Goal: Communication & Community: Answer question/provide support

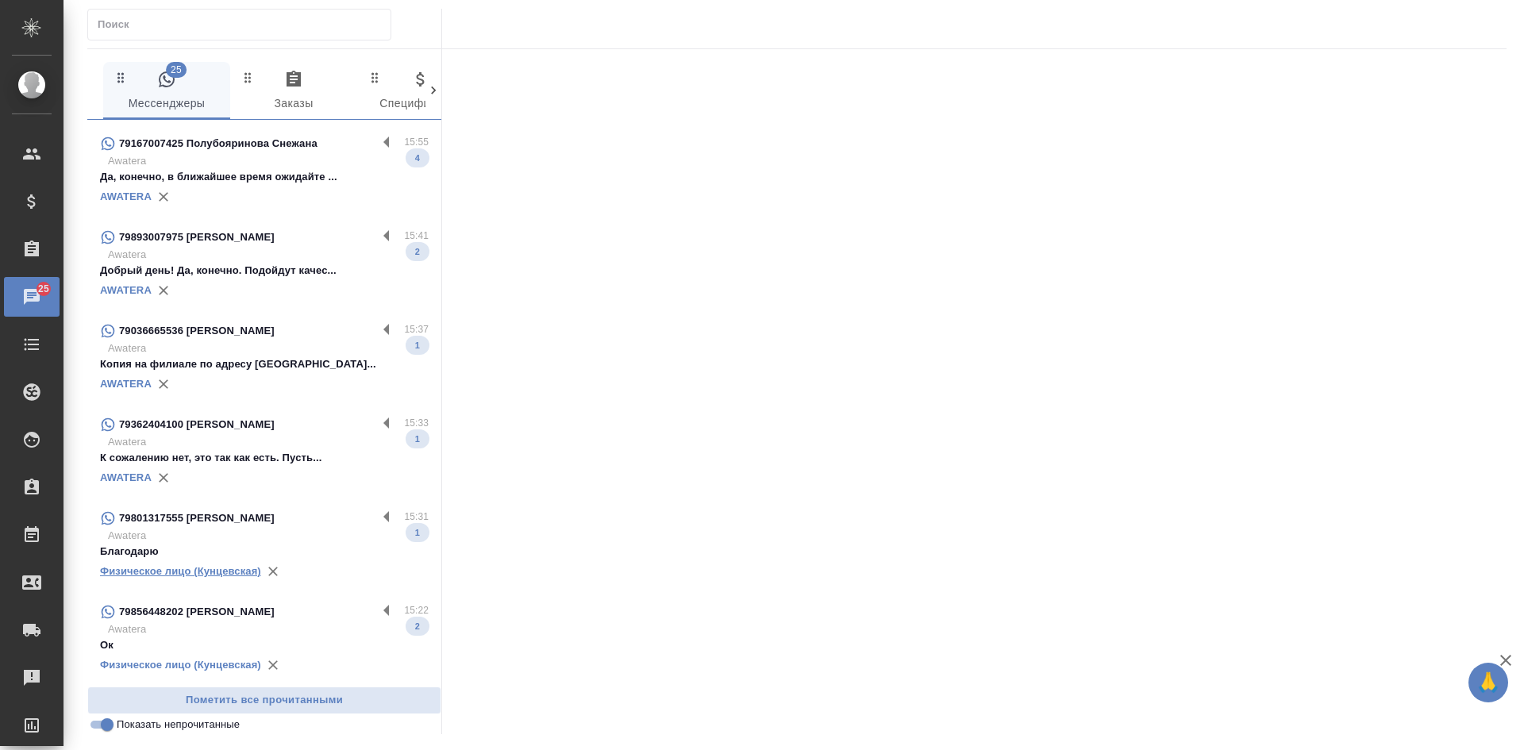
scroll to position [359, 0]
click at [211, 616] on p "79856448202 [PERSON_NAME]" at bounding box center [197, 612] width 156 height 16
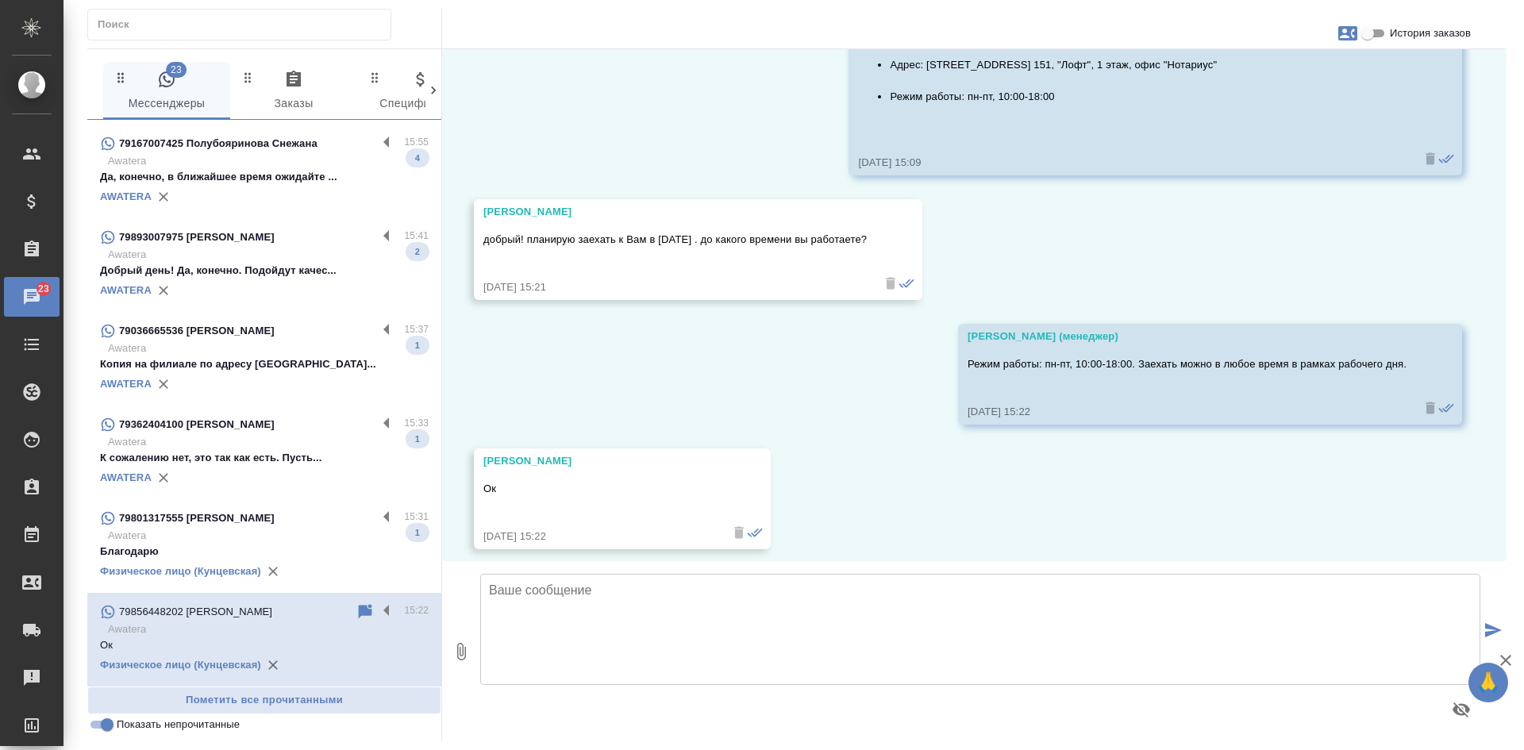
scroll to position [9288, 0]
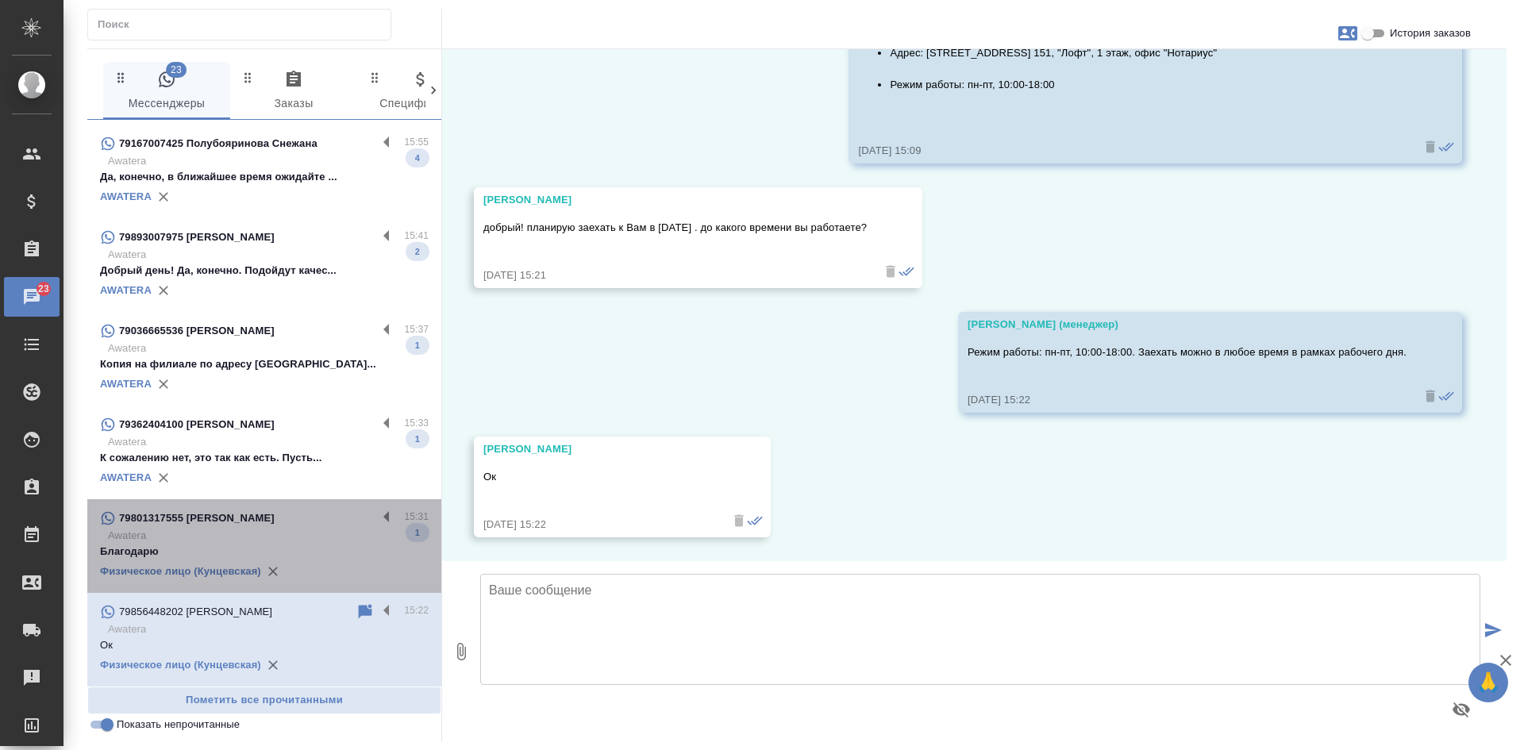
click at [275, 530] on p "Awatera" at bounding box center [268, 536] width 321 height 16
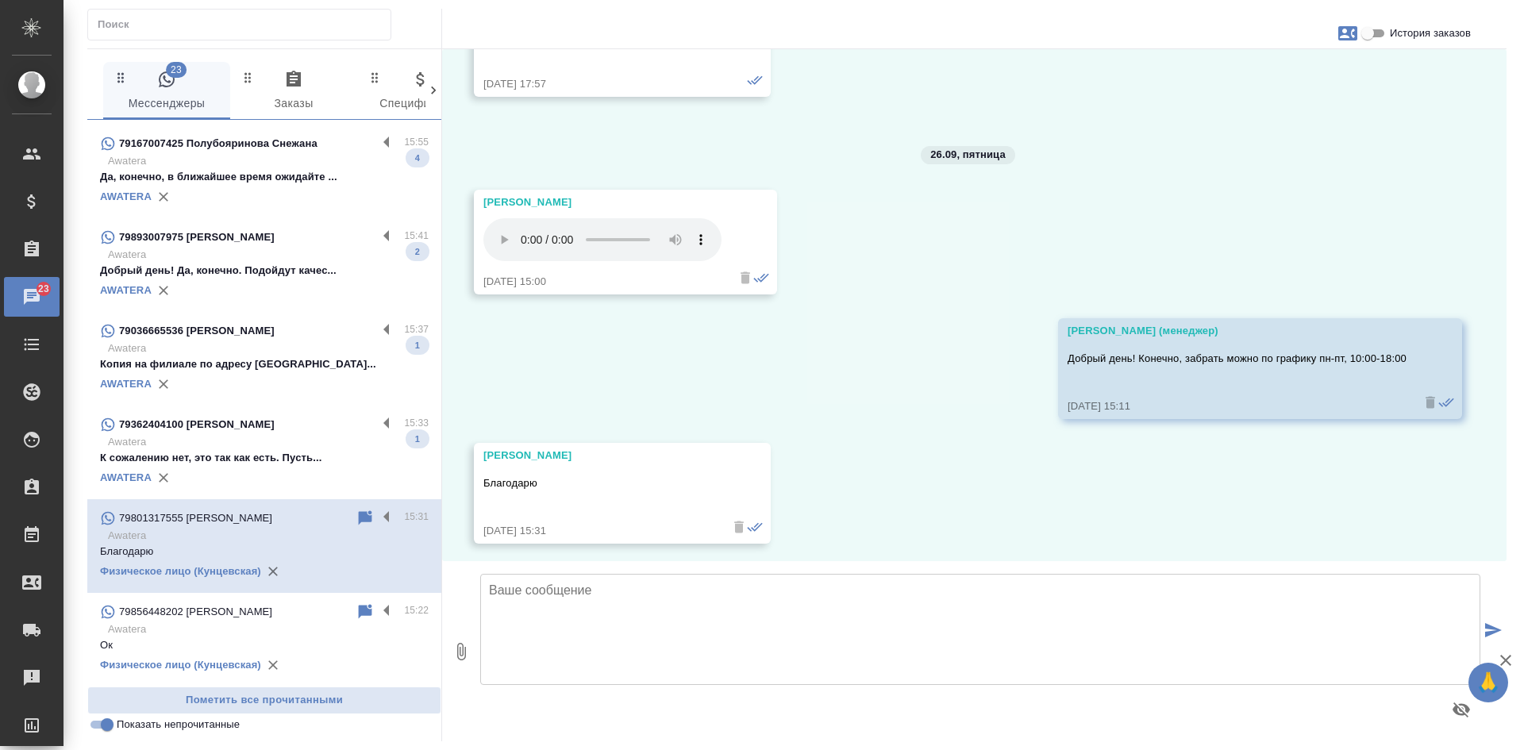
scroll to position [20778, 0]
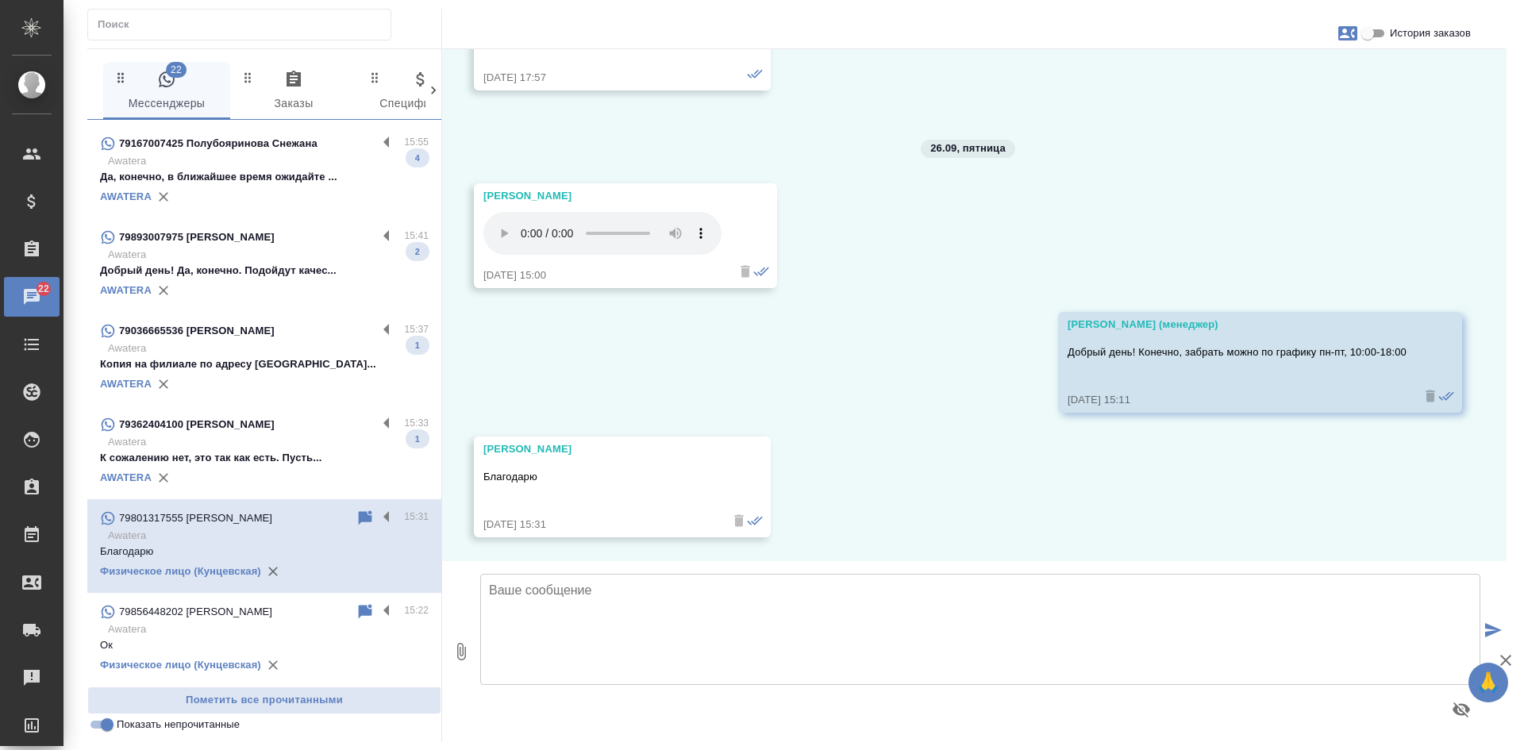
click at [287, 435] on p "Awatera" at bounding box center [268, 442] width 321 height 16
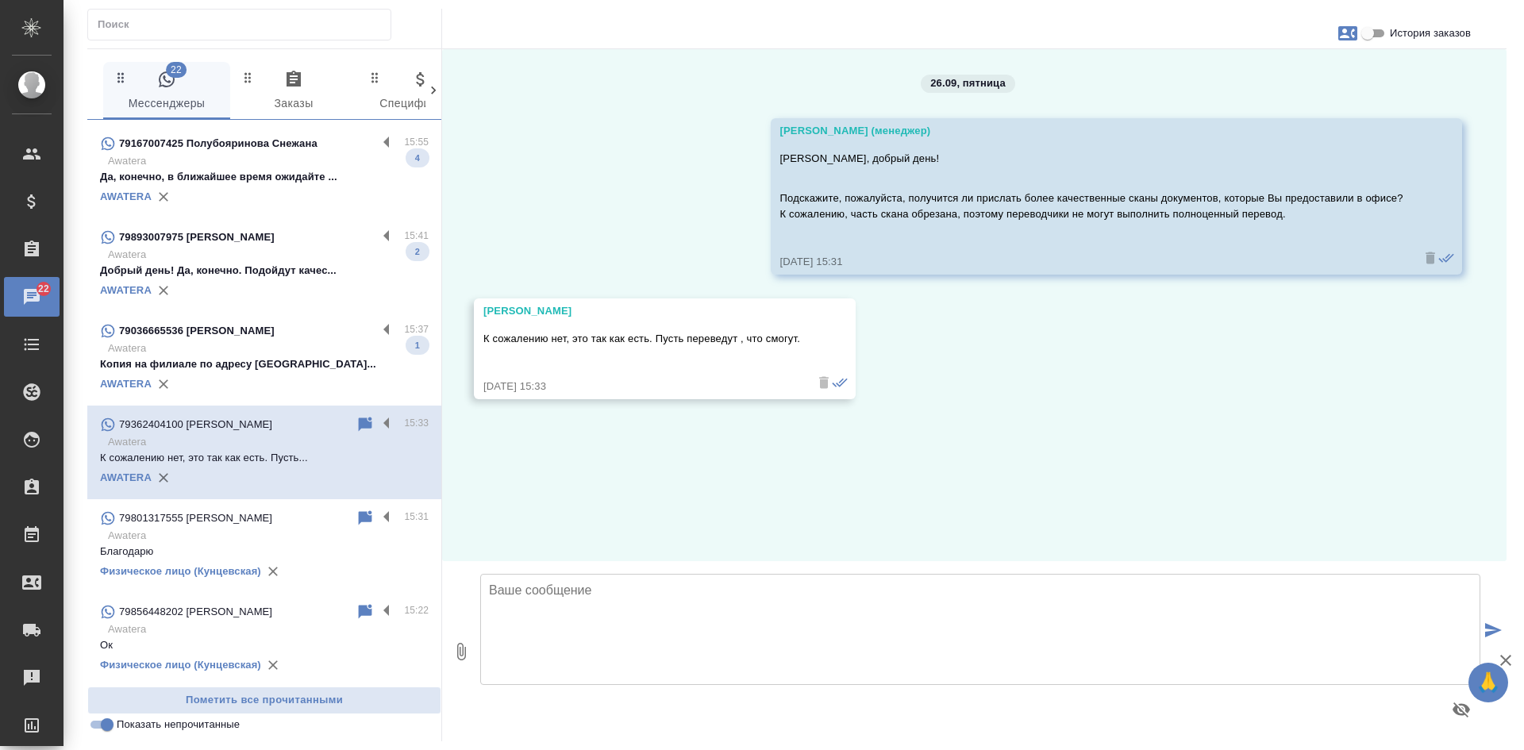
scroll to position [0, 0]
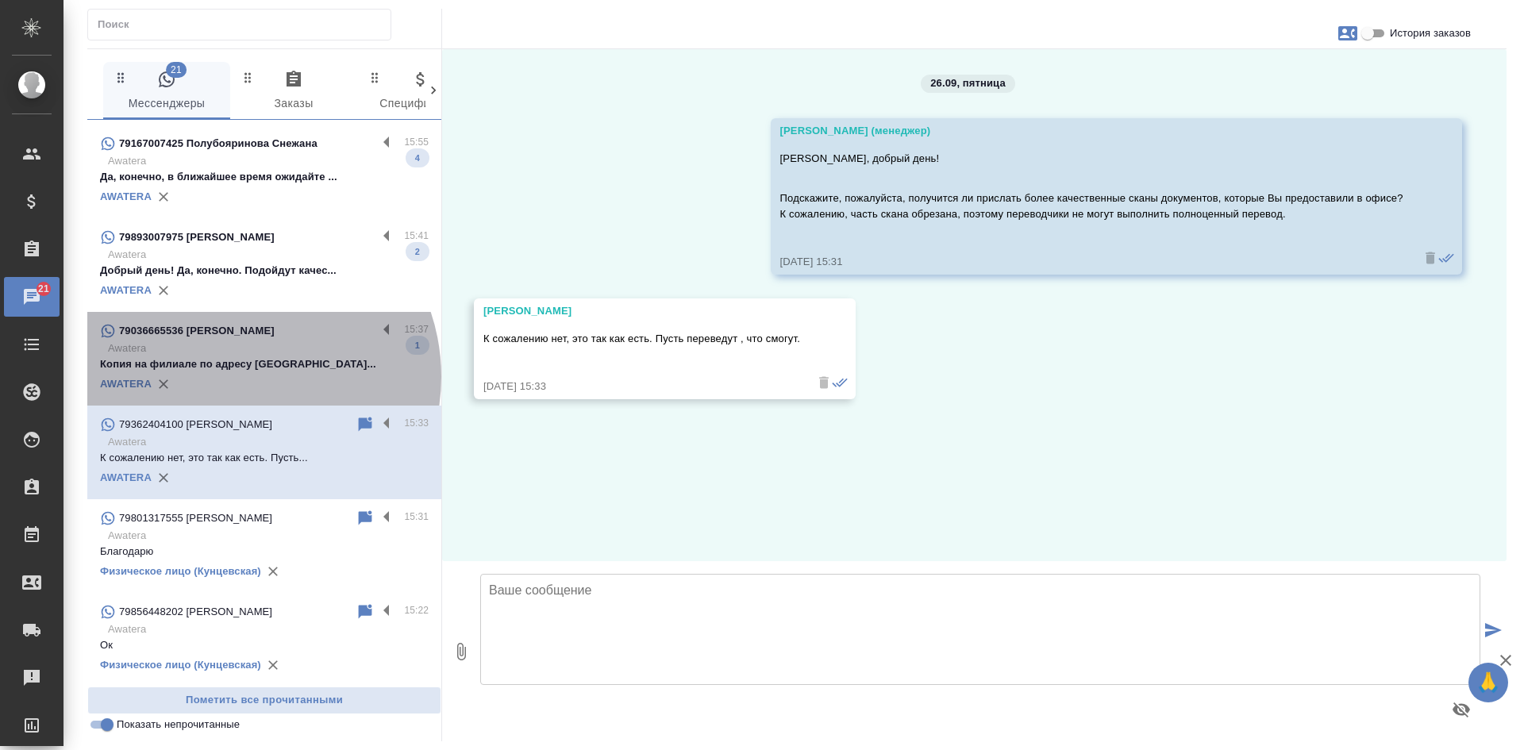
click at [238, 376] on div "AWATERA" at bounding box center [264, 384] width 329 height 24
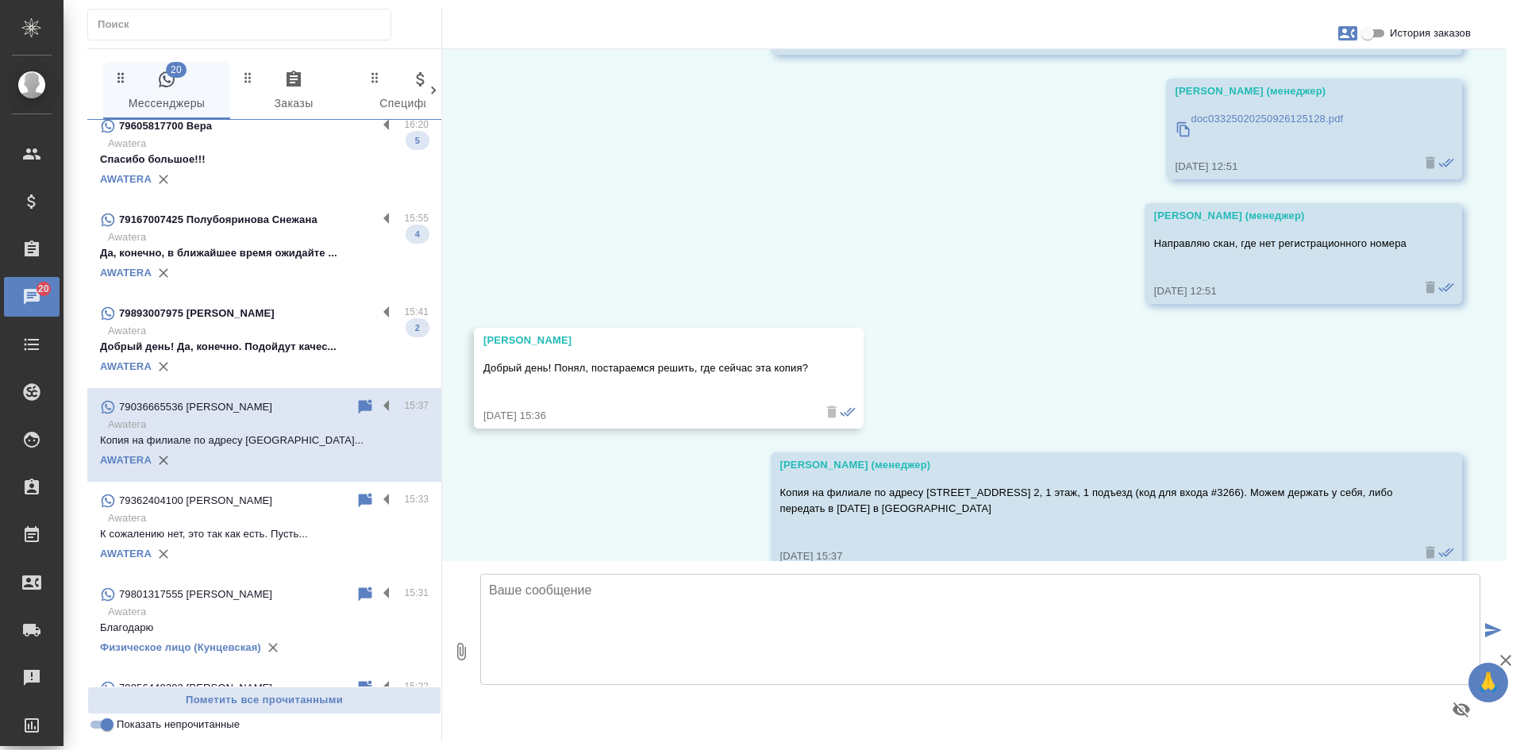
scroll to position [200, 0]
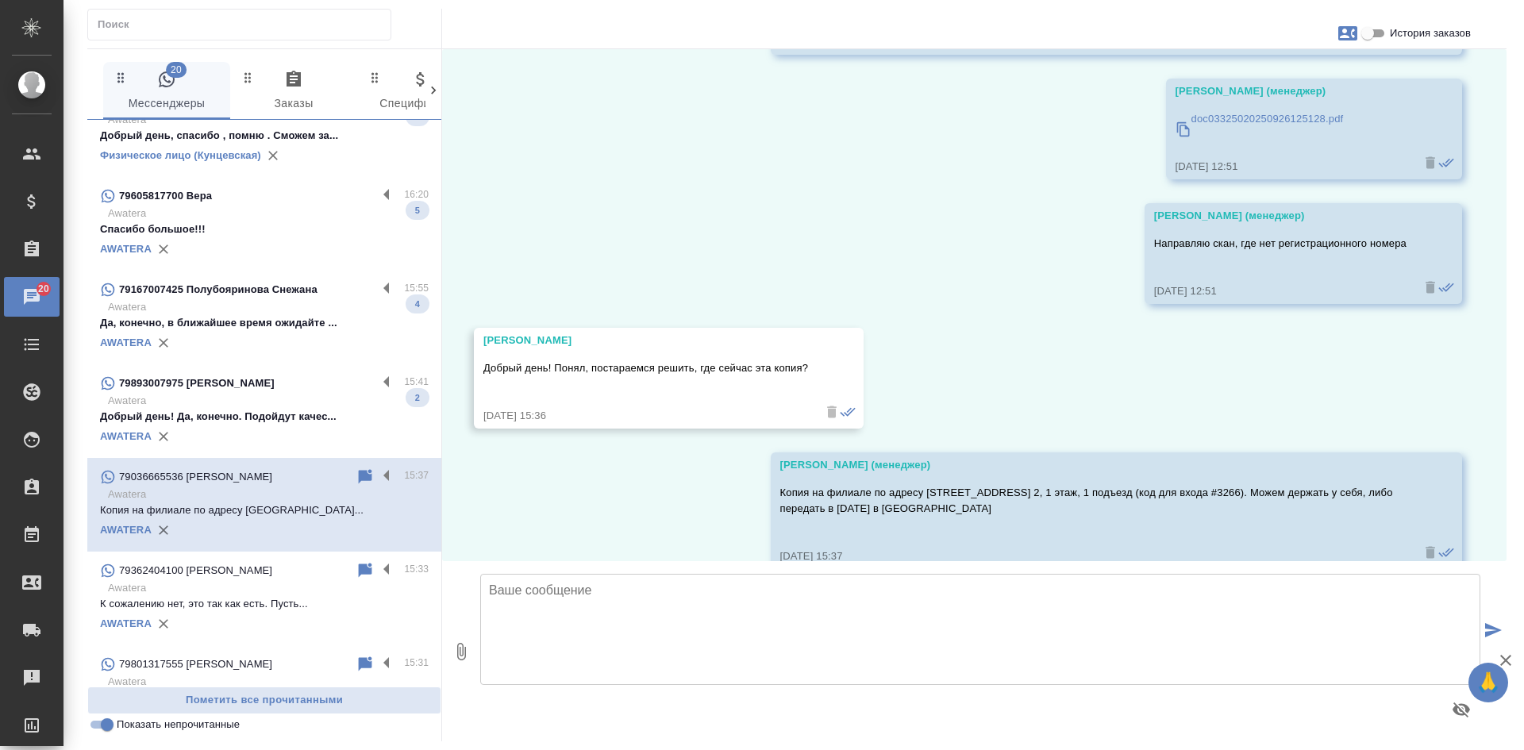
click at [207, 425] on p "Добрый день! Да, конечно. Подойдут качес..." at bounding box center [264, 417] width 329 height 16
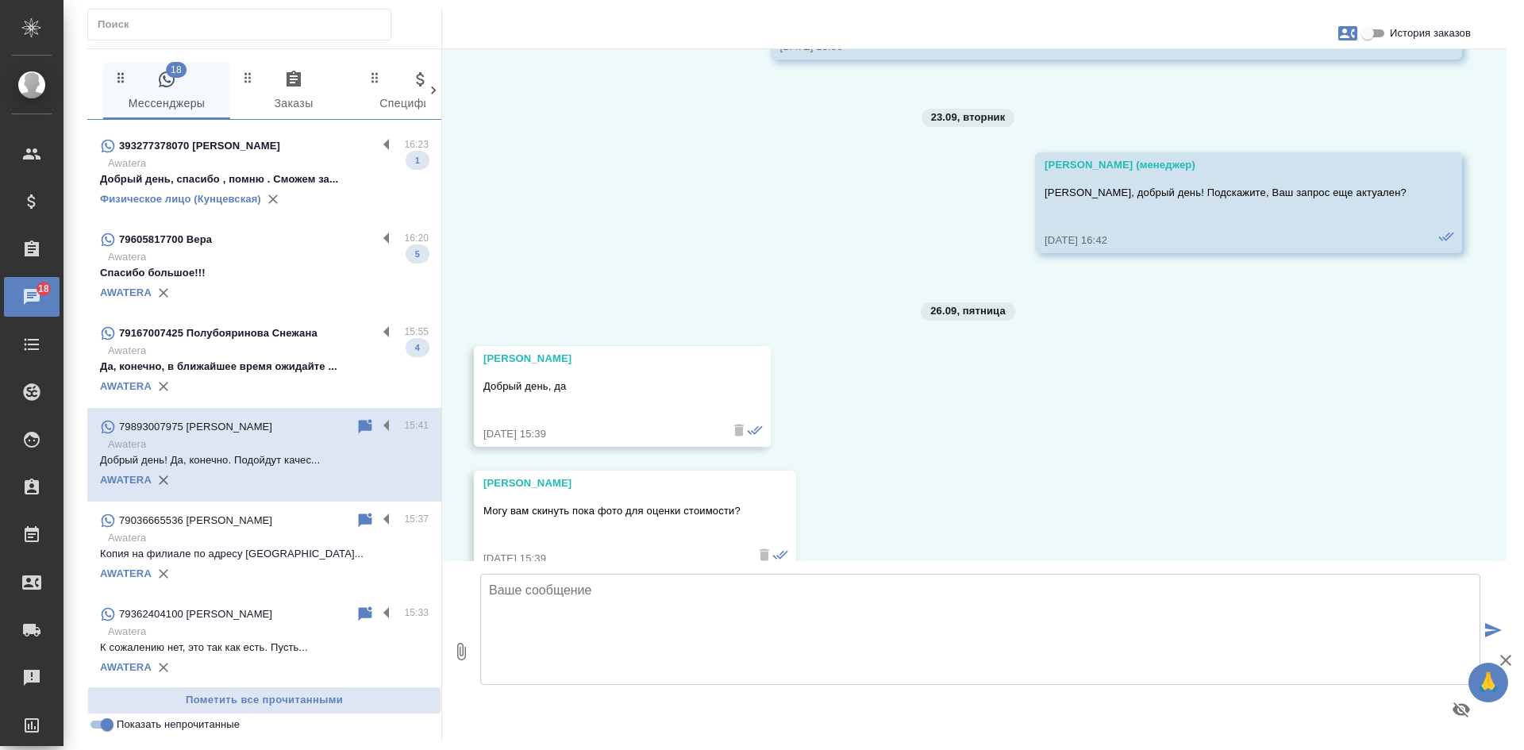
scroll to position [159, 0]
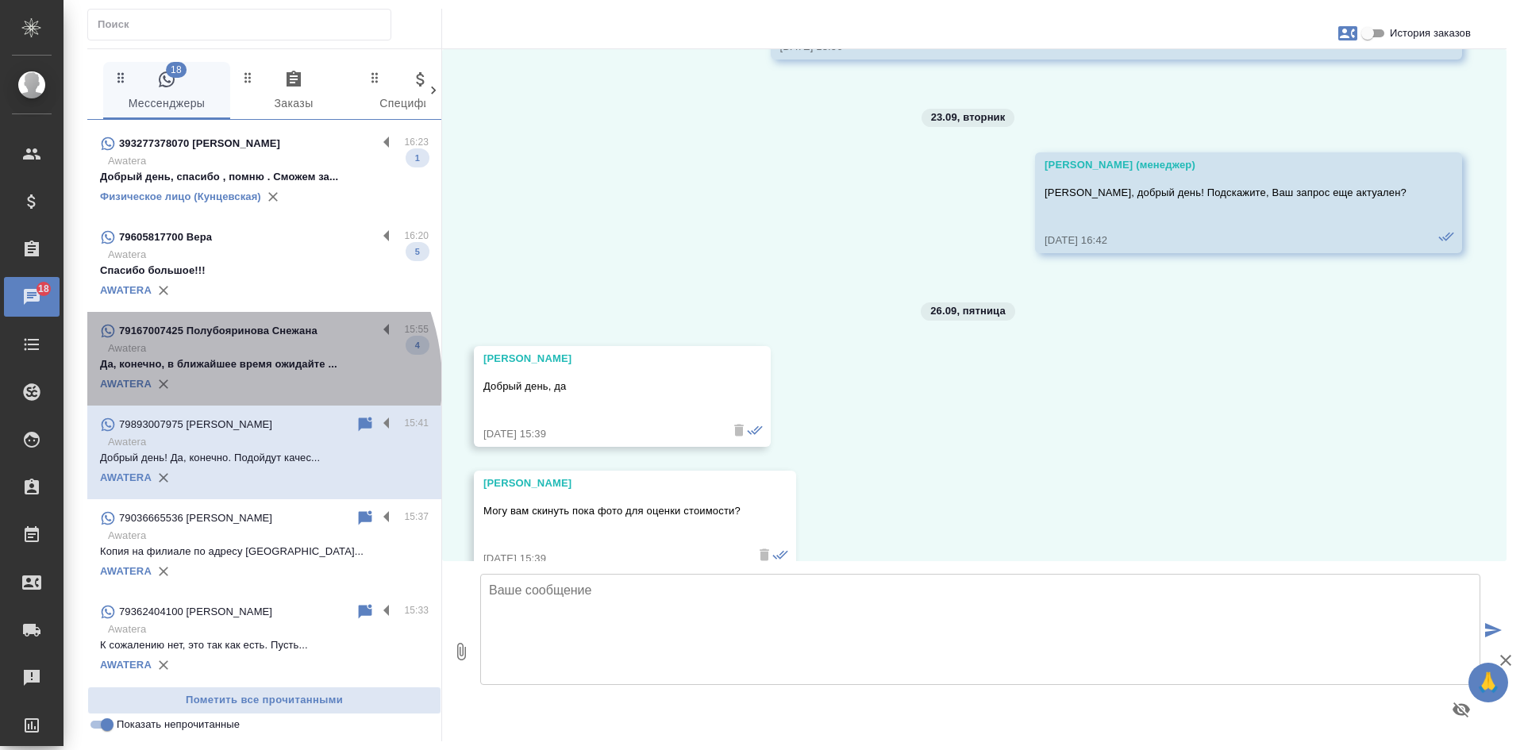
click at [225, 382] on div "AWATERA" at bounding box center [264, 384] width 329 height 24
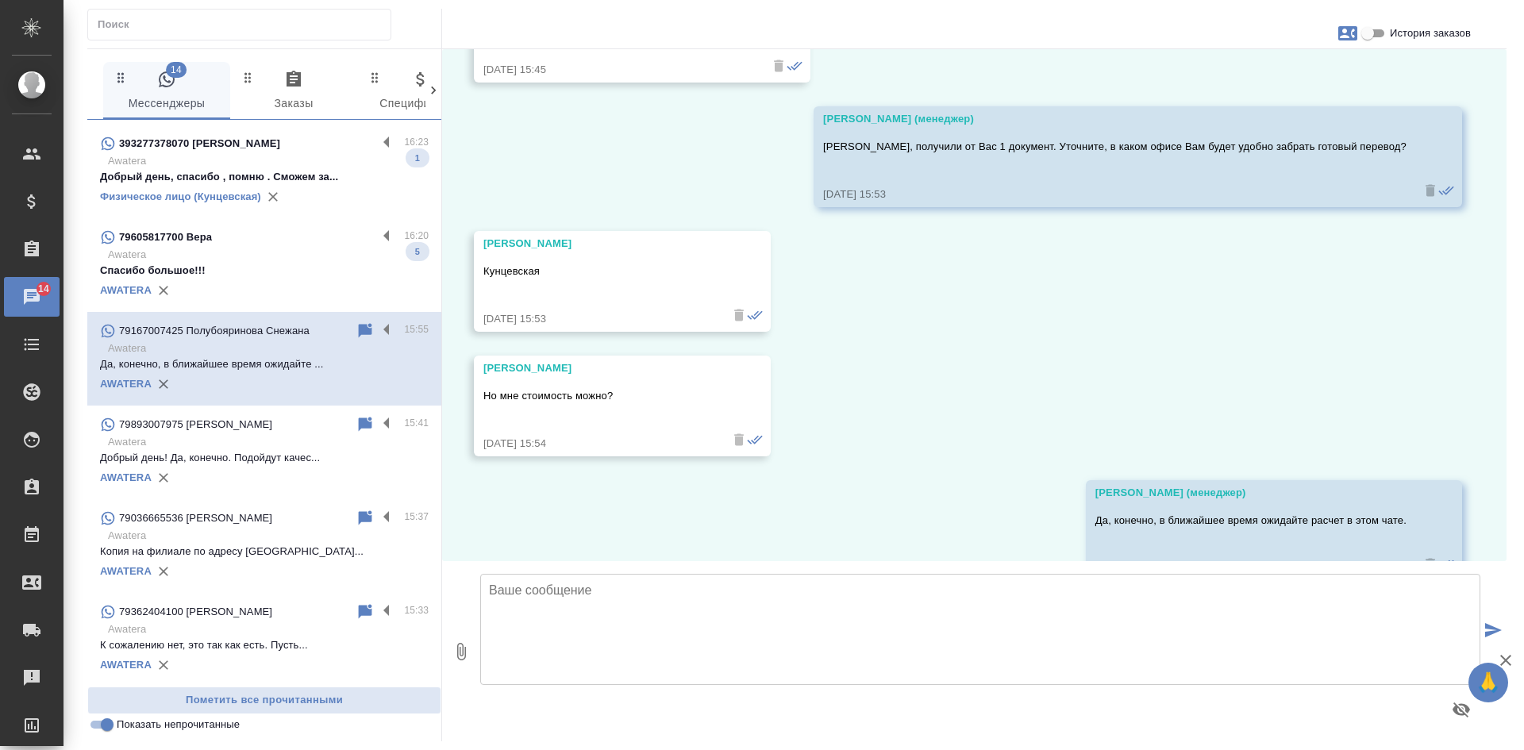
scroll to position [715, 0]
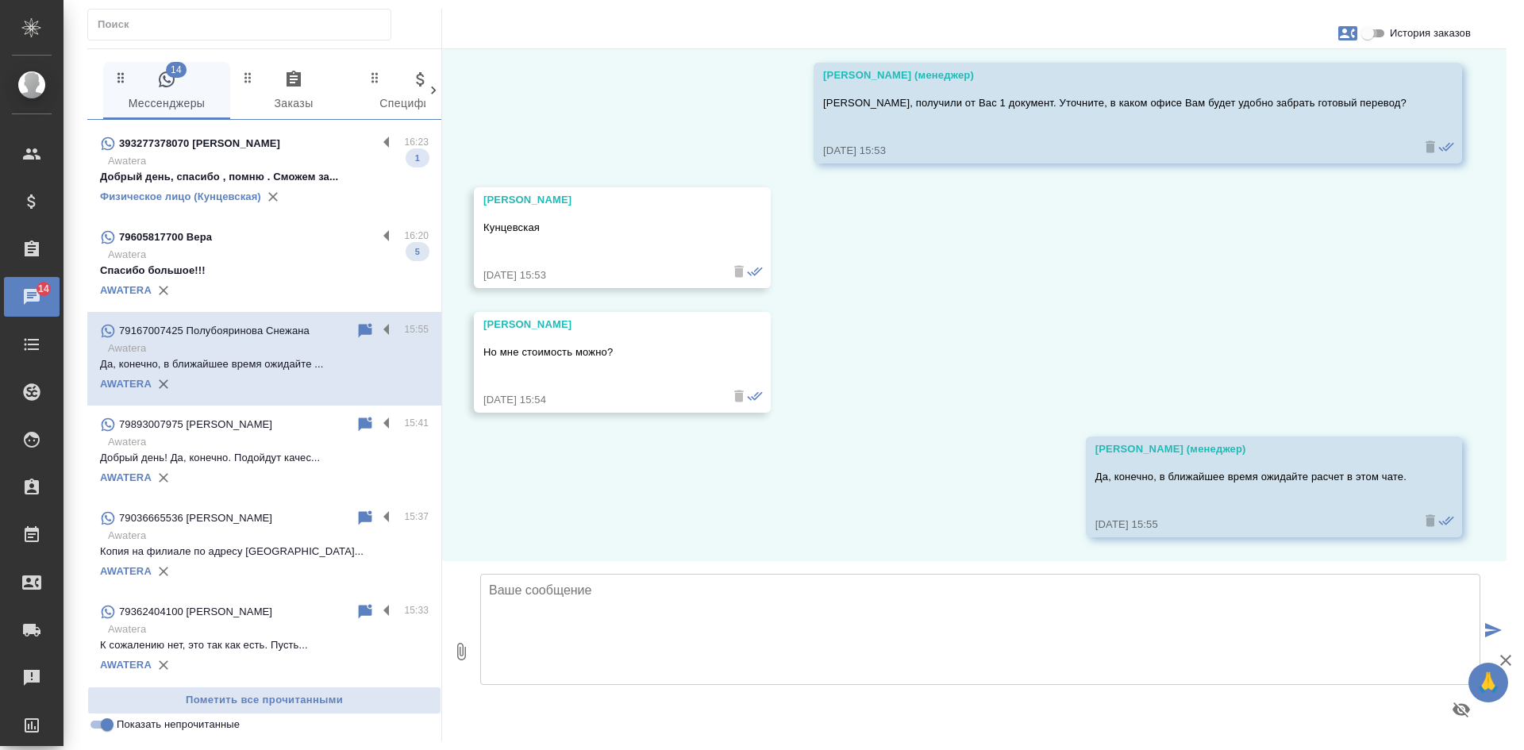
click at [1369, 37] on input "История заказов" at bounding box center [1367, 33] width 57 height 19
checkbox input "true"
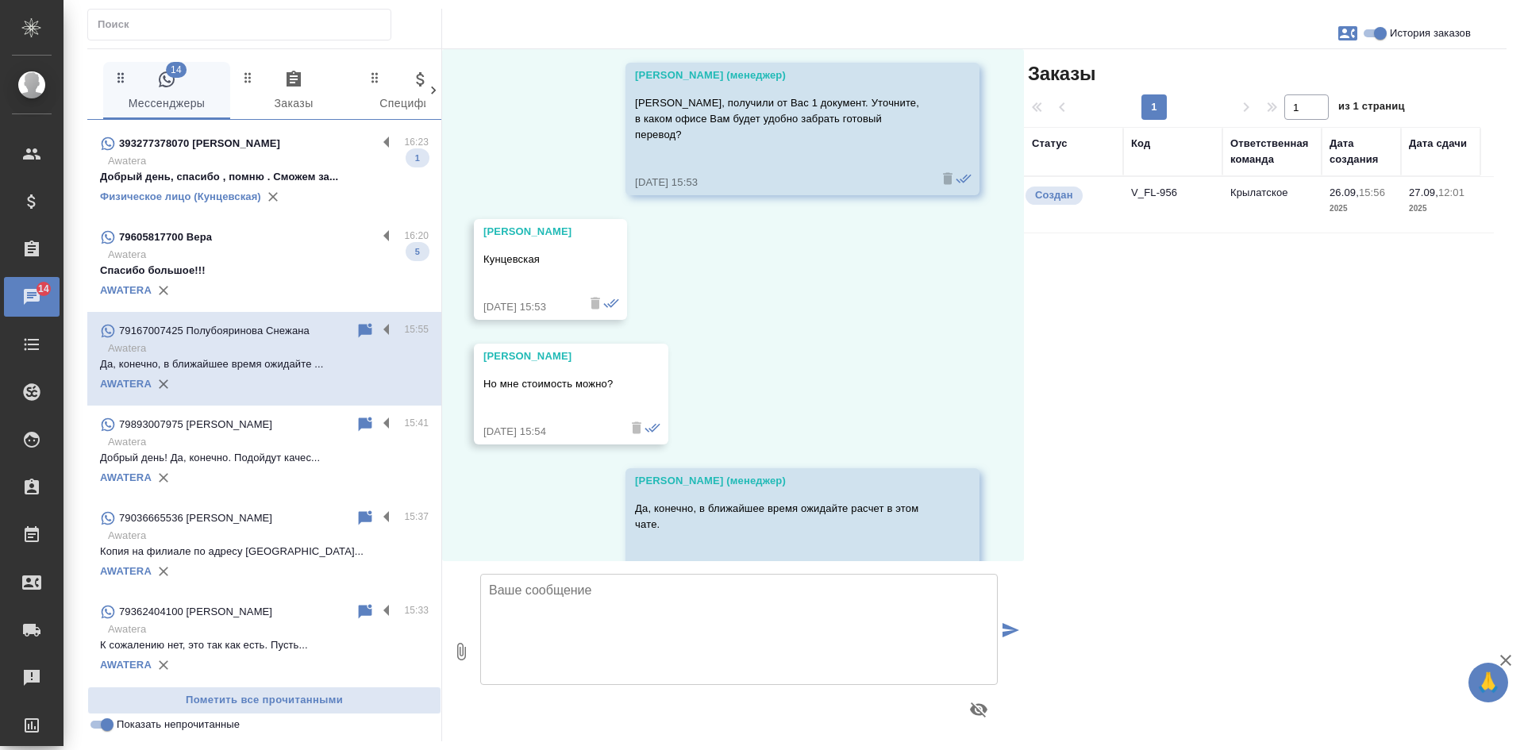
drag, startPoint x: 1415, startPoint y: 426, endPoint x: 1402, endPoint y: 422, distance: 13.9
click at [1415, 426] on div "Заказы 1 1 из 1 страниц Статус Код Ответственная команда Дата создания Дата сда…" at bounding box center [1265, 395] width 483 height 692
click at [1138, 205] on td "V_FL-956" at bounding box center [1172, 205] width 99 height 56
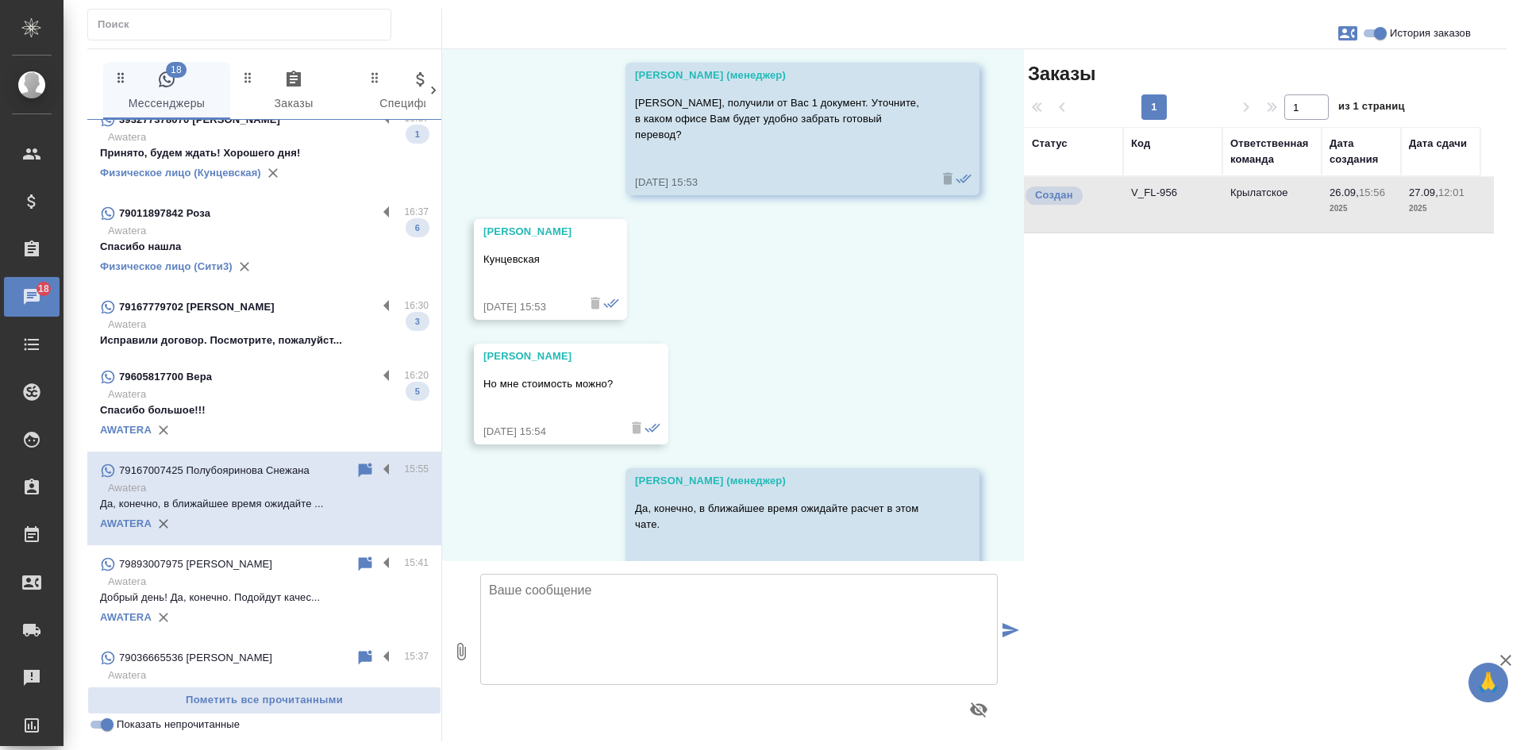
scroll to position [0, 0]
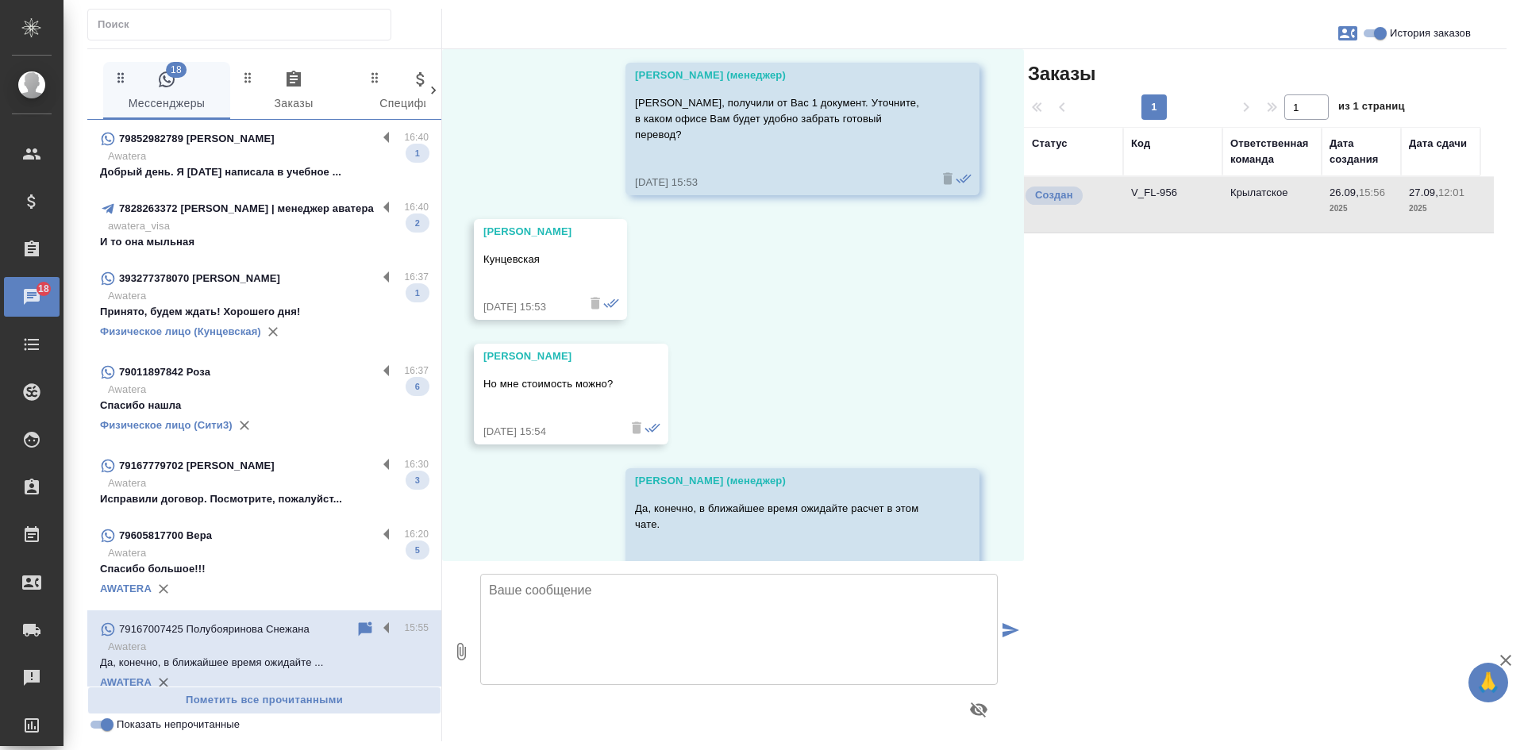
click at [275, 553] on p "Awatera" at bounding box center [268, 553] width 321 height 16
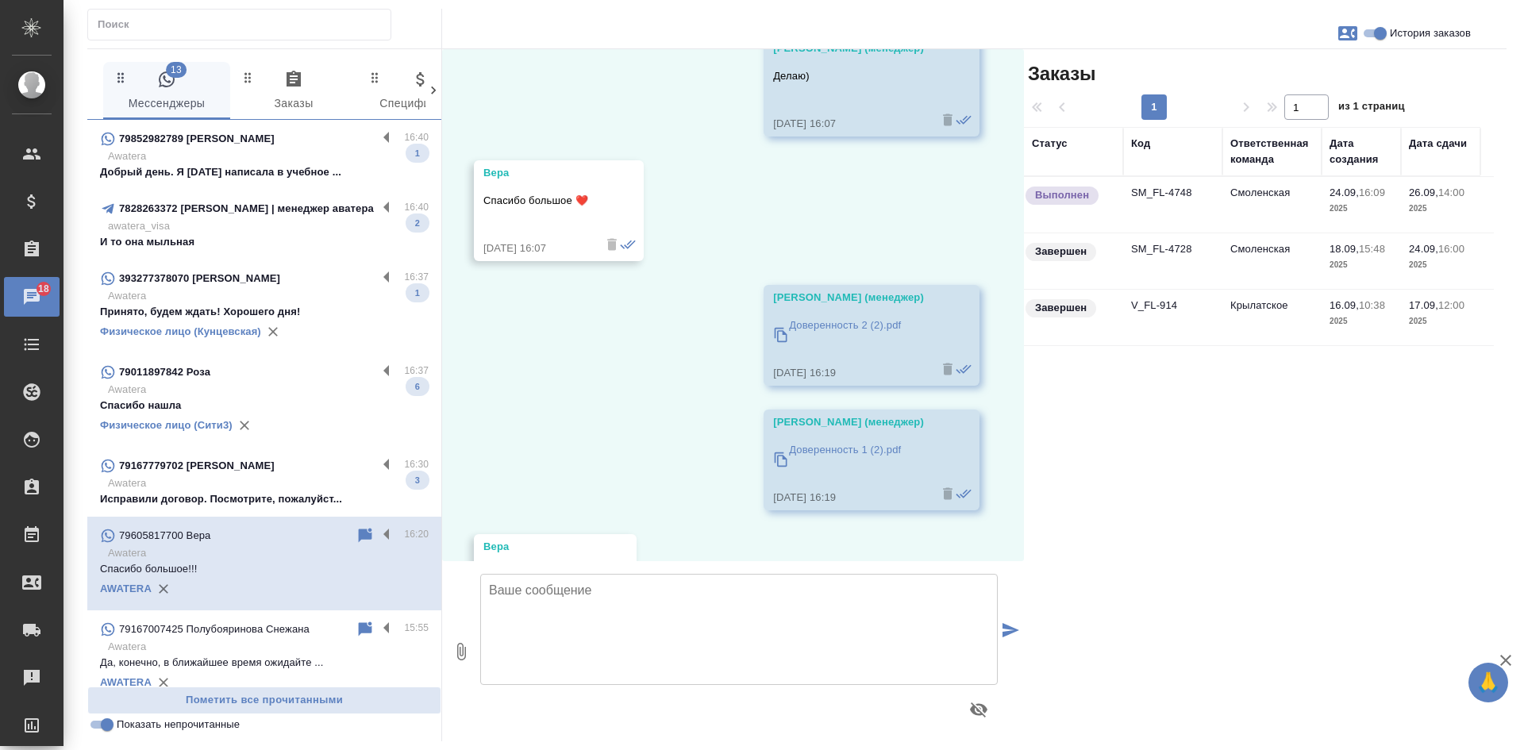
click at [295, 638] on div "79167007425 Полубояринова Снежана" at bounding box center [228, 629] width 256 height 19
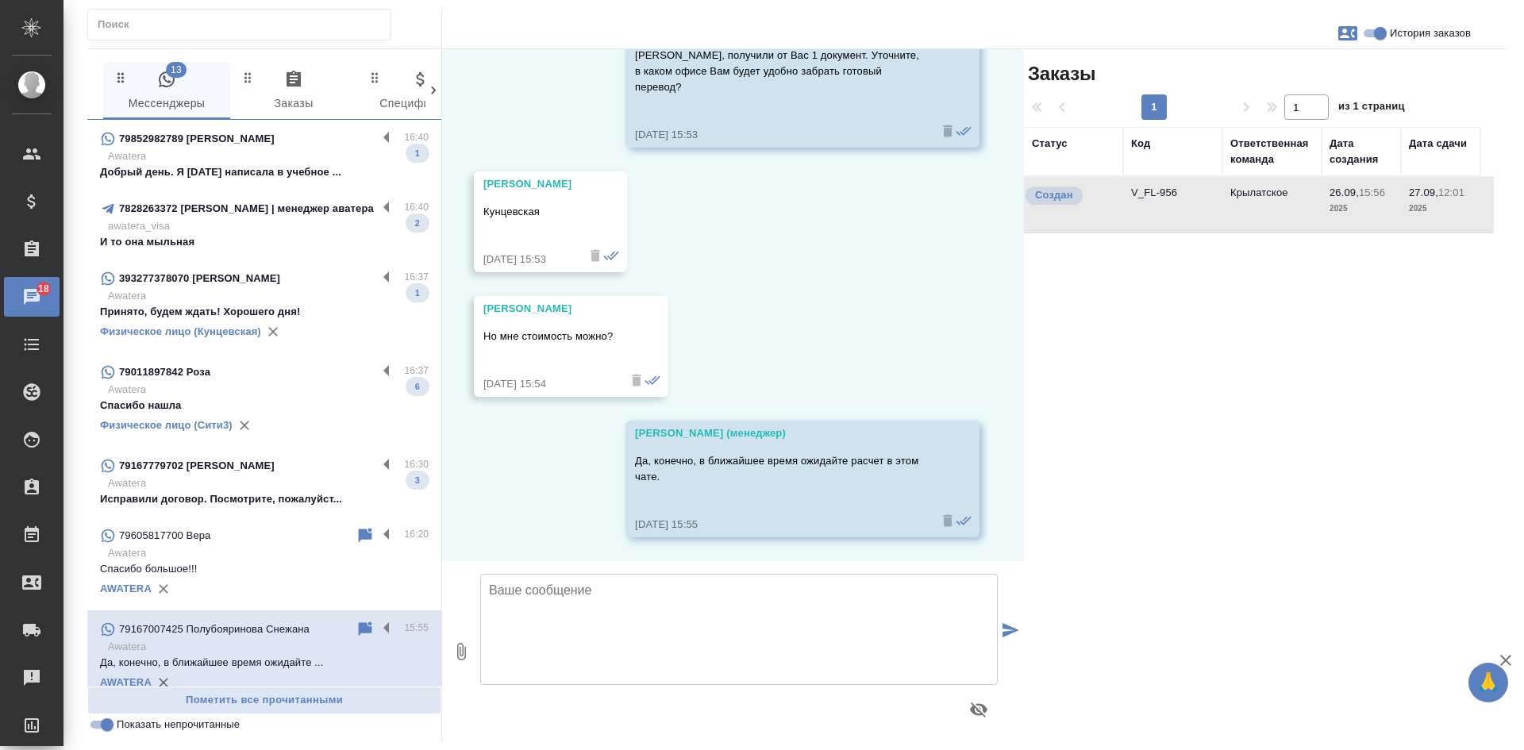
scroll to position [826, 0]
click at [241, 552] on p "Awatera" at bounding box center [268, 553] width 321 height 16
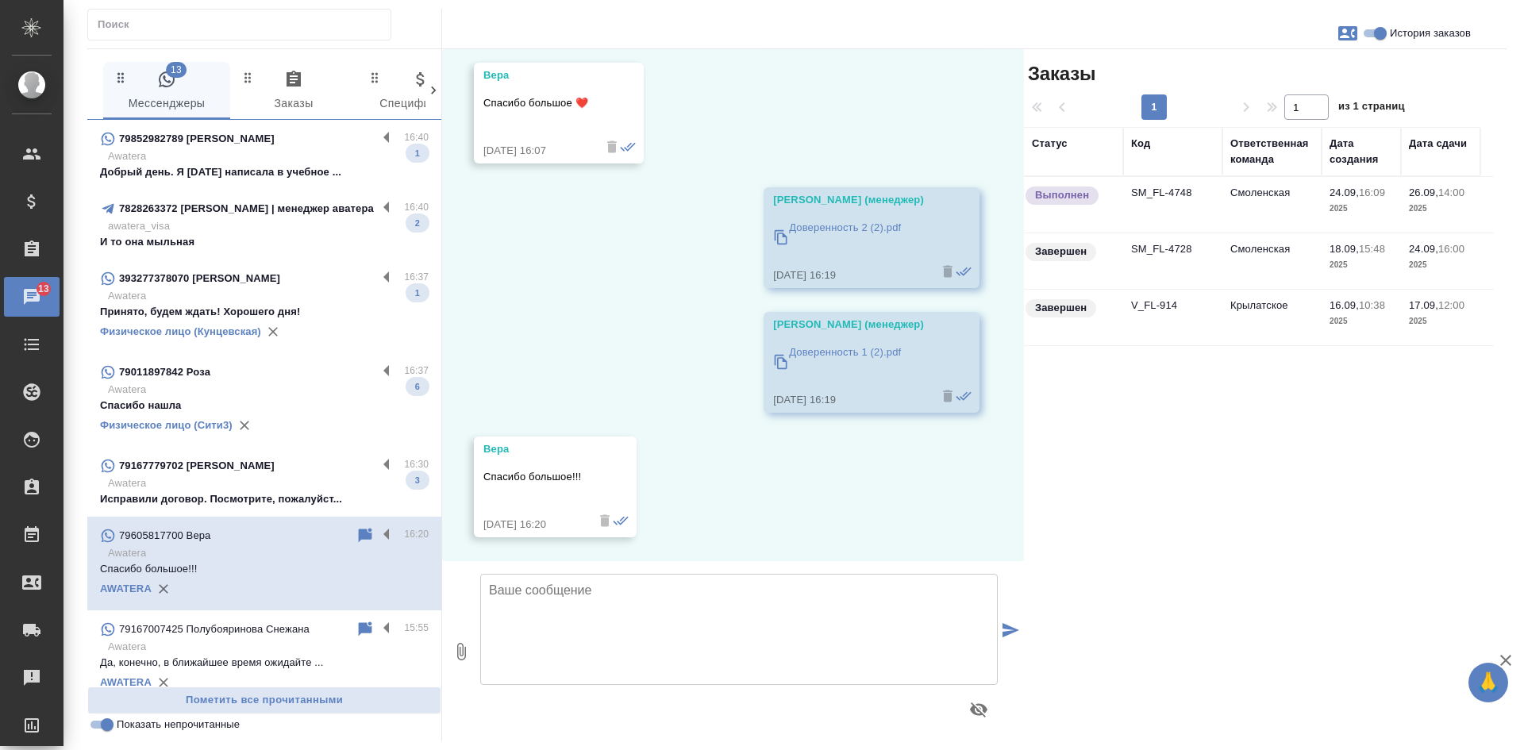
scroll to position [8261, 0]
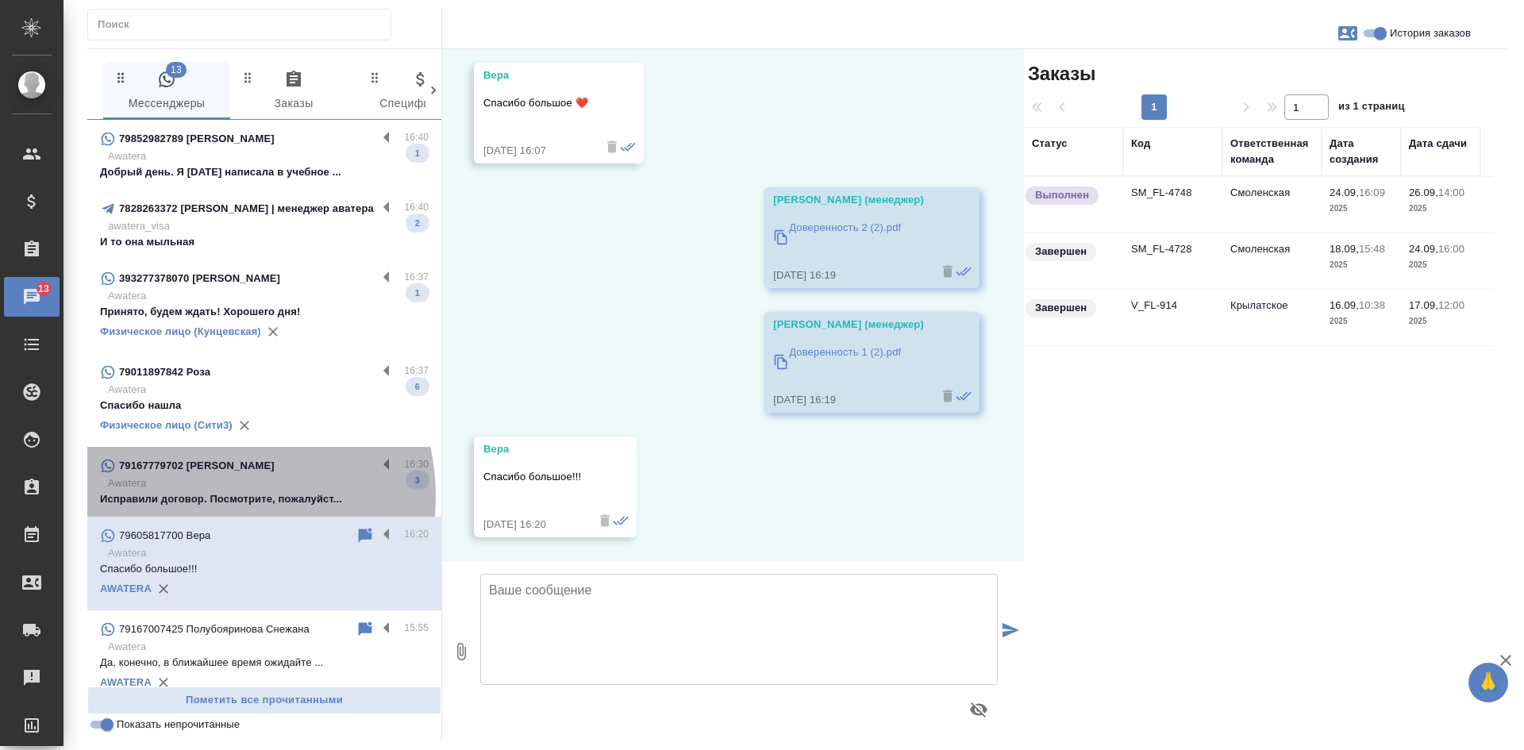
click at [198, 497] on p "Исправили договор. Посмотрите, пожалуйст..." at bounding box center [264, 499] width 329 height 16
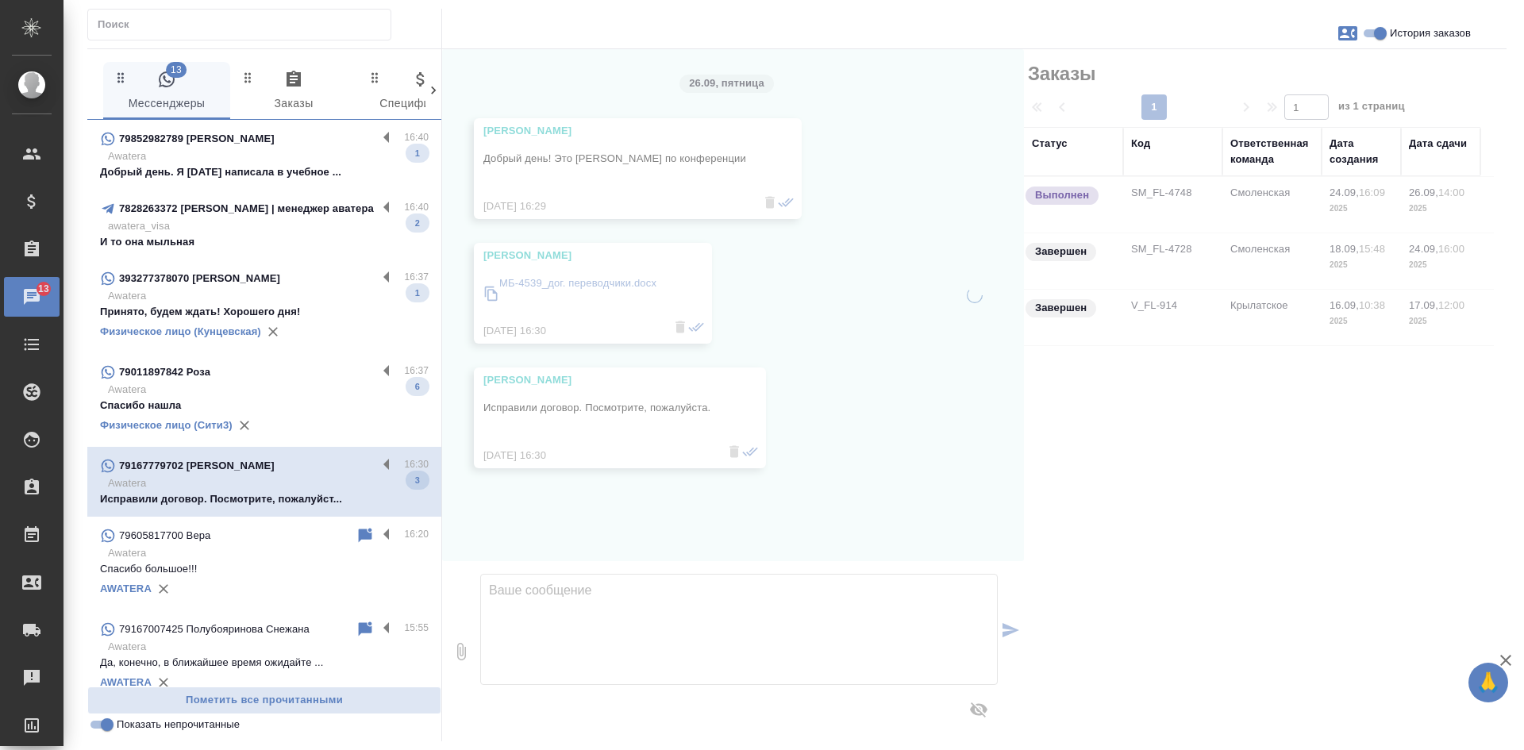
scroll to position [0, 0]
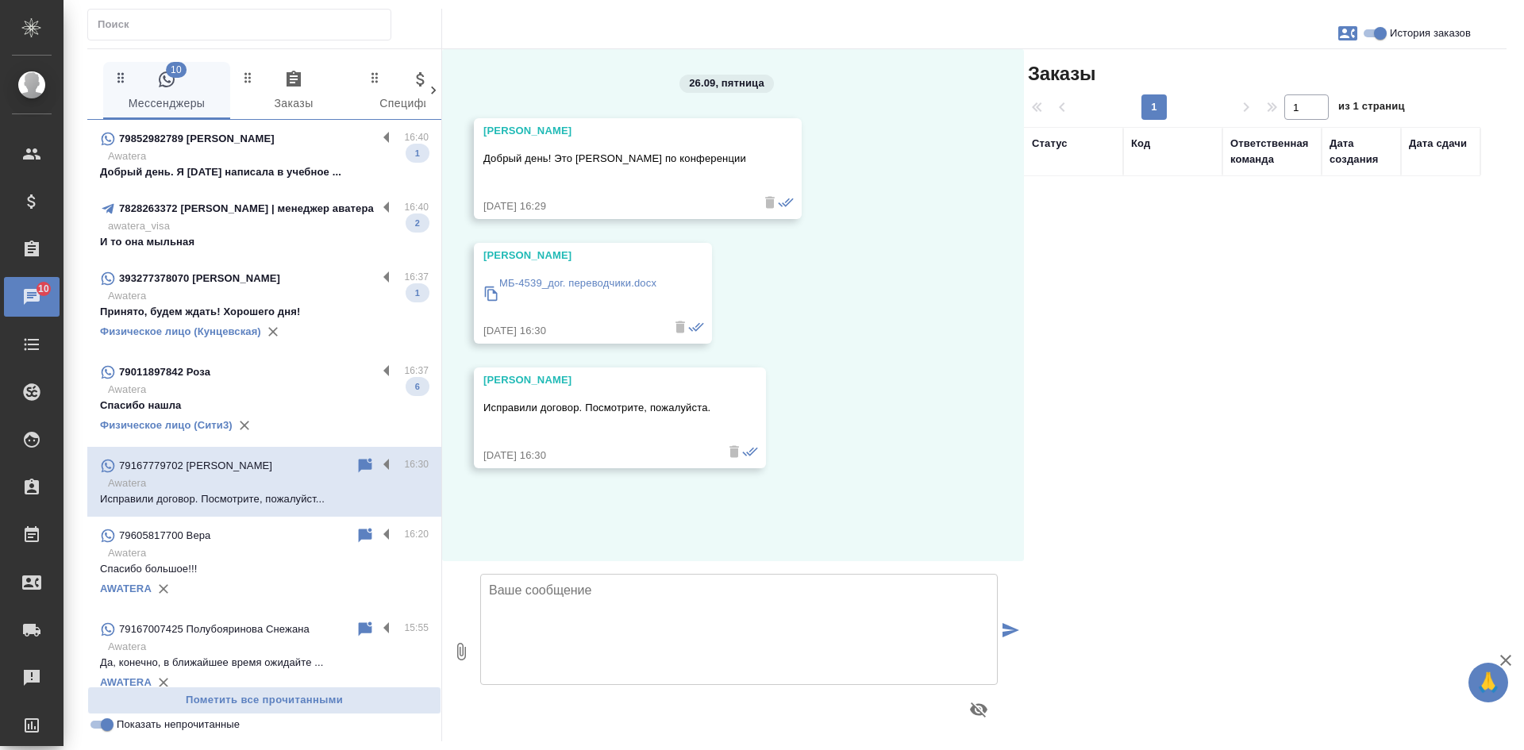
drag, startPoint x: 1241, startPoint y: 426, endPoint x: 1230, endPoint y: 421, distance: 12.1
click at [1241, 426] on div "Заказы 1 1 из 1 страниц Статус Код Ответственная команда Дата создания Дата сда…" at bounding box center [1265, 395] width 483 height 692
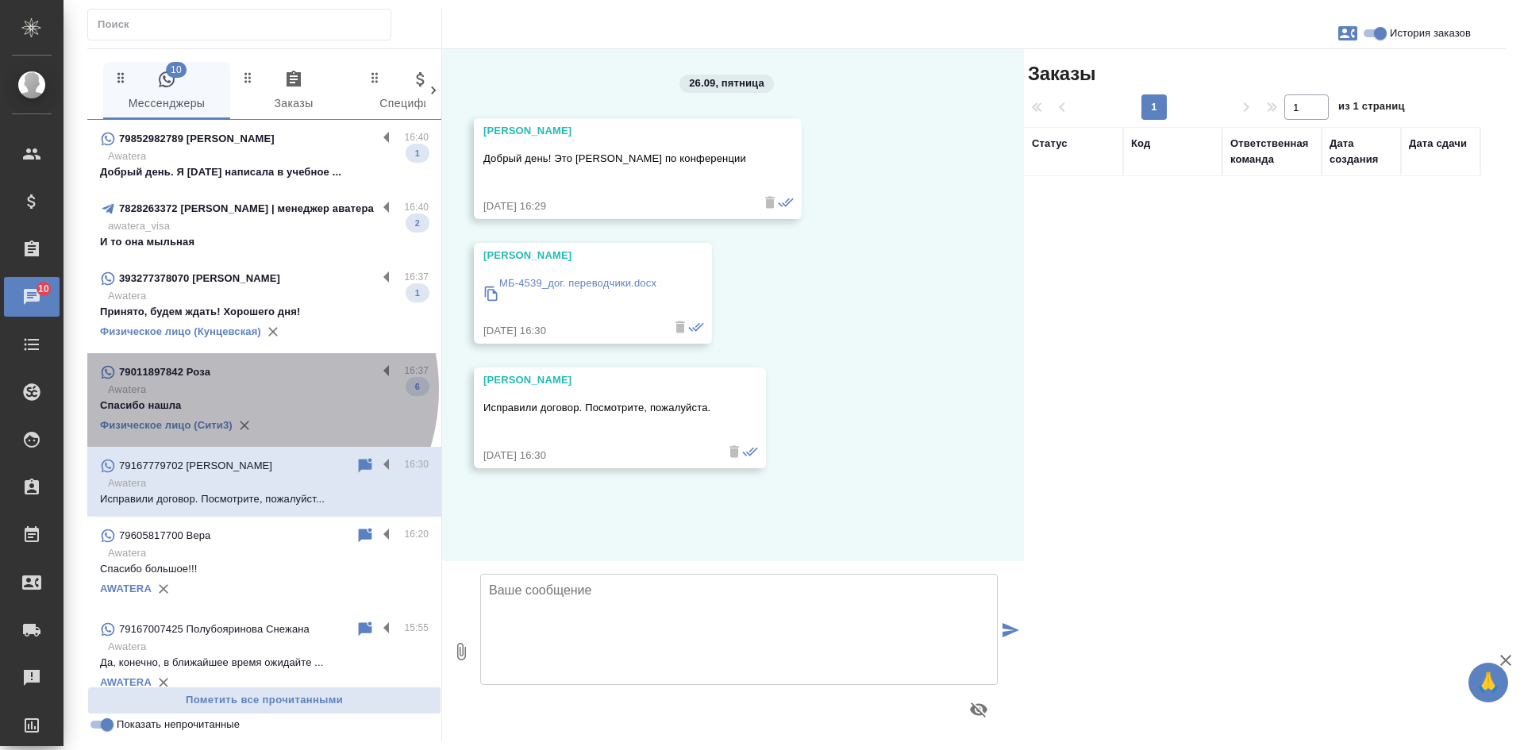
click at [239, 390] on p "Awatera" at bounding box center [268, 390] width 321 height 16
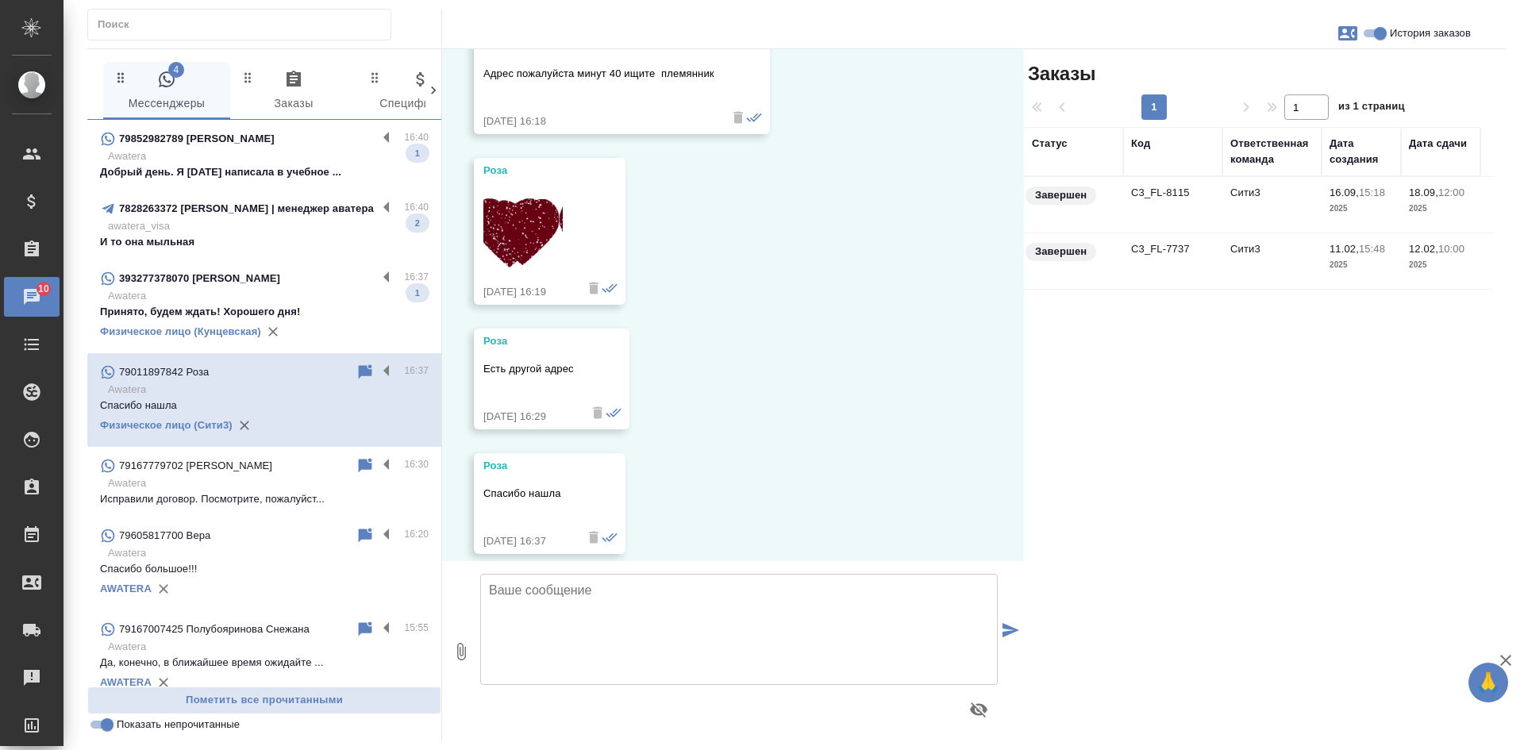
scroll to position [10039, 0]
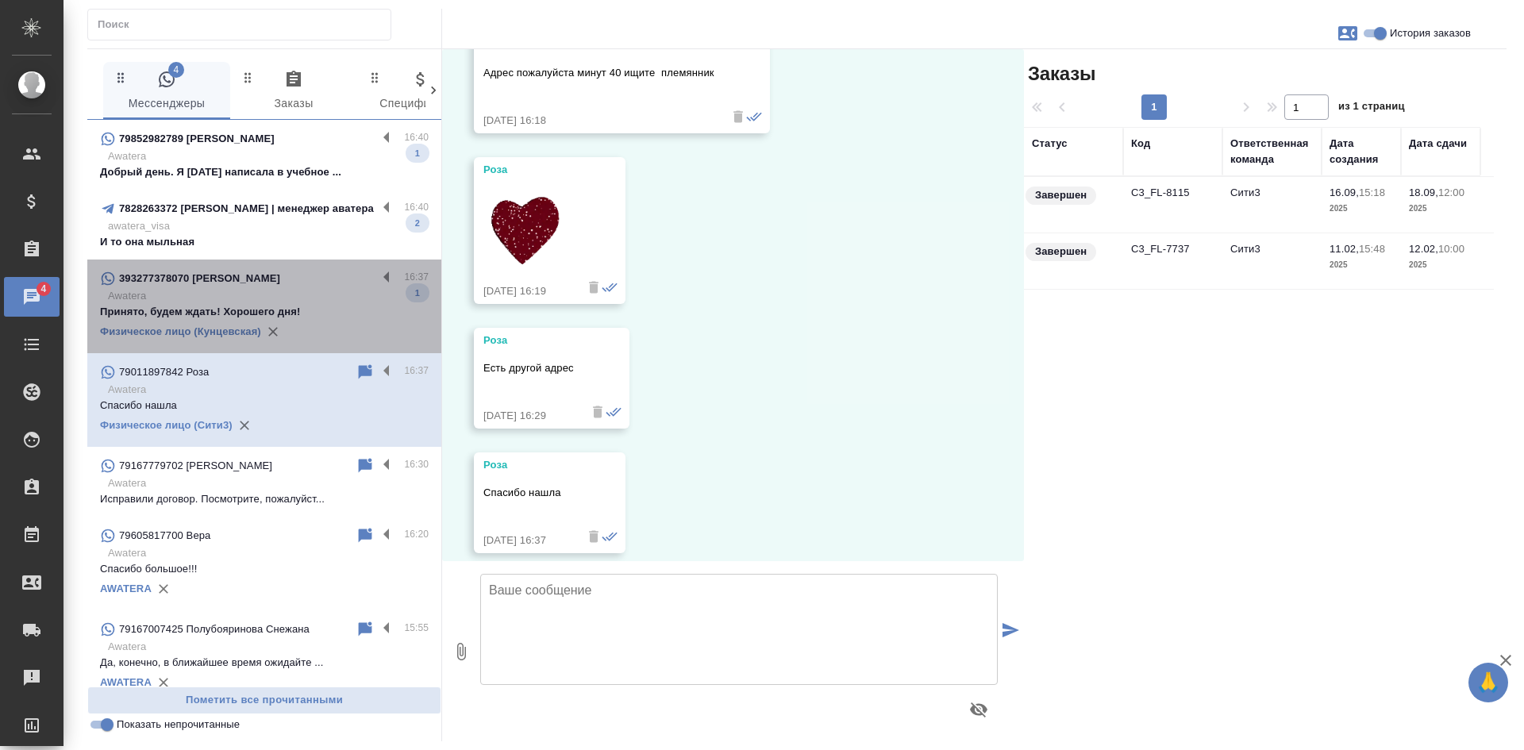
click at [298, 283] on div "393277378070 [PERSON_NAME]" at bounding box center [238, 278] width 277 height 19
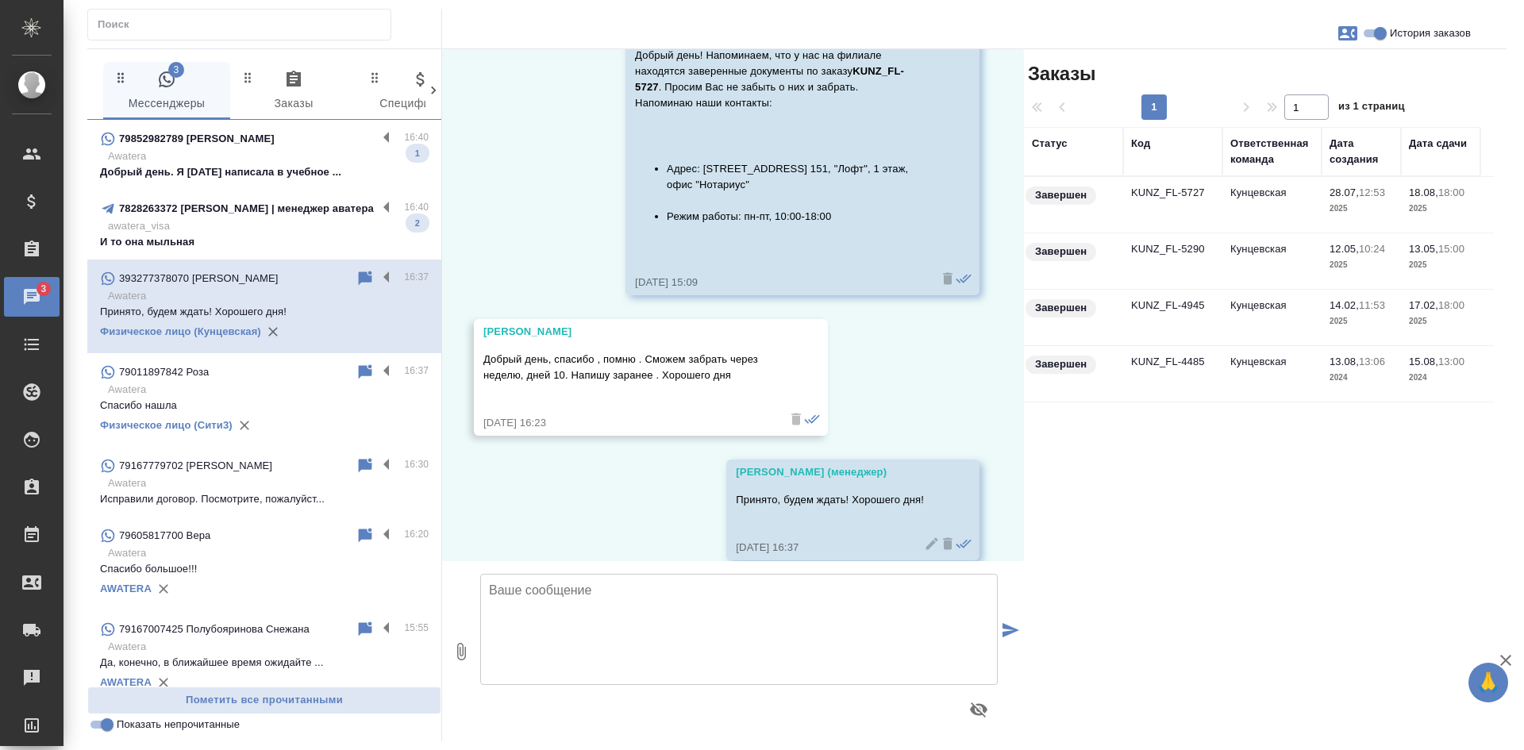
scroll to position [20923, 0]
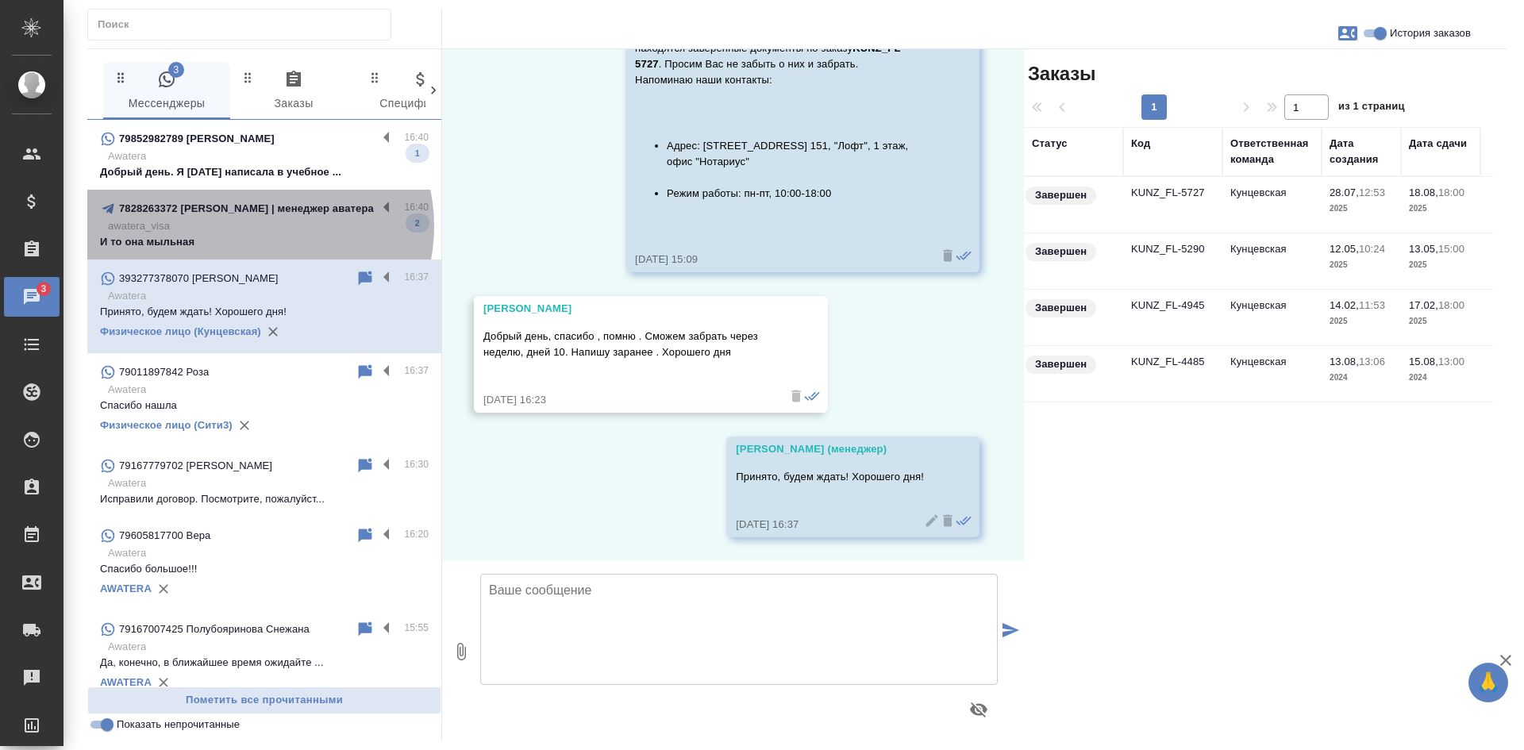
click at [258, 226] on p "awatera_visa" at bounding box center [268, 226] width 321 height 16
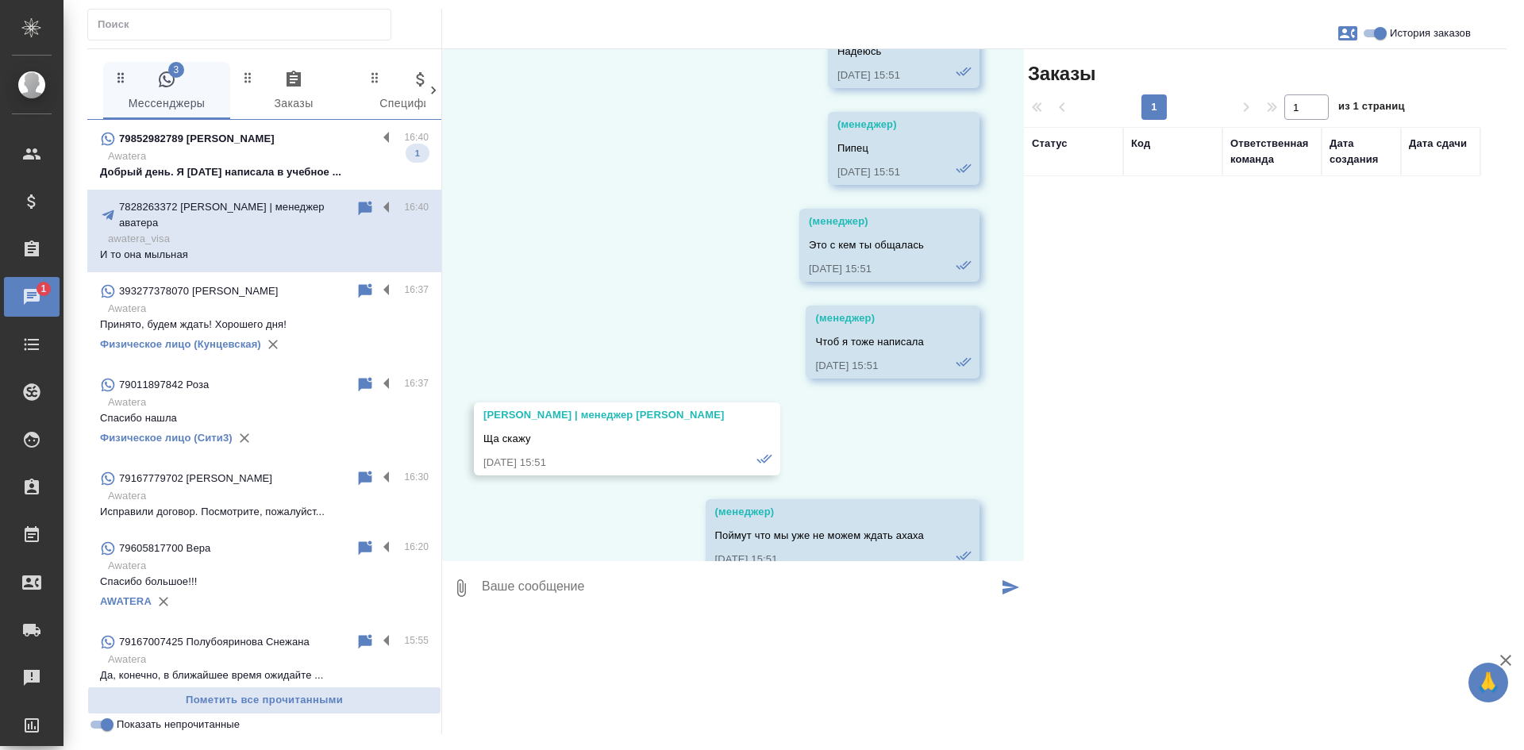
scroll to position [107032, 0]
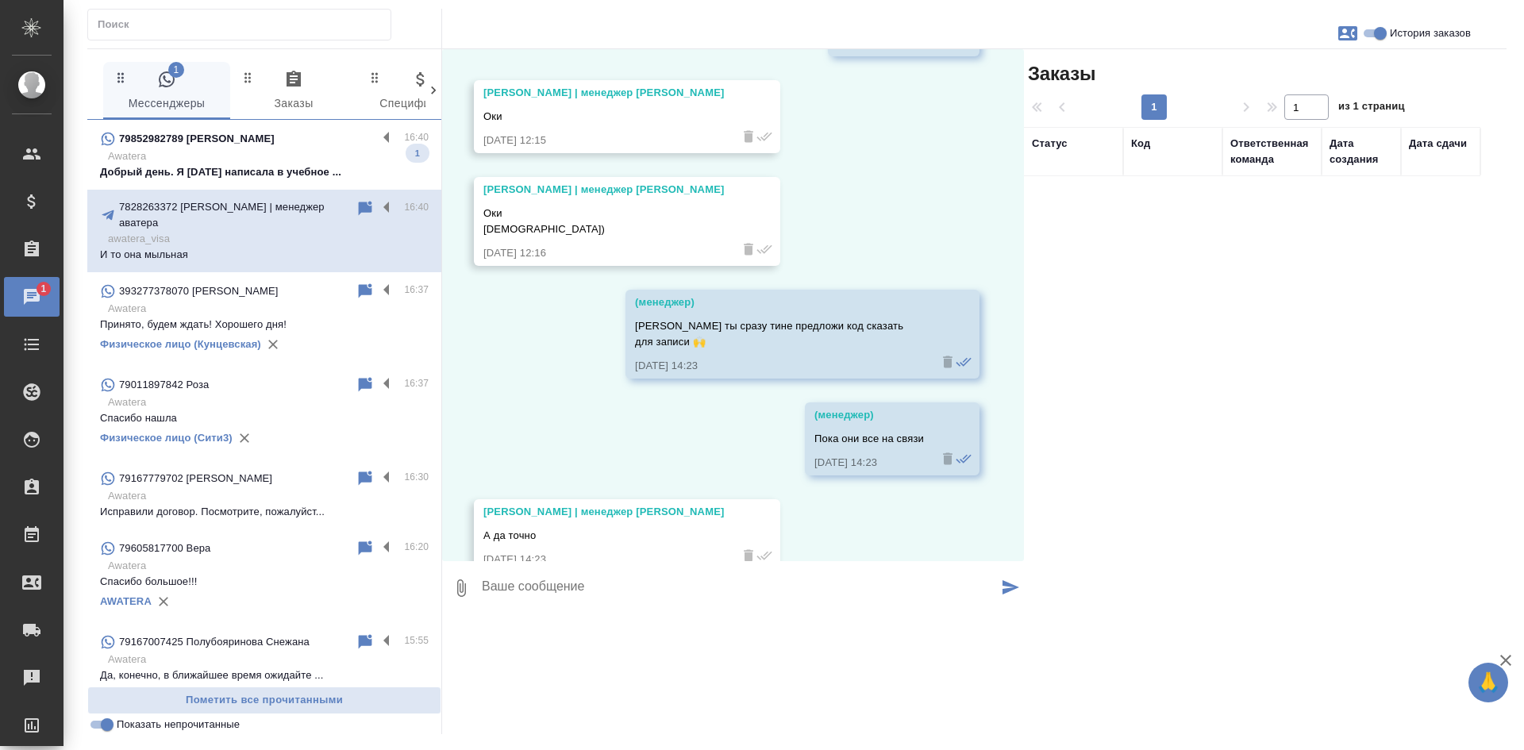
click at [270, 161] on p "Awatera" at bounding box center [268, 156] width 321 height 16
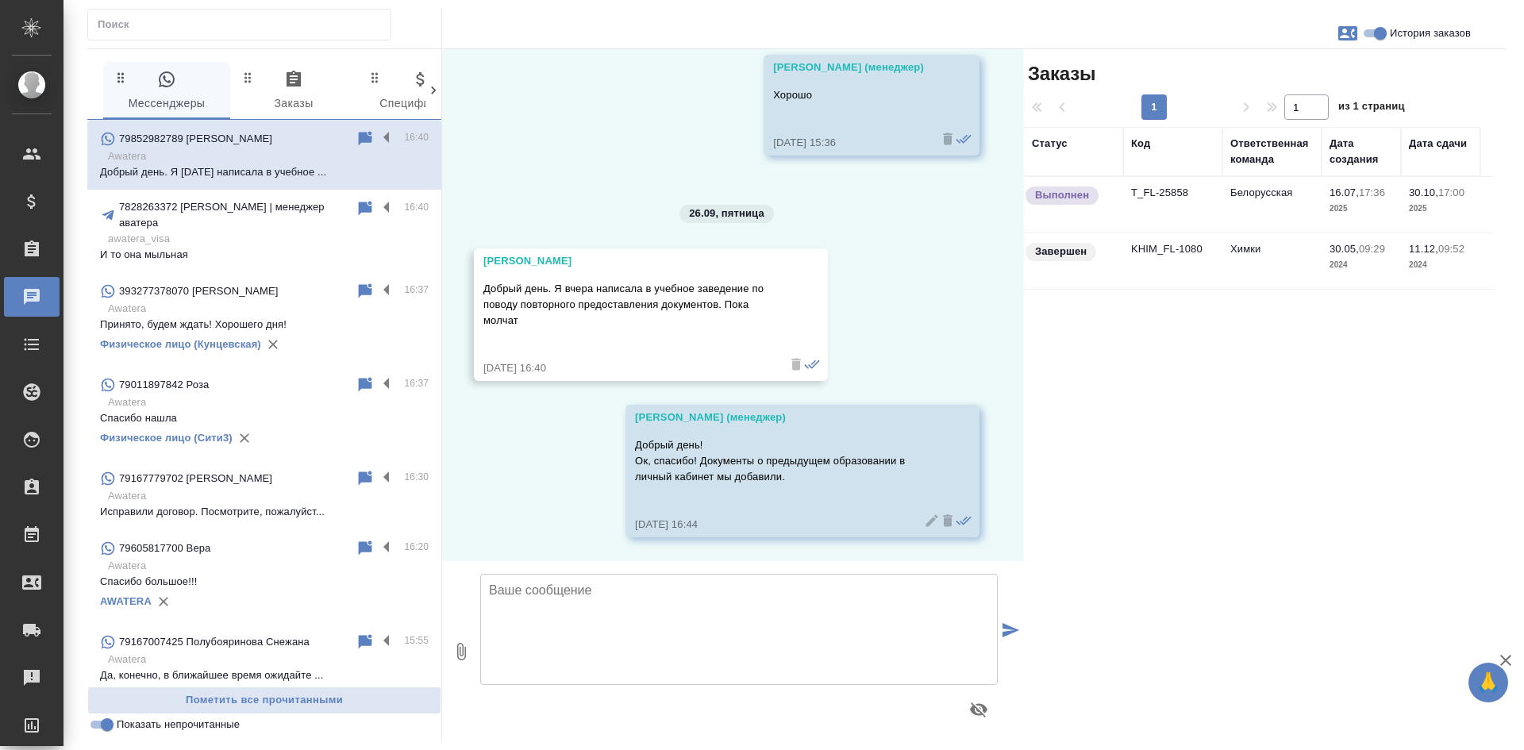
scroll to position [22812, 0]
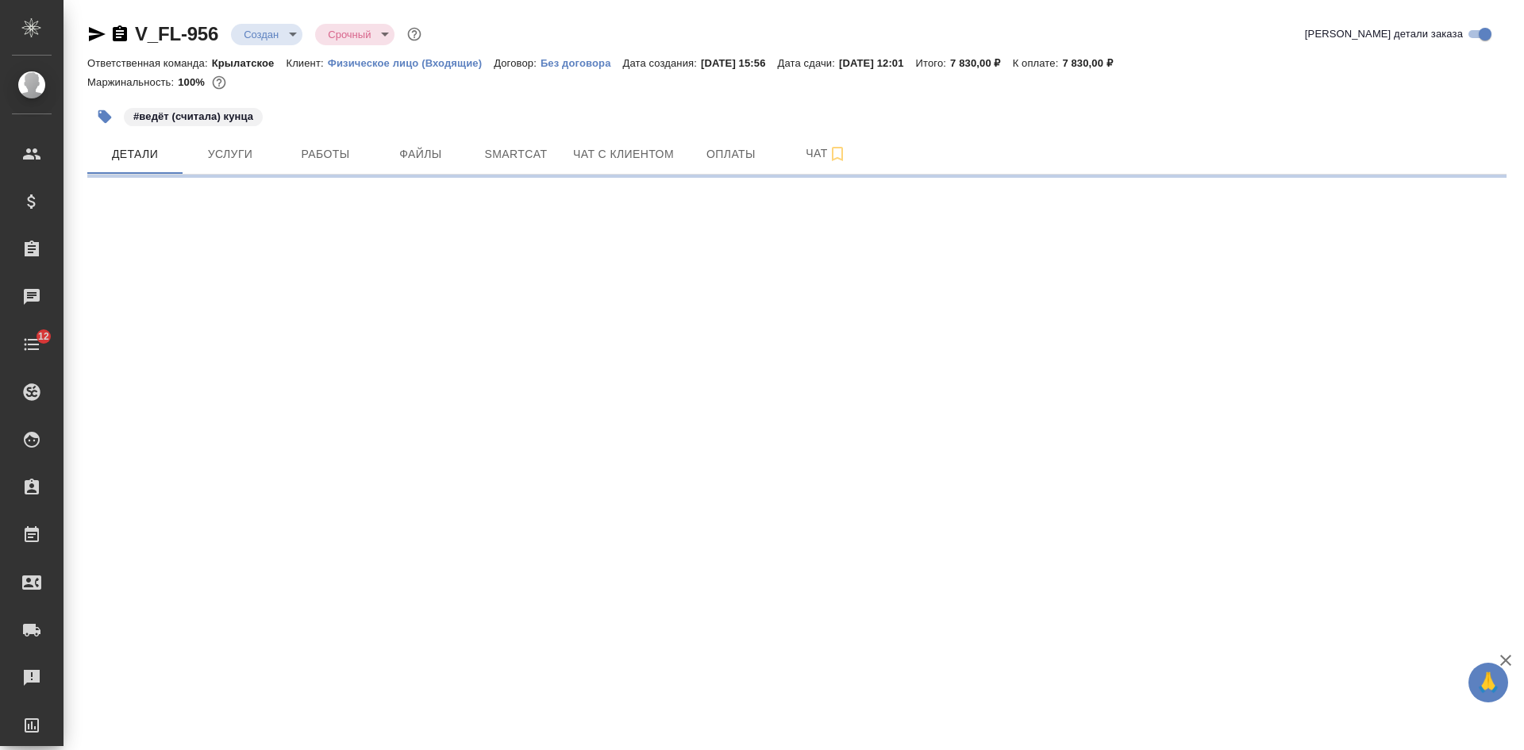
select select "RU"
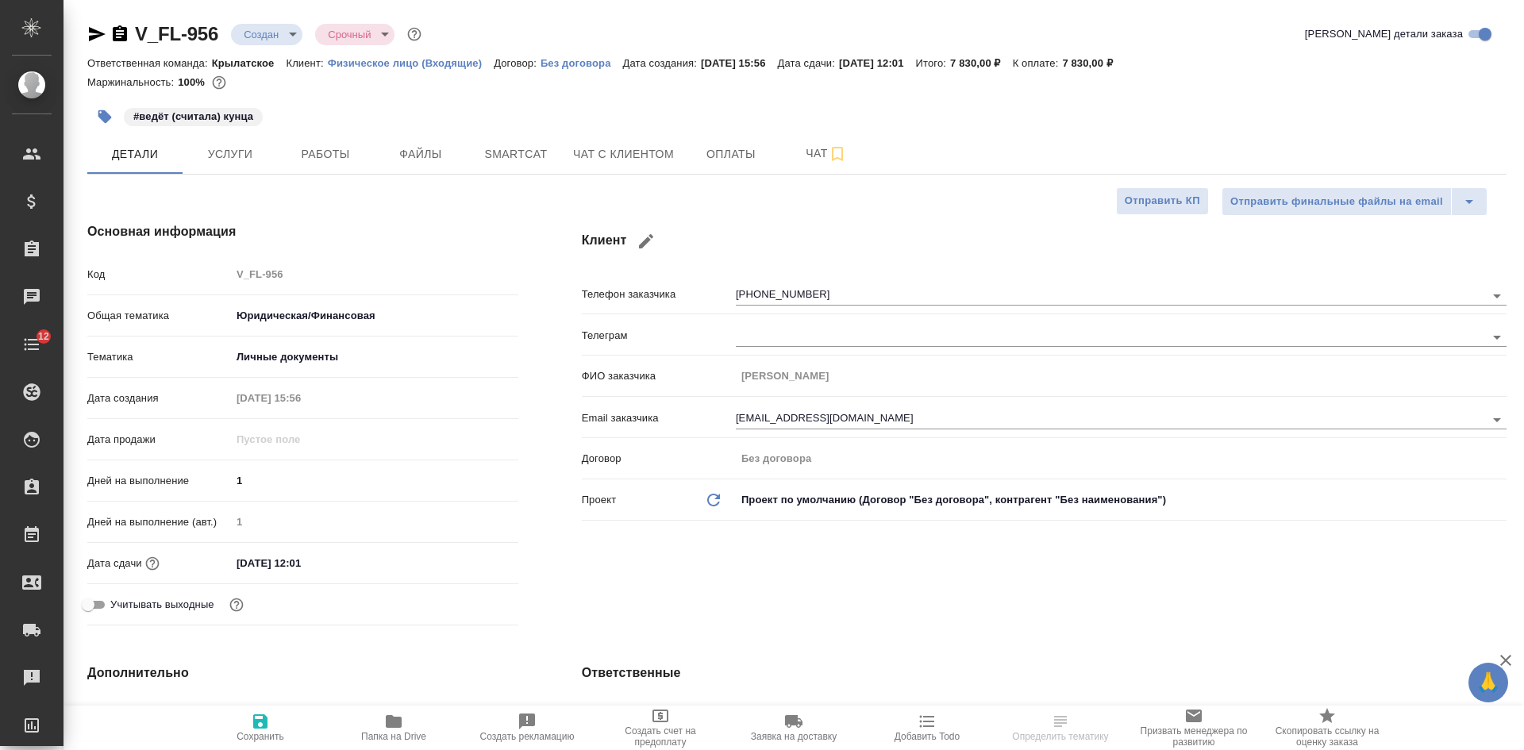
type textarea "x"
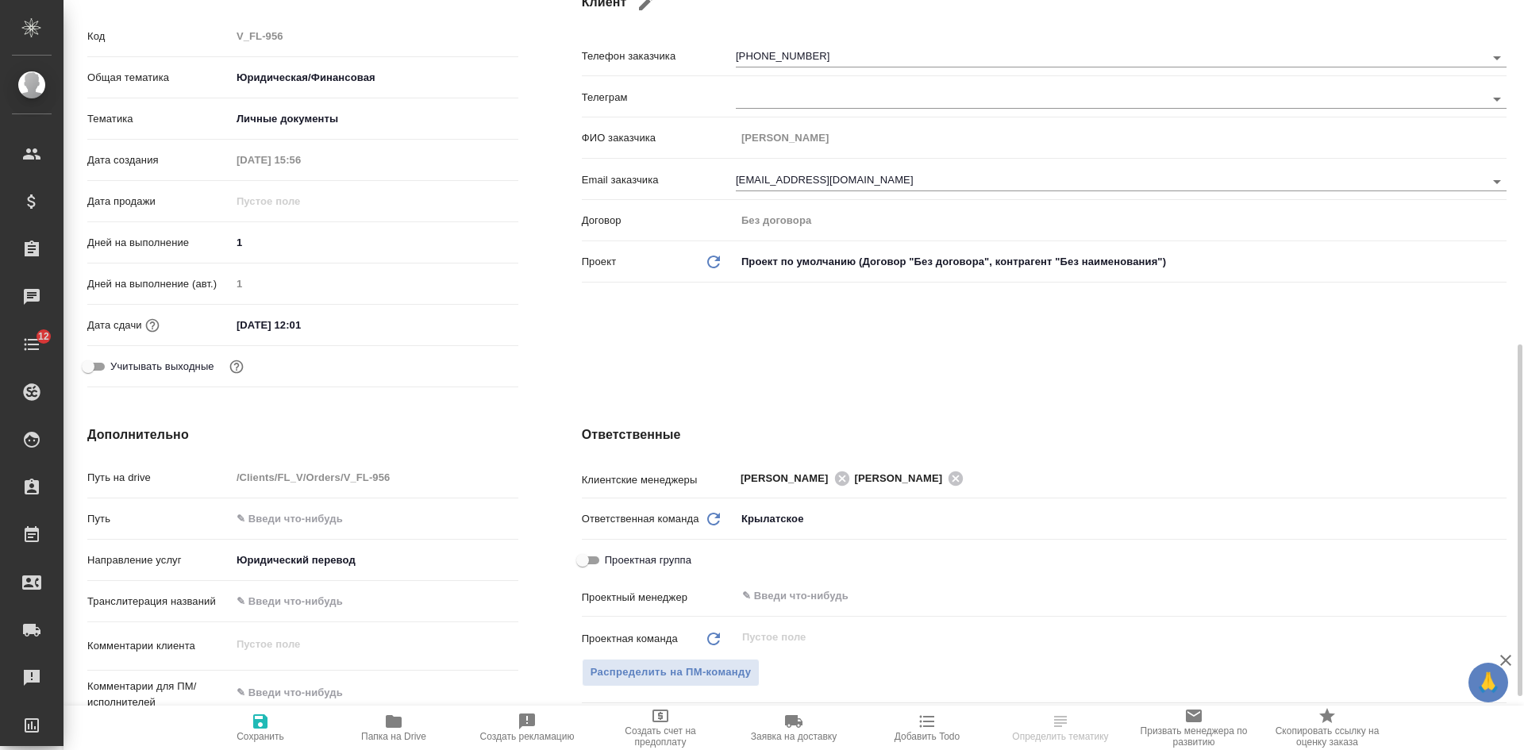
scroll to position [476, 0]
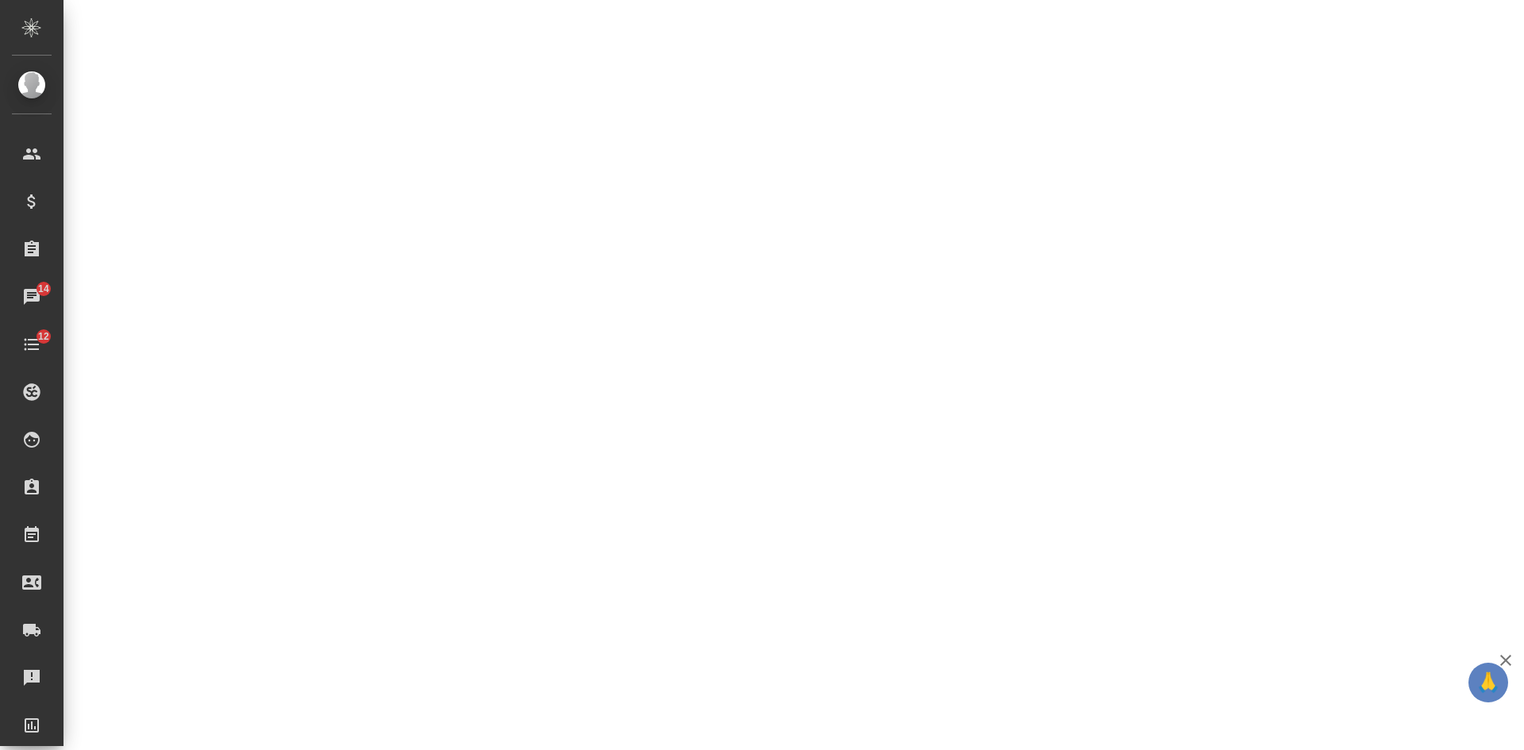
select select "RU"
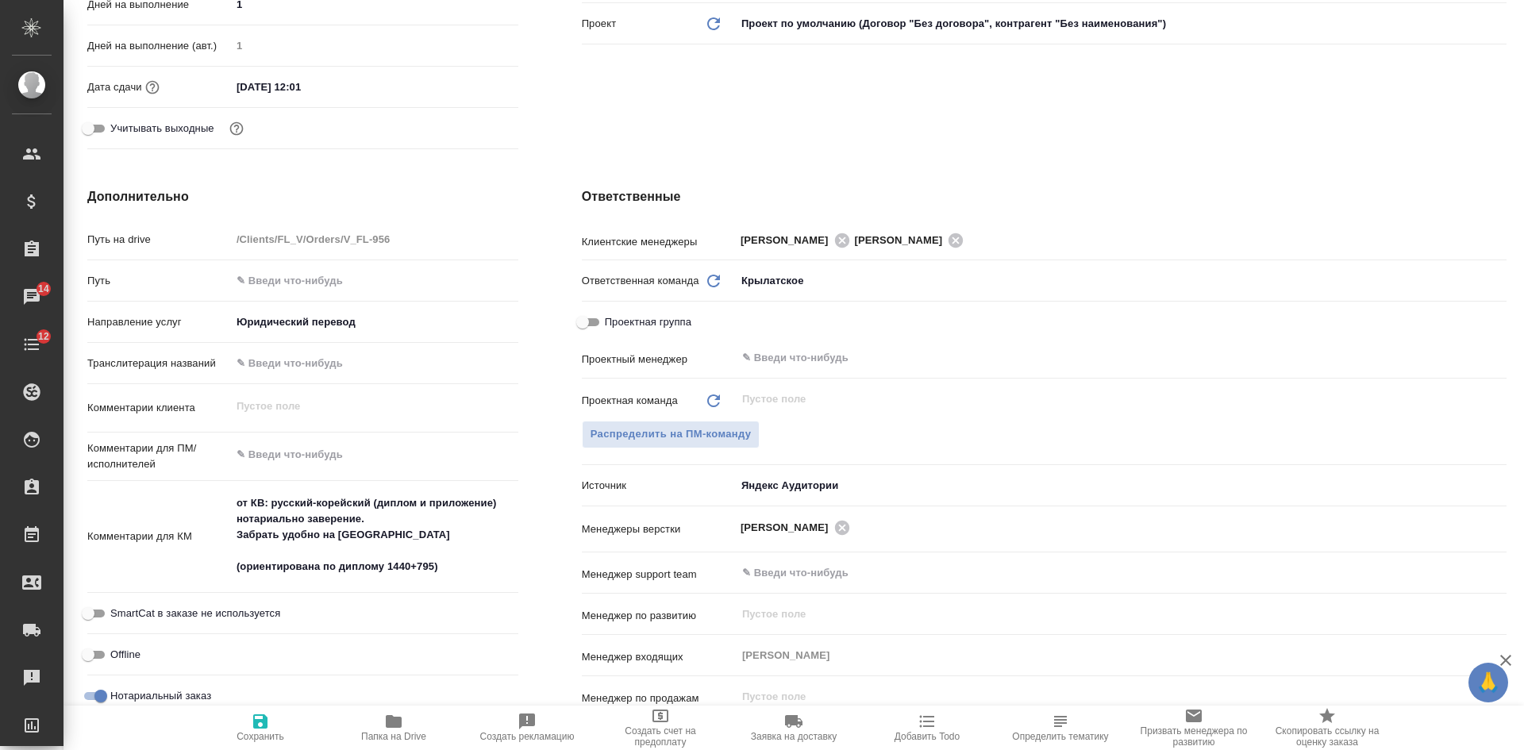
type textarea "x"
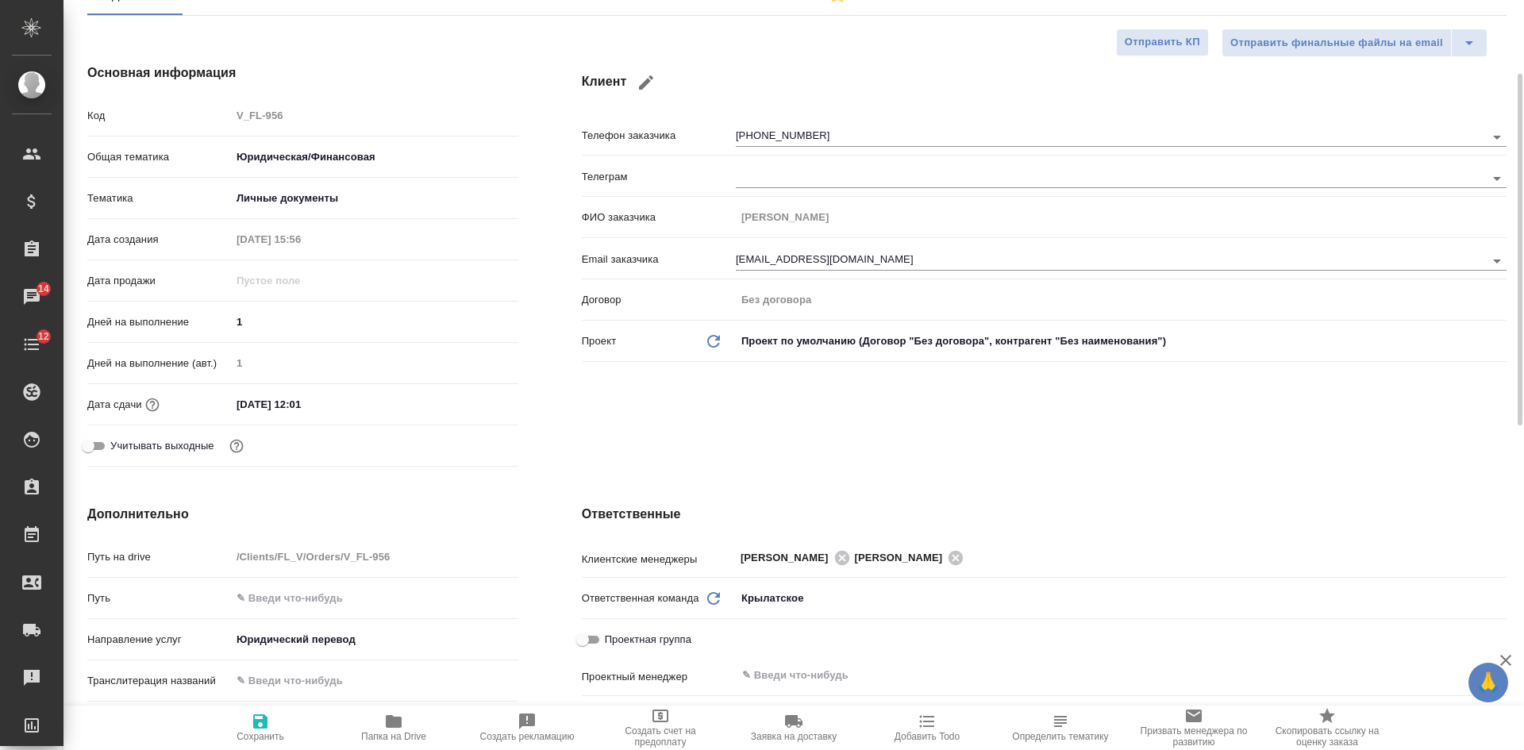
scroll to position [0, 0]
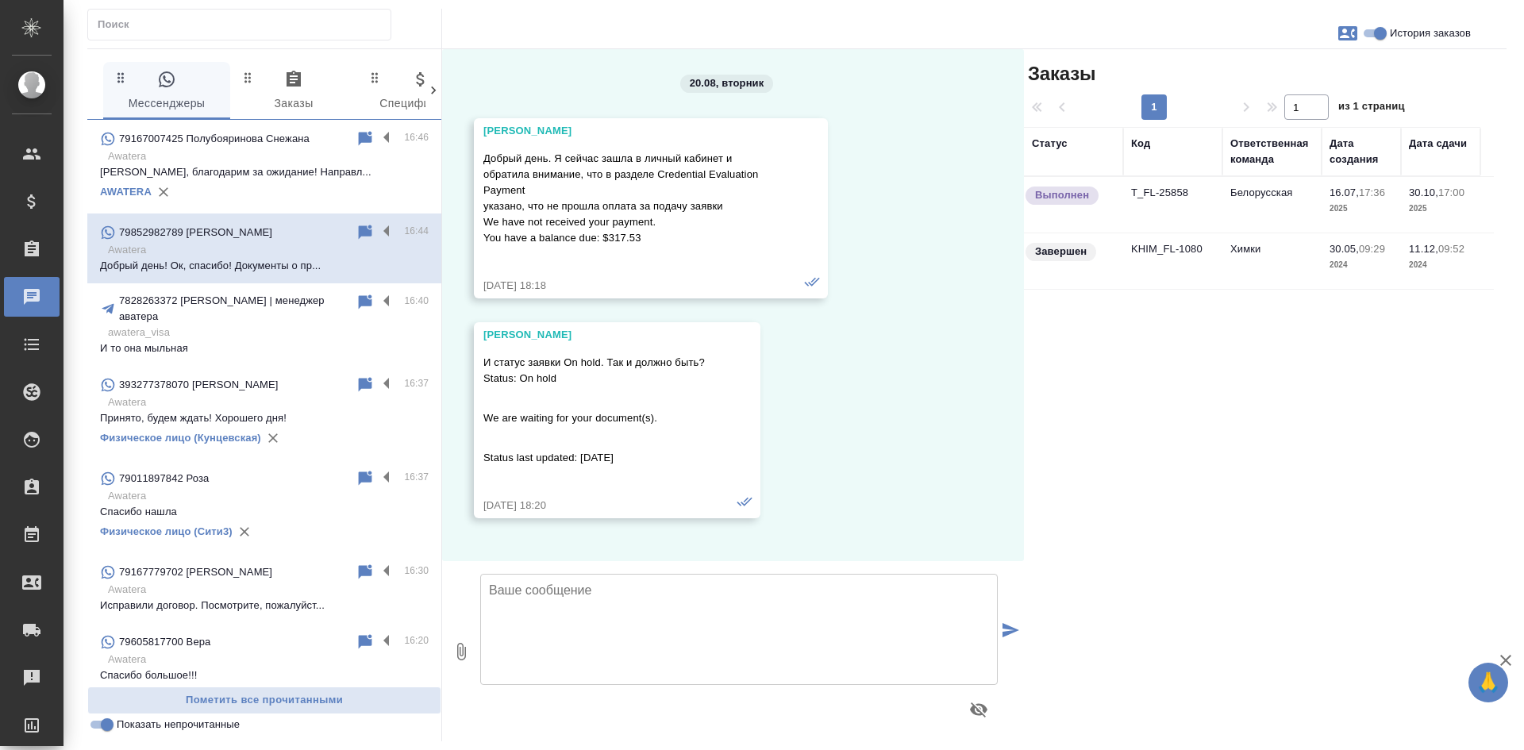
scroll to position [22812, 0]
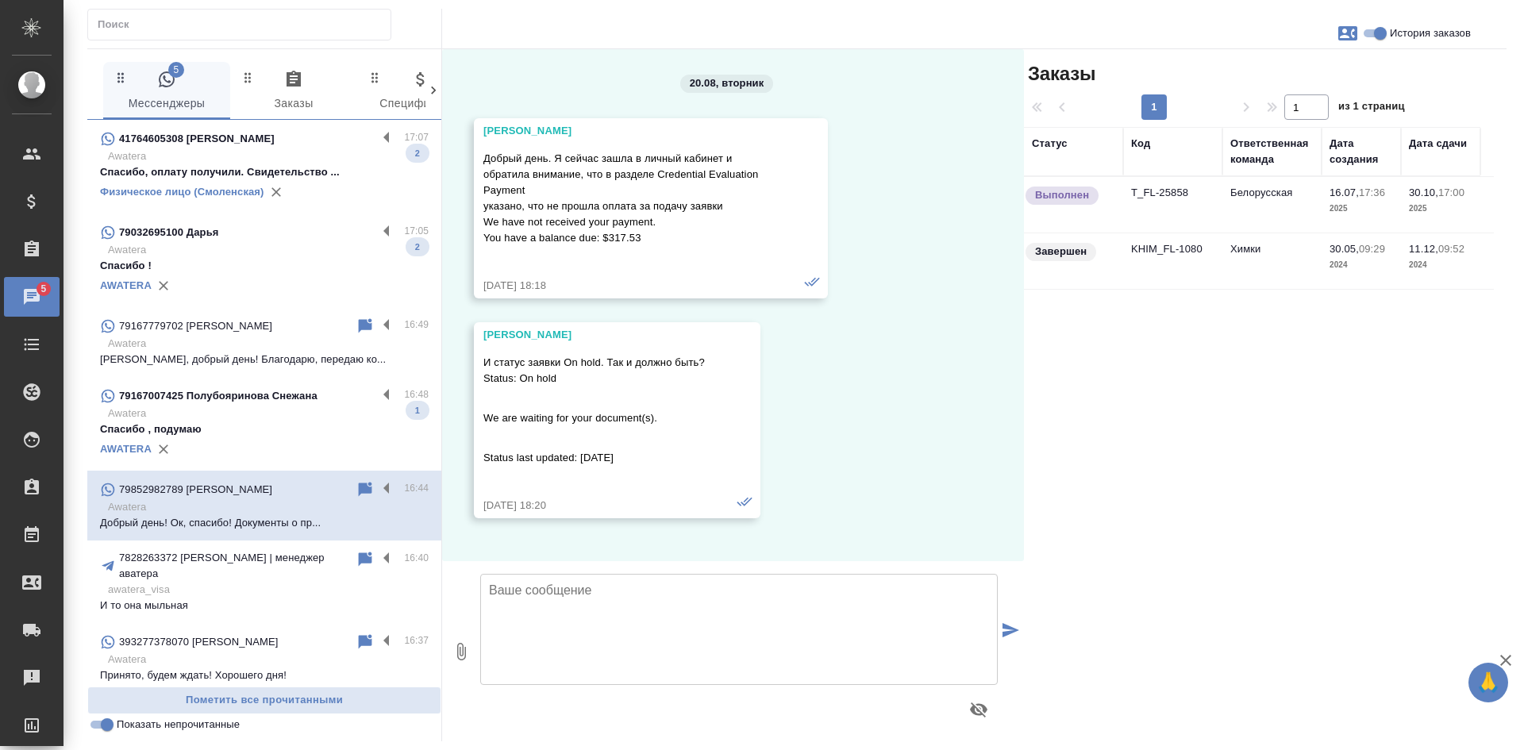
scroll to position [22812, 0]
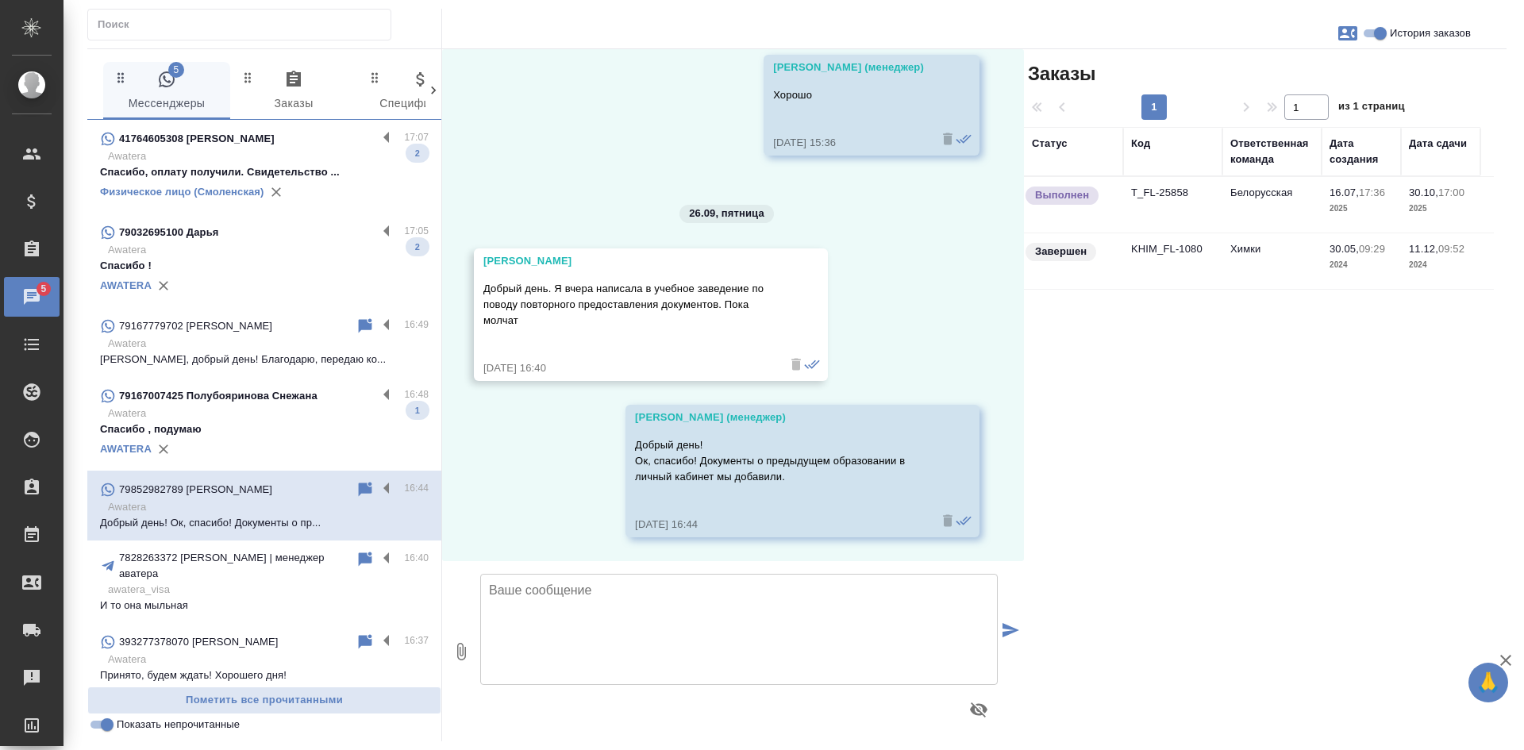
click at [285, 416] on p "Awatera" at bounding box center [268, 414] width 321 height 16
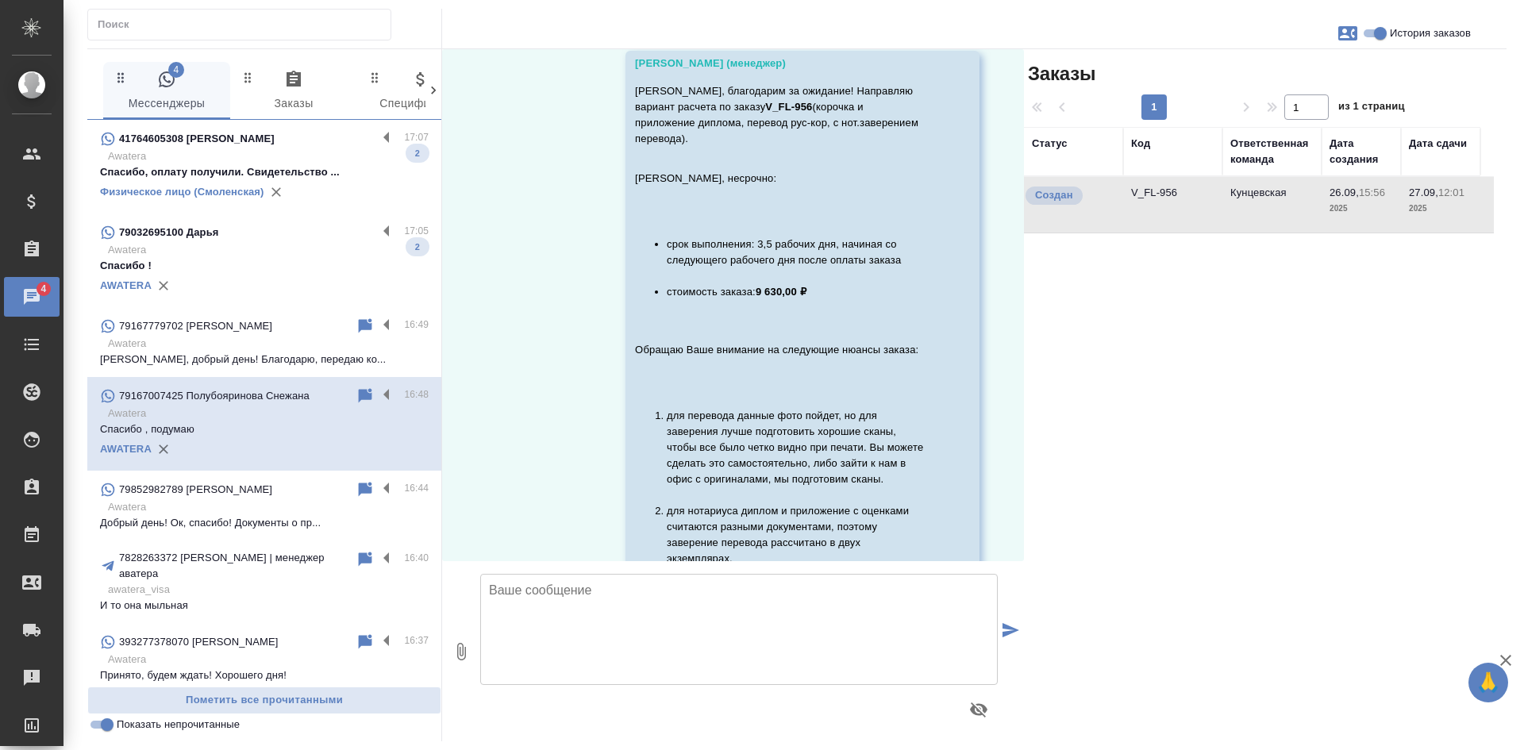
scroll to position [1331, 0]
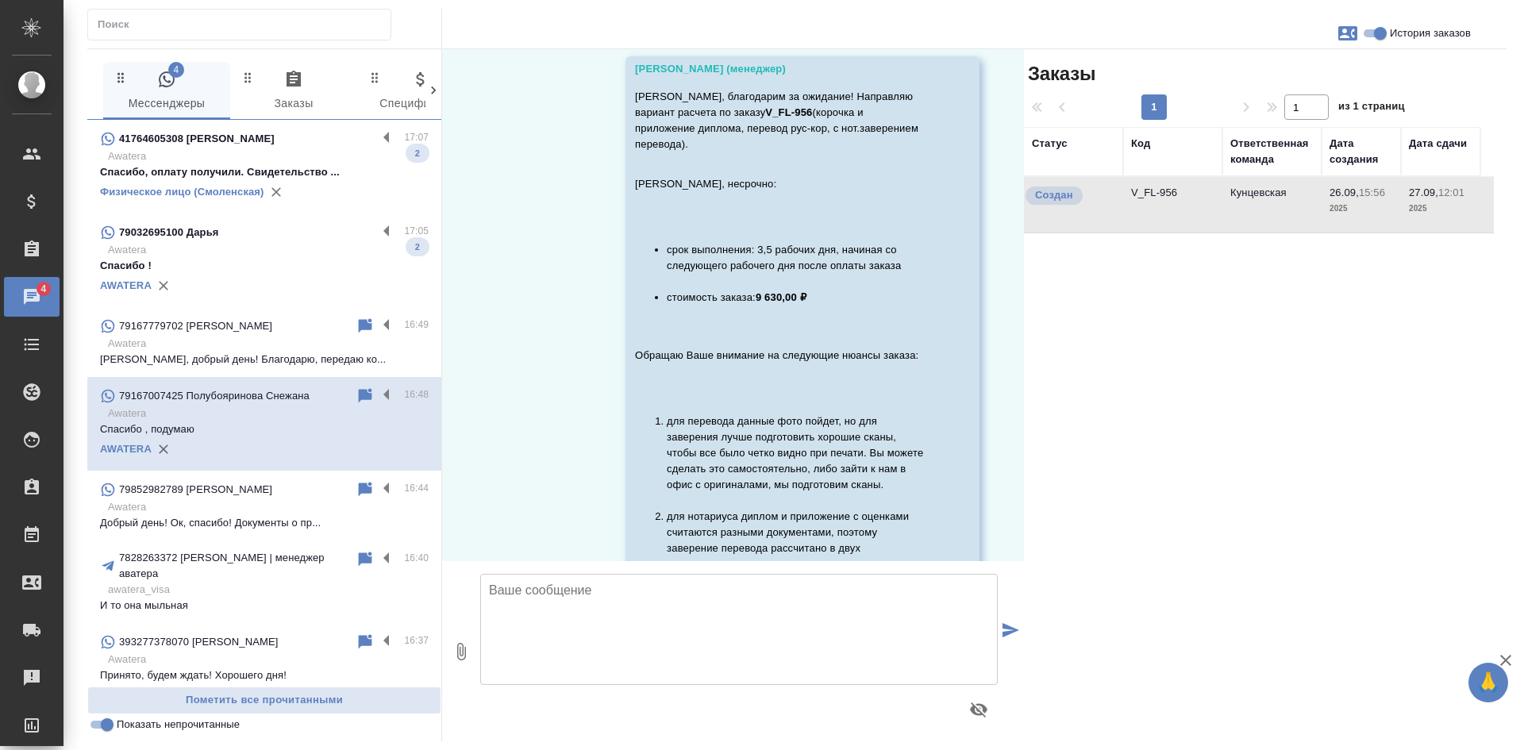
click at [259, 160] on p "Awatera" at bounding box center [268, 156] width 321 height 16
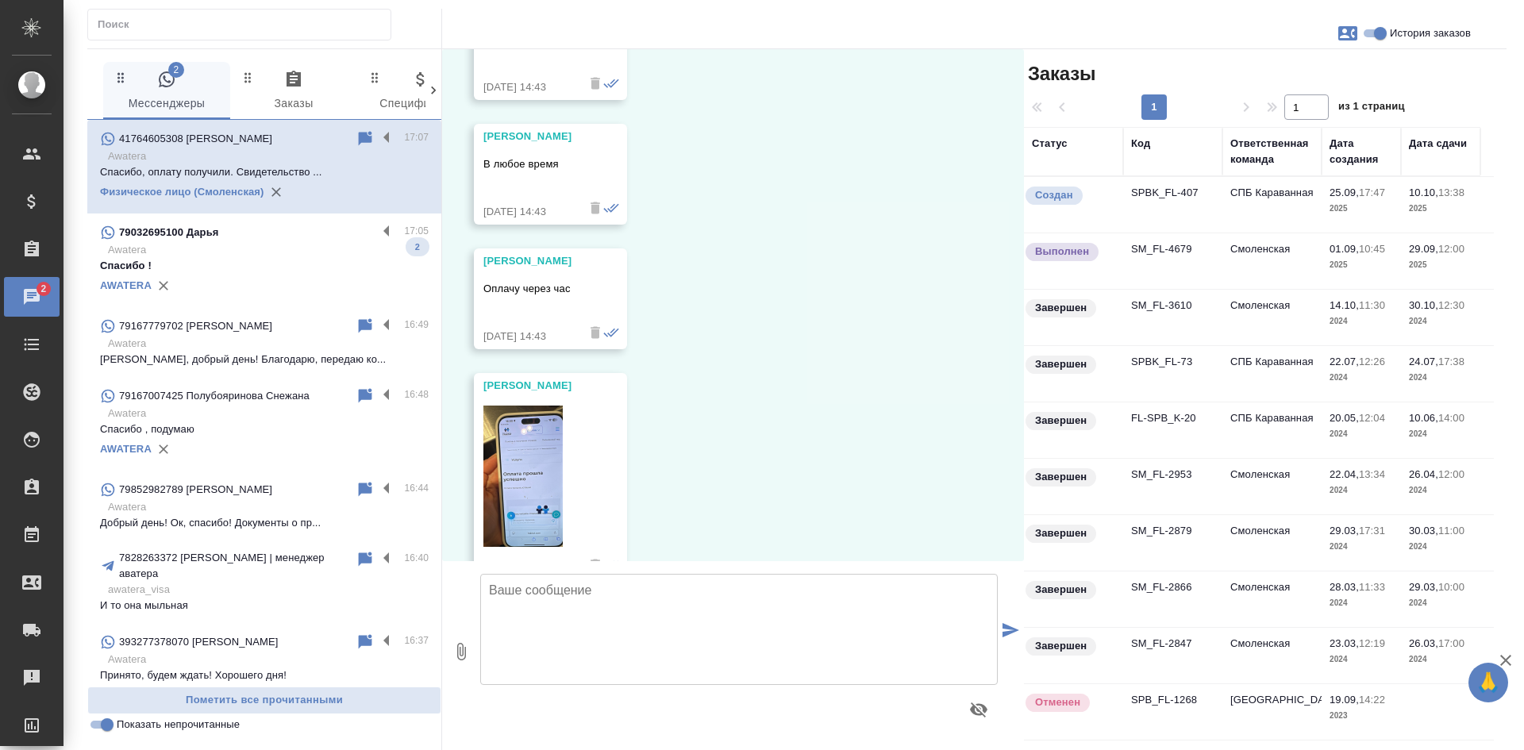
scroll to position [23780, 0]
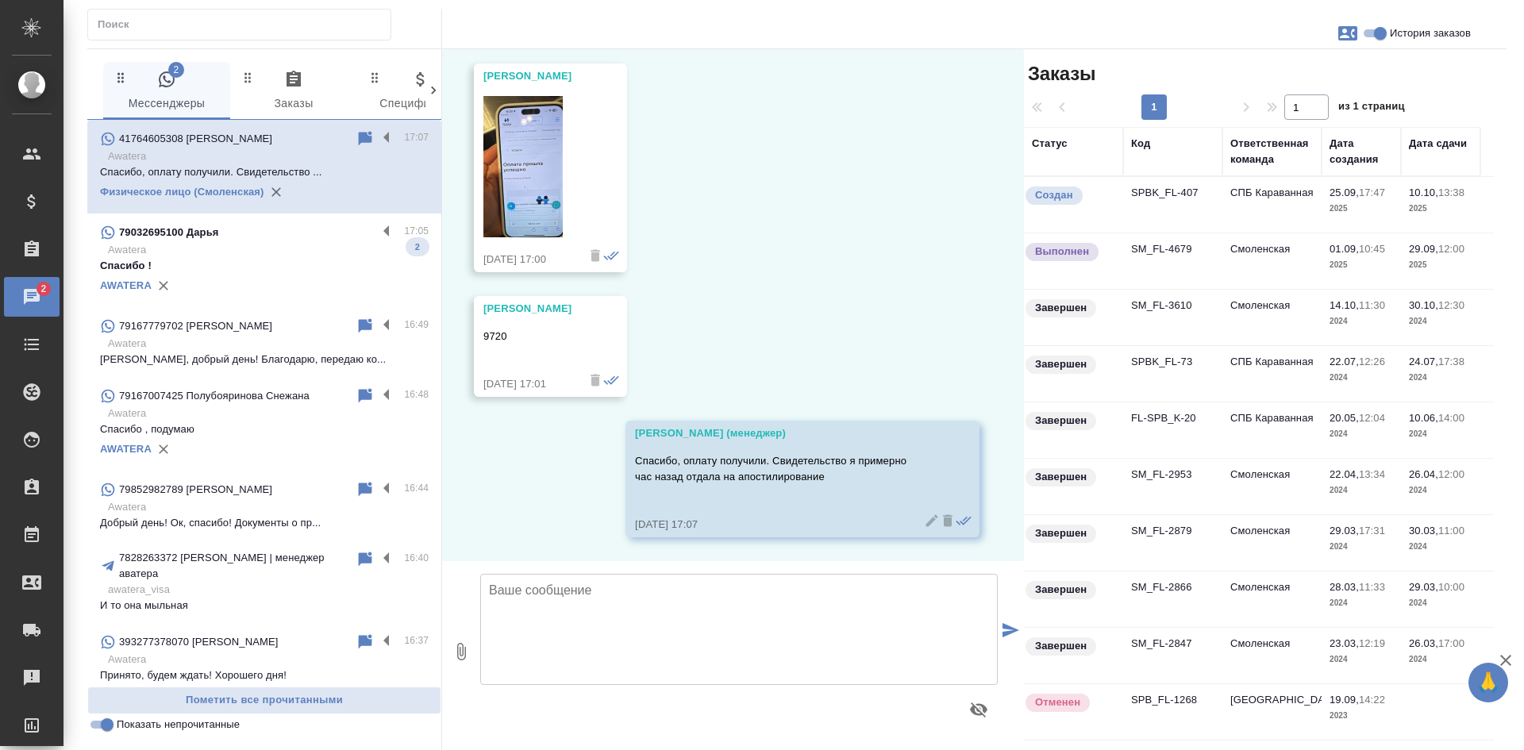
click at [275, 259] on p "Спасибо !" at bounding box center [264, 266] width 329 height 16
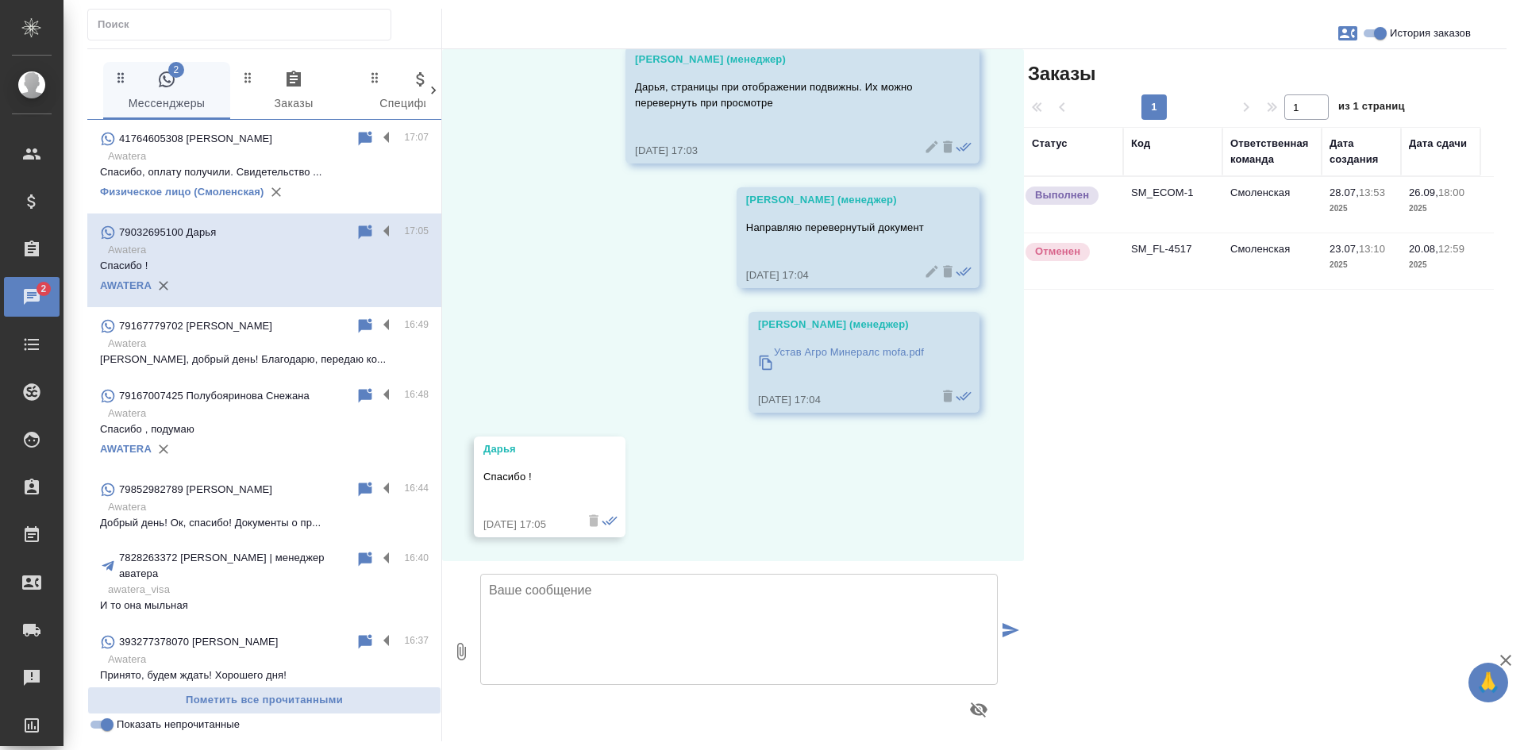
scroll to position [14051, 0]
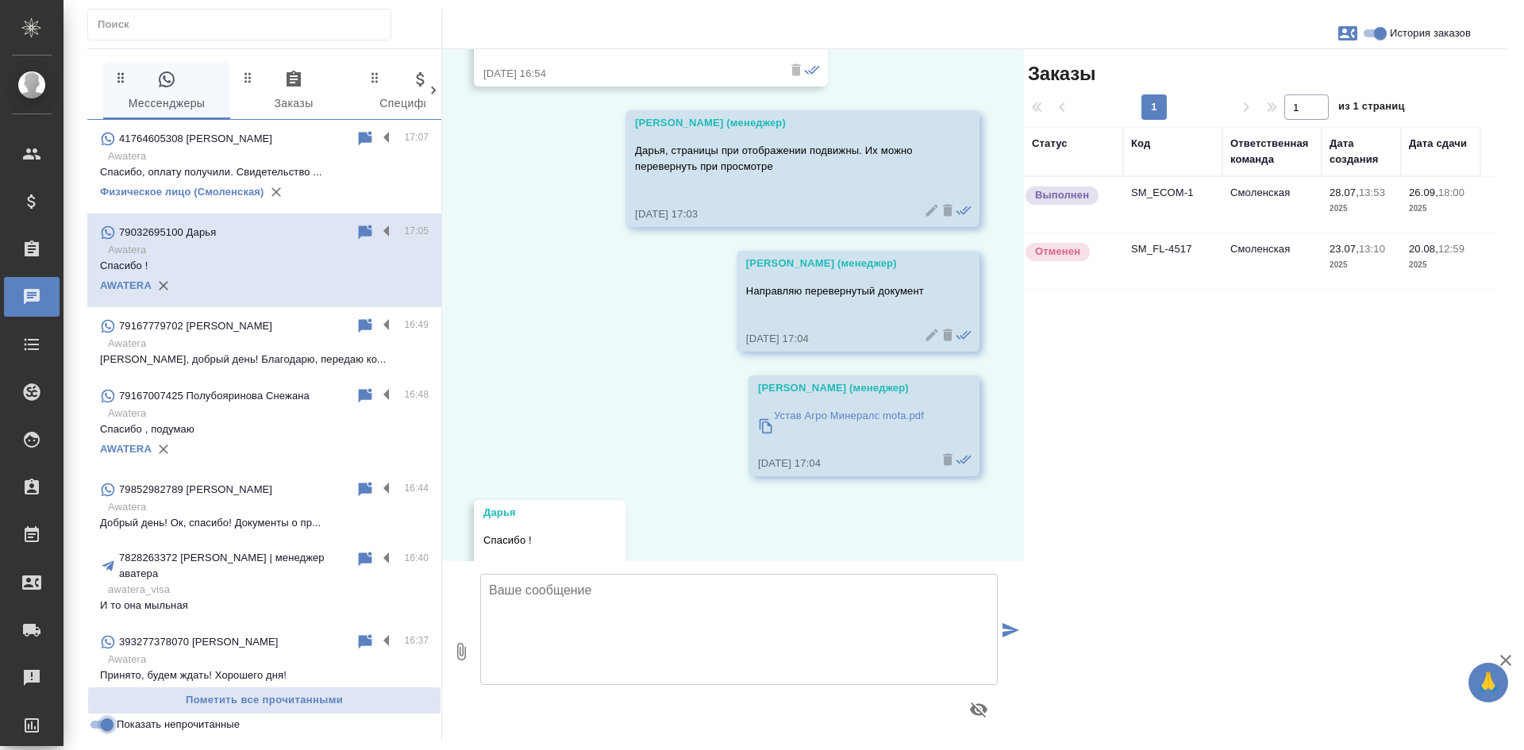
click at [106, 728] on input "Показать непрочитанные" at bounding box center [107, 724] width 57 height 19
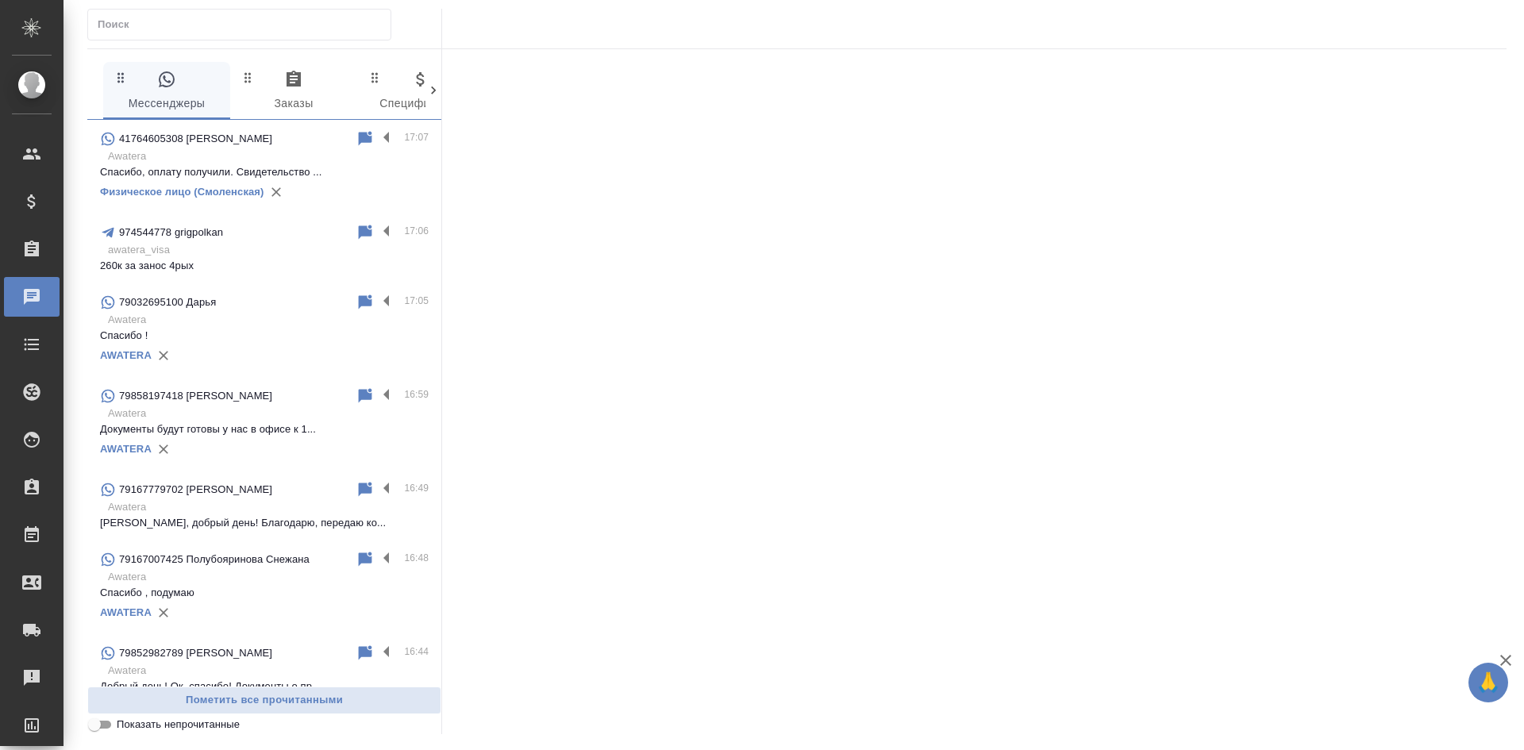
click at [106, 728] on input "Показать непрочитанные" at bounding box center [94, 724] width 57 height 19
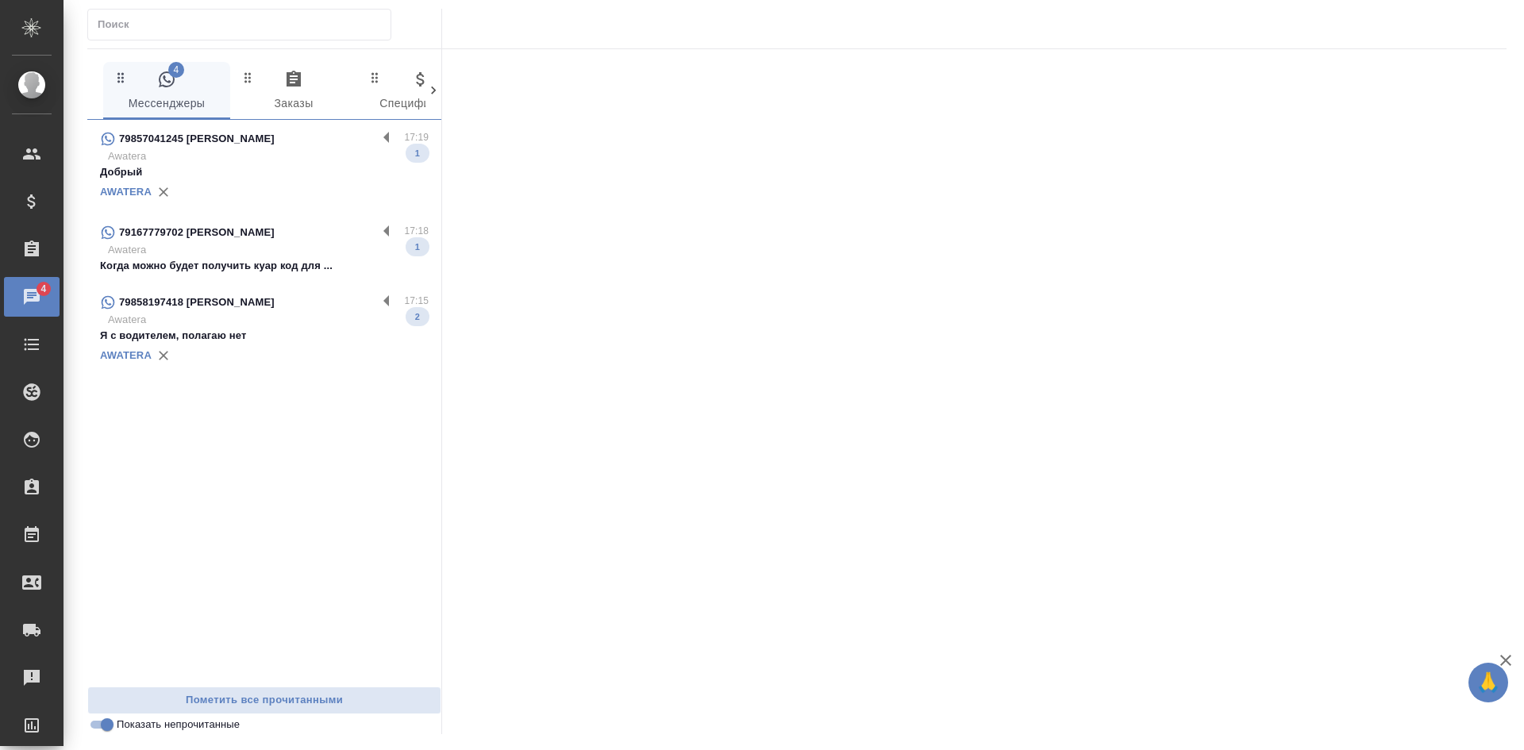
click at [253, 183] on div "AWATERA" at bounding box center [264, 192] width 329 height 24
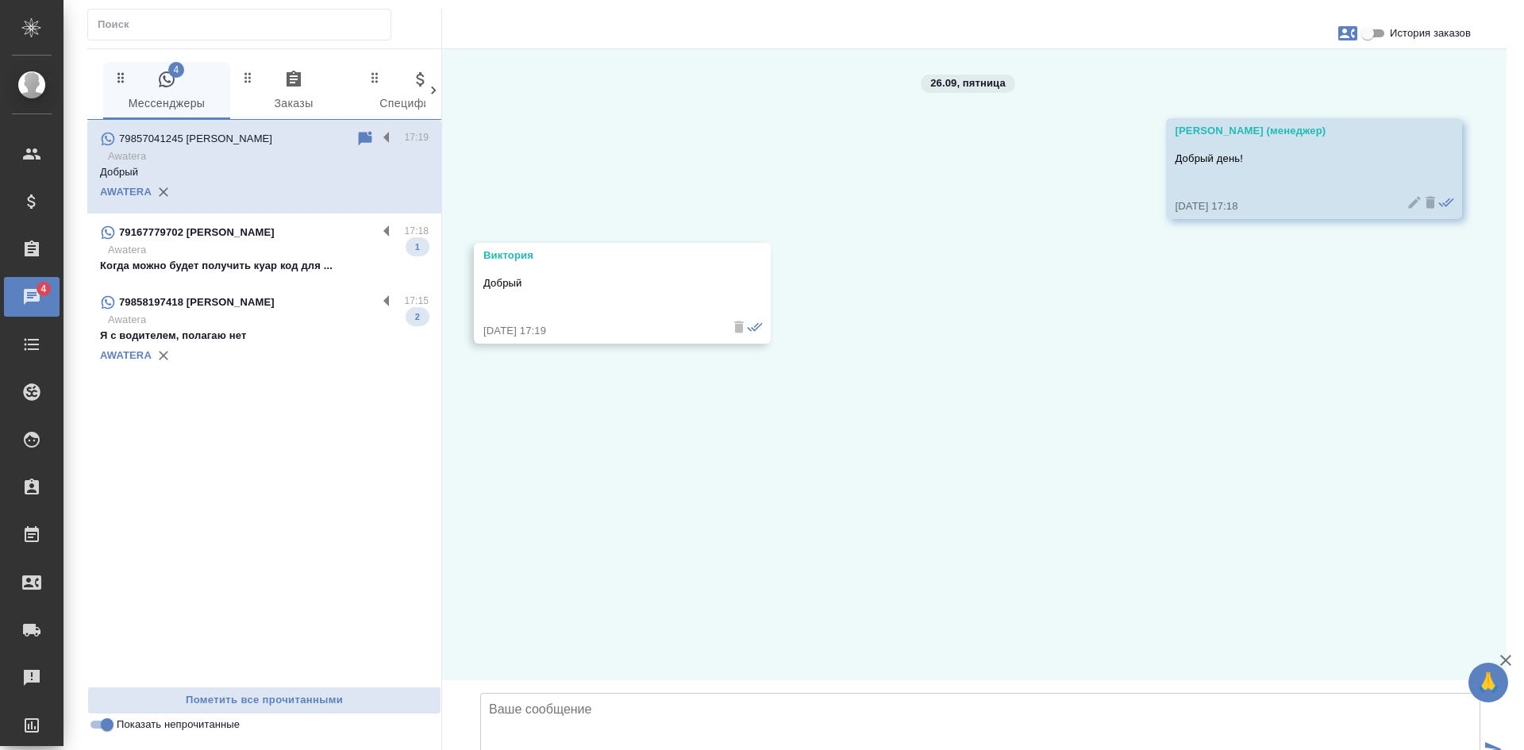
click at [297, 248] on p "Awatera" at bounding box center [268, 250] width 321 height 16
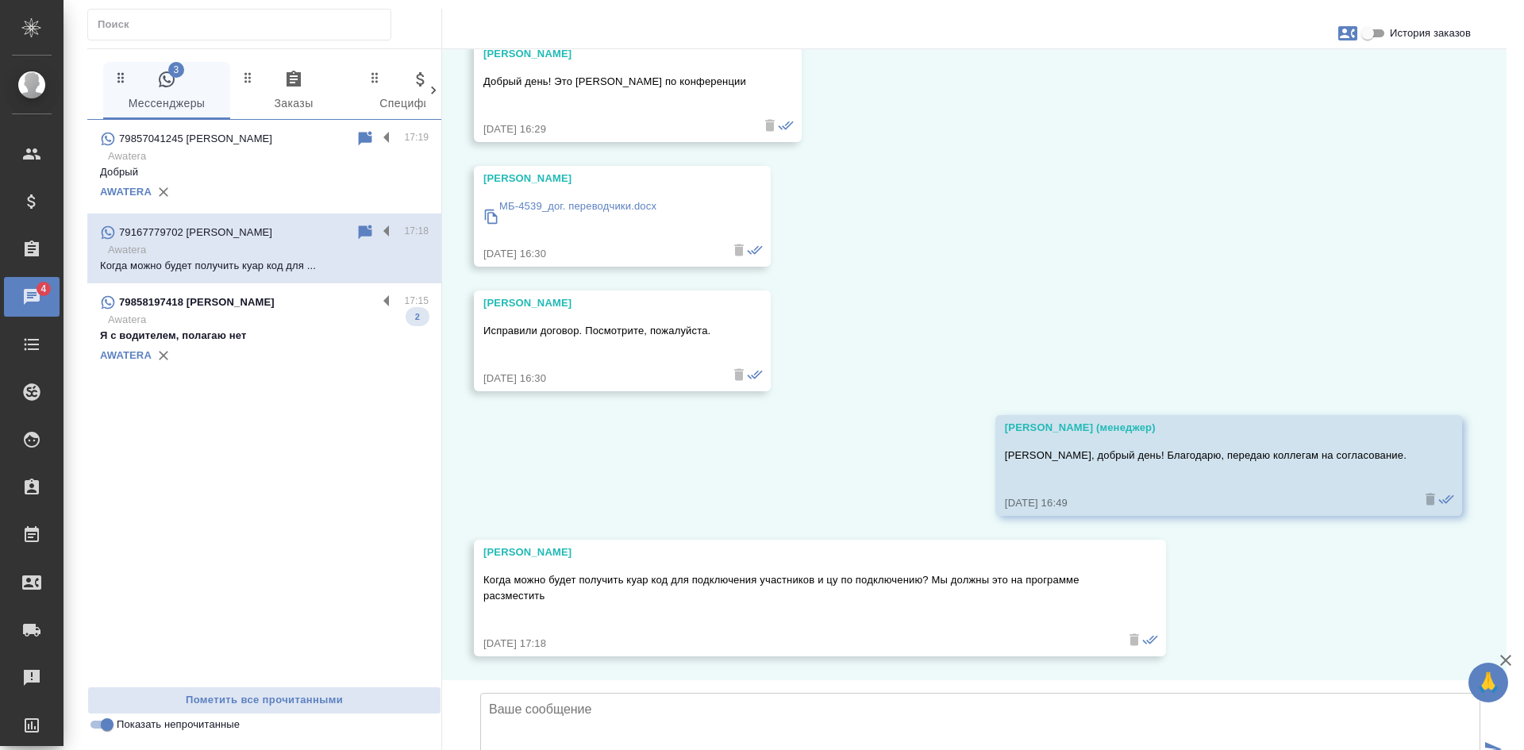
scroll to position [196, 0]
click at [360, 238] on icon at bounding box center [365, 232] width 19 height 19
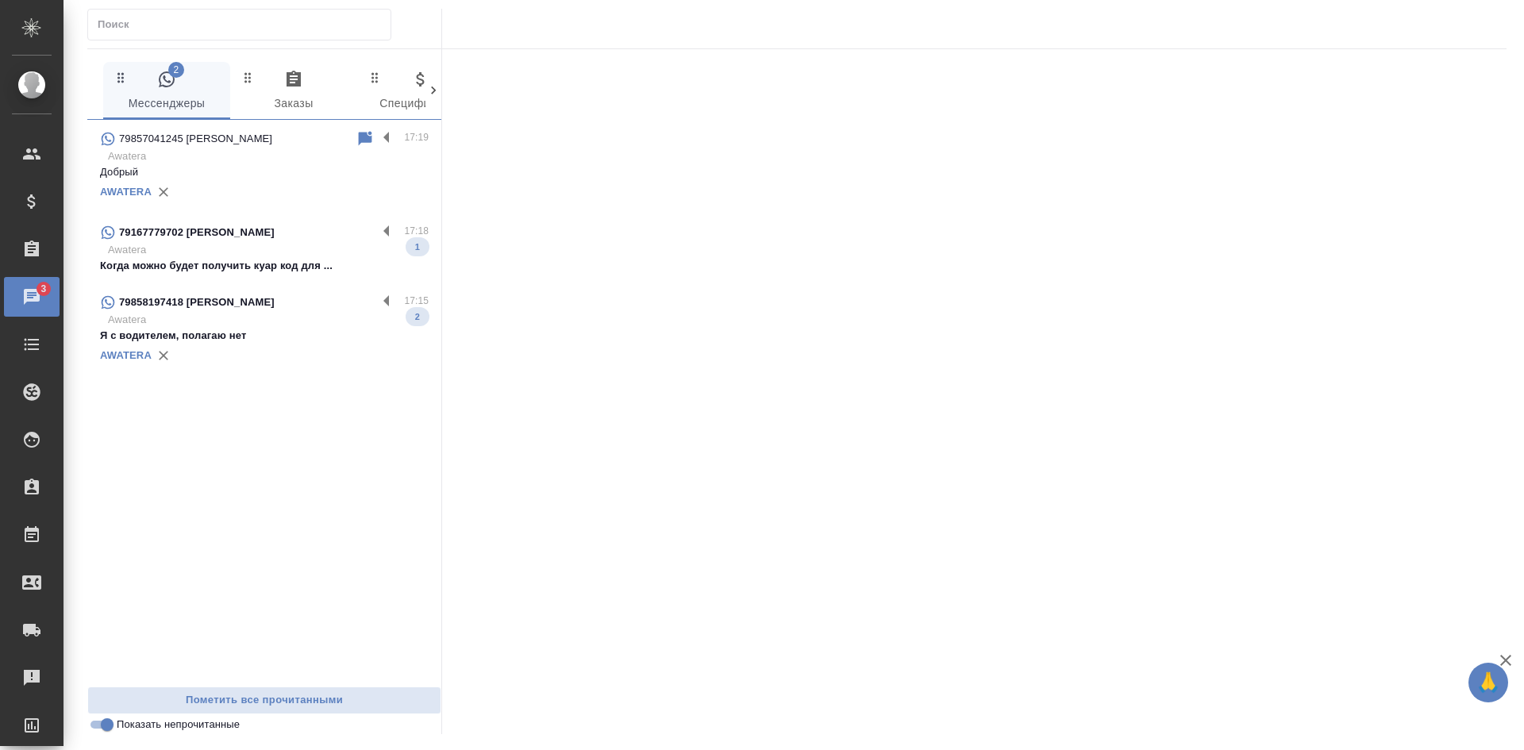
click at [302, 319] on p "Awatera" at bounding box center [268, 320] width 321 height 16
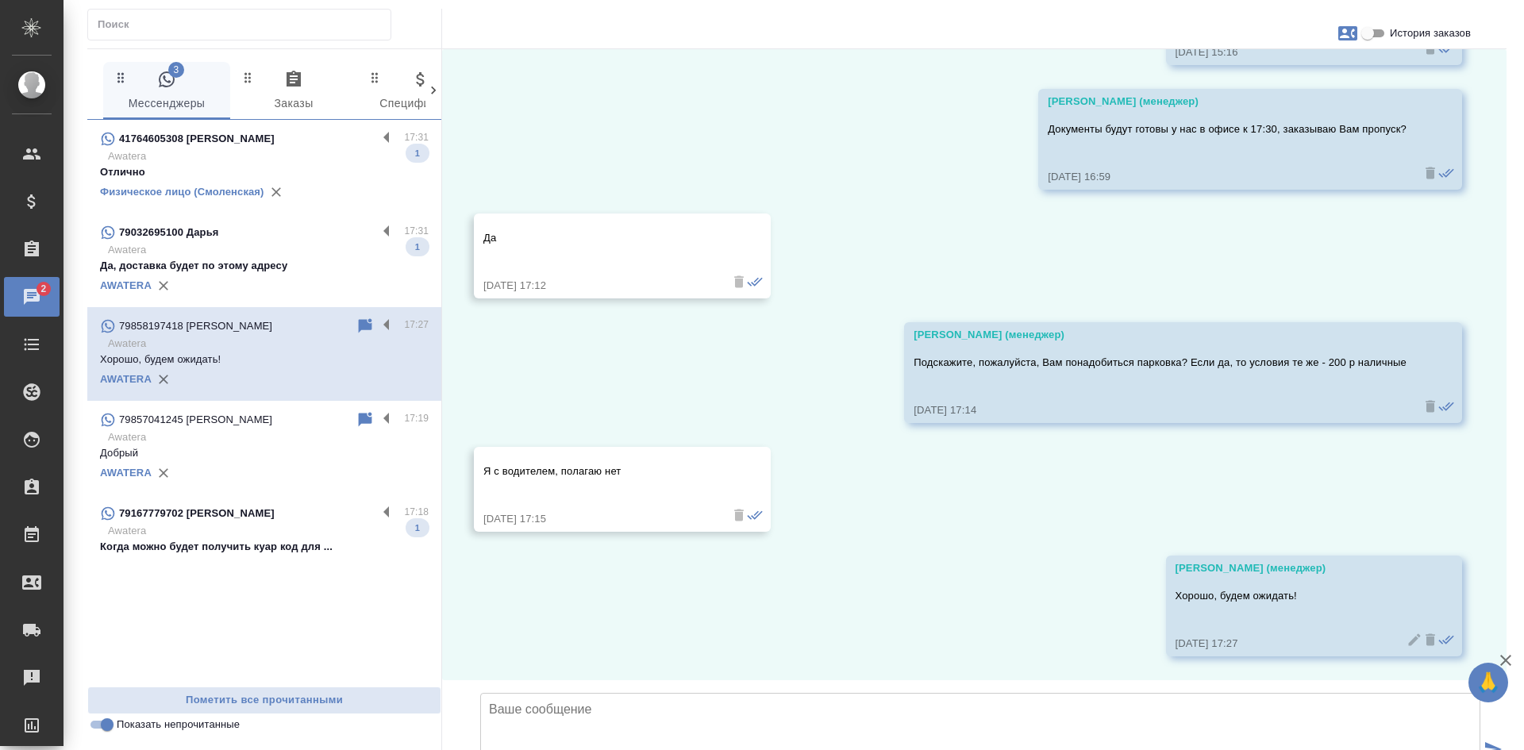
scroll to position [3715, 0]
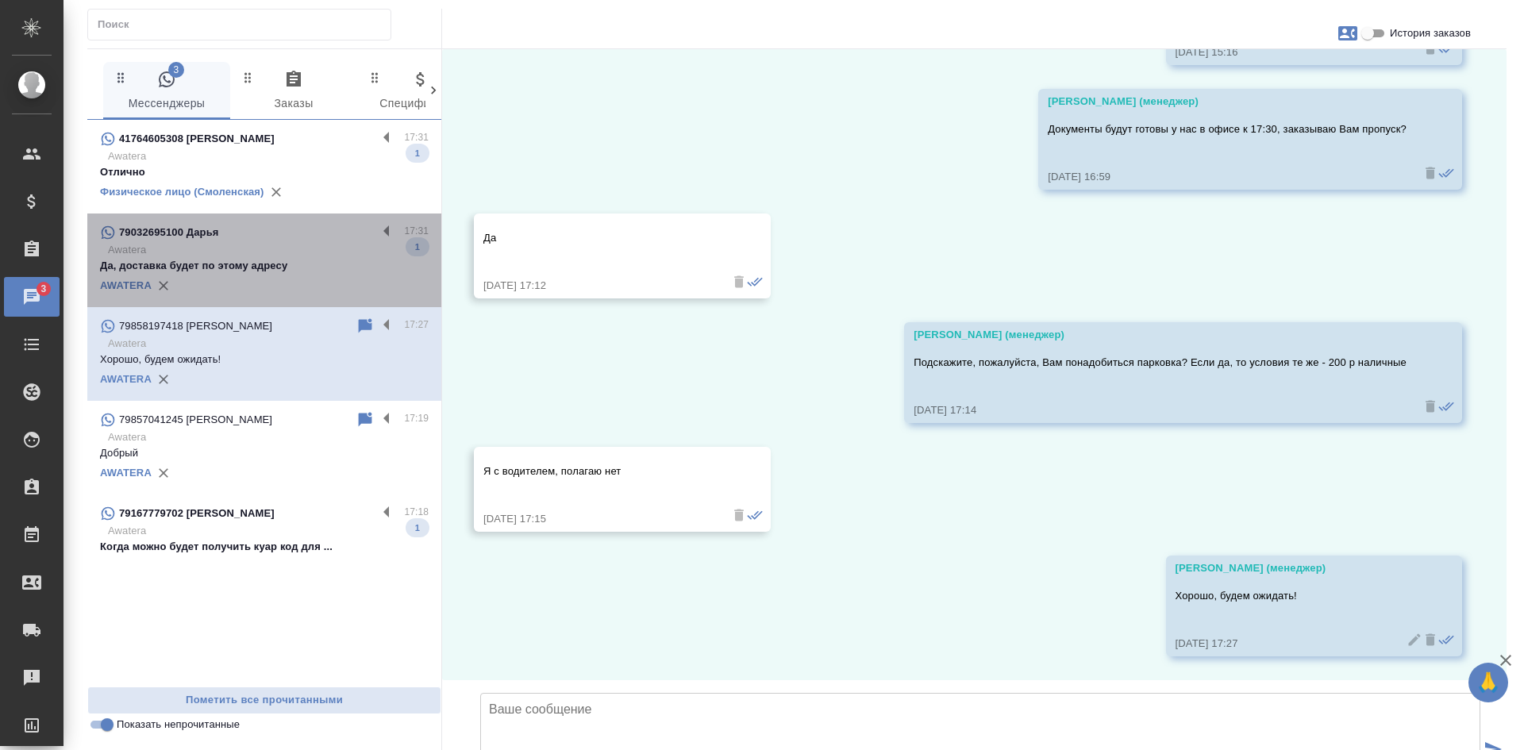
click at [282, 263] on p "Да, доставка будет по этому адресу" at bounding box center [264, 266] width 329 height 16
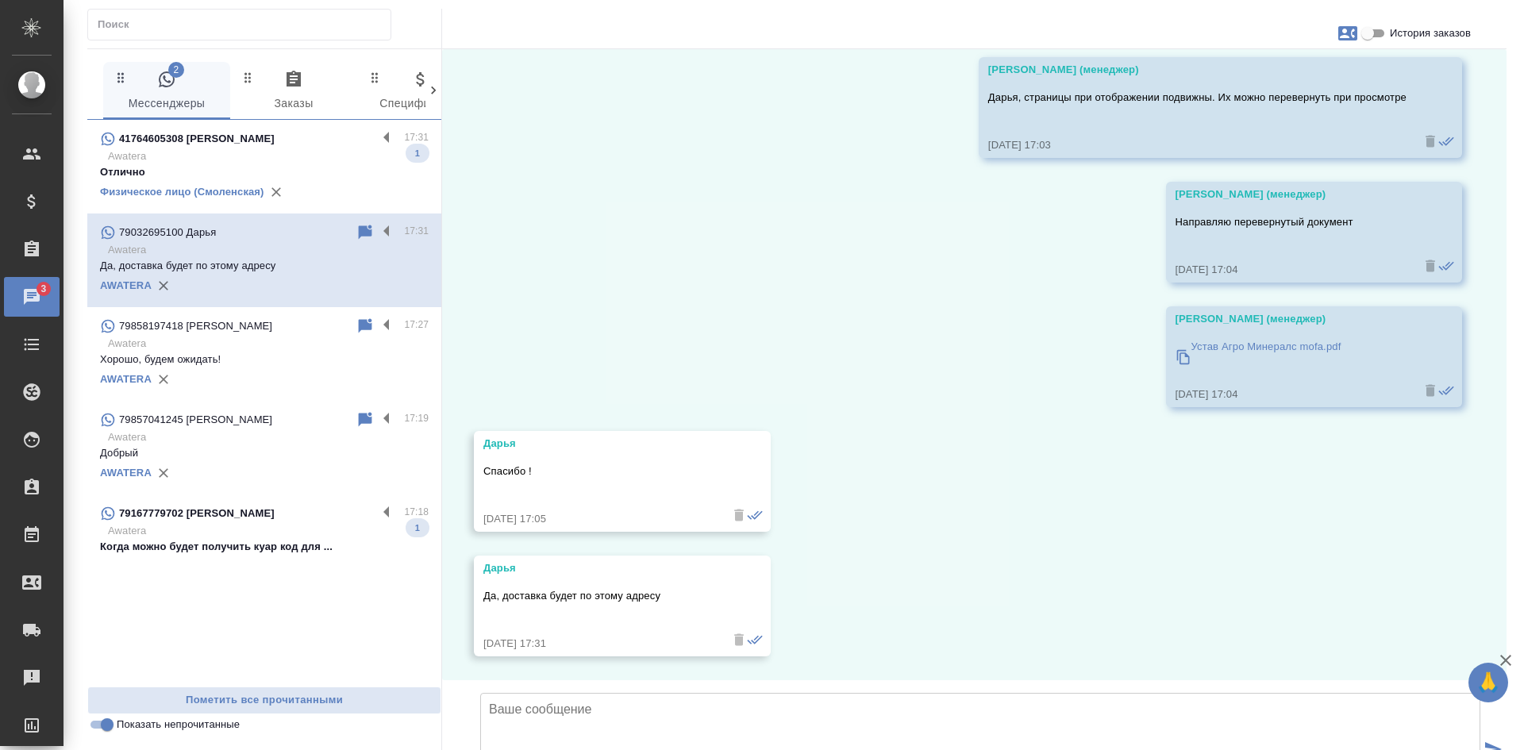
scroll to position [12826, 0]
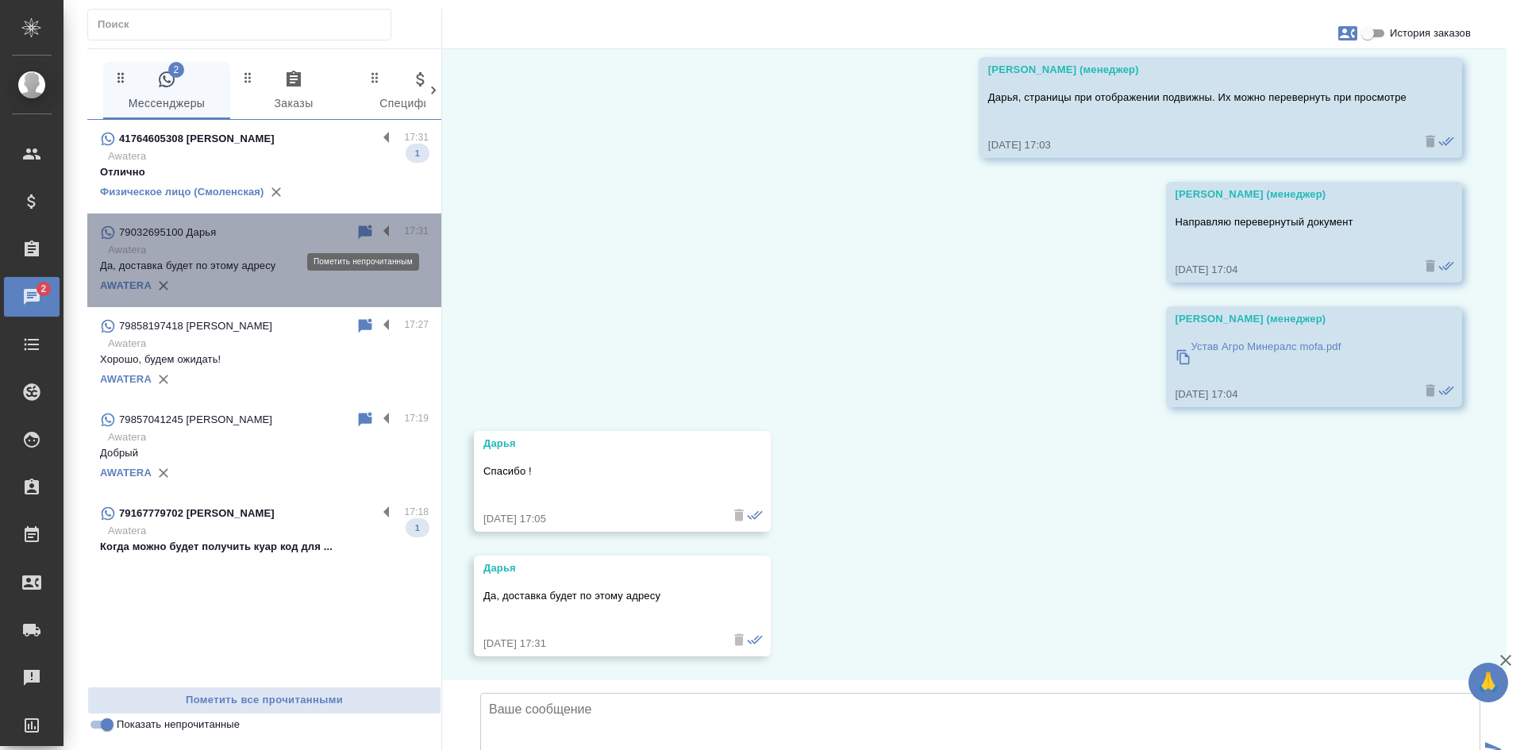
click at [365, 233] on icon at bounding box center [365, 232] width 13 height 14
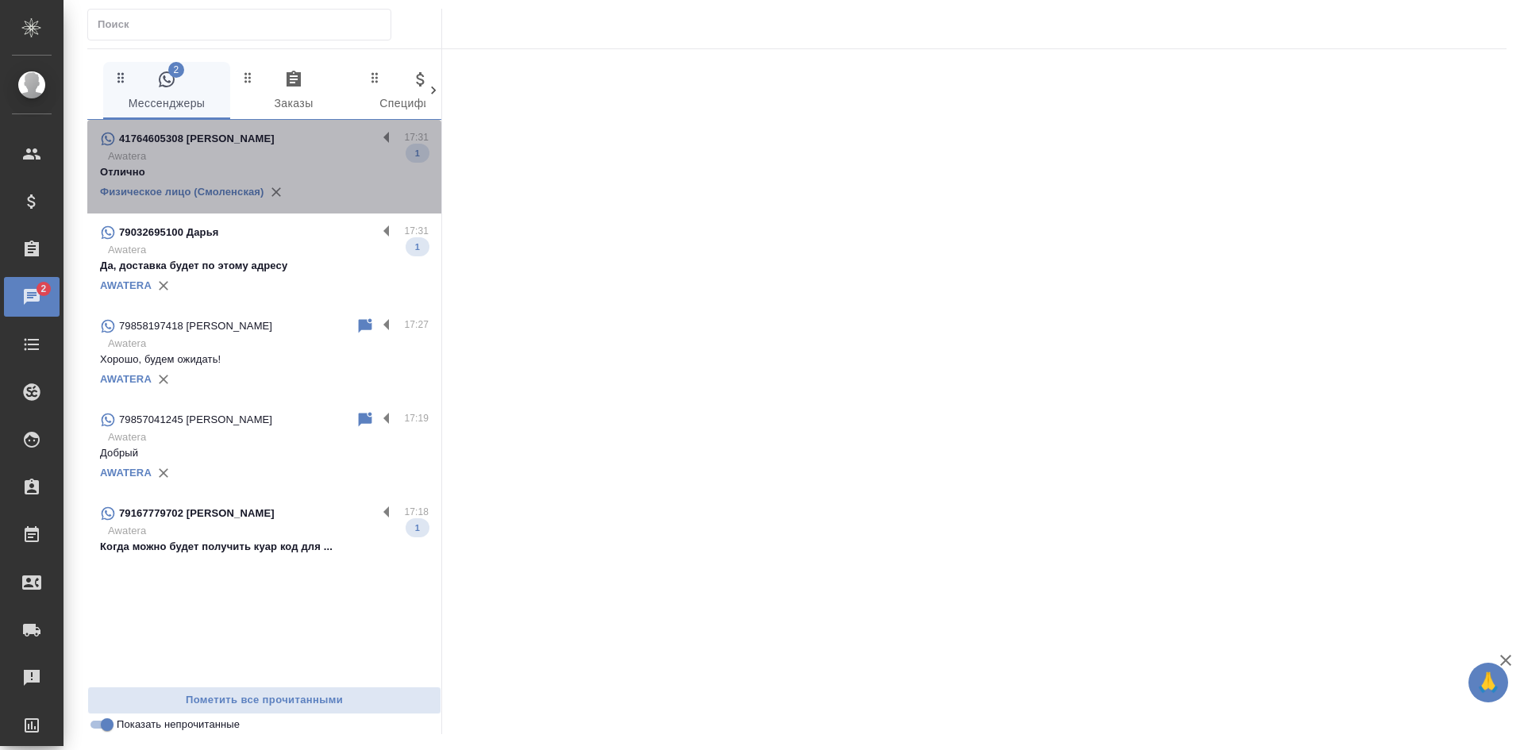
click at [281, 168] on p "Отлично" at bounding box center [264, 172] width 329 height 16
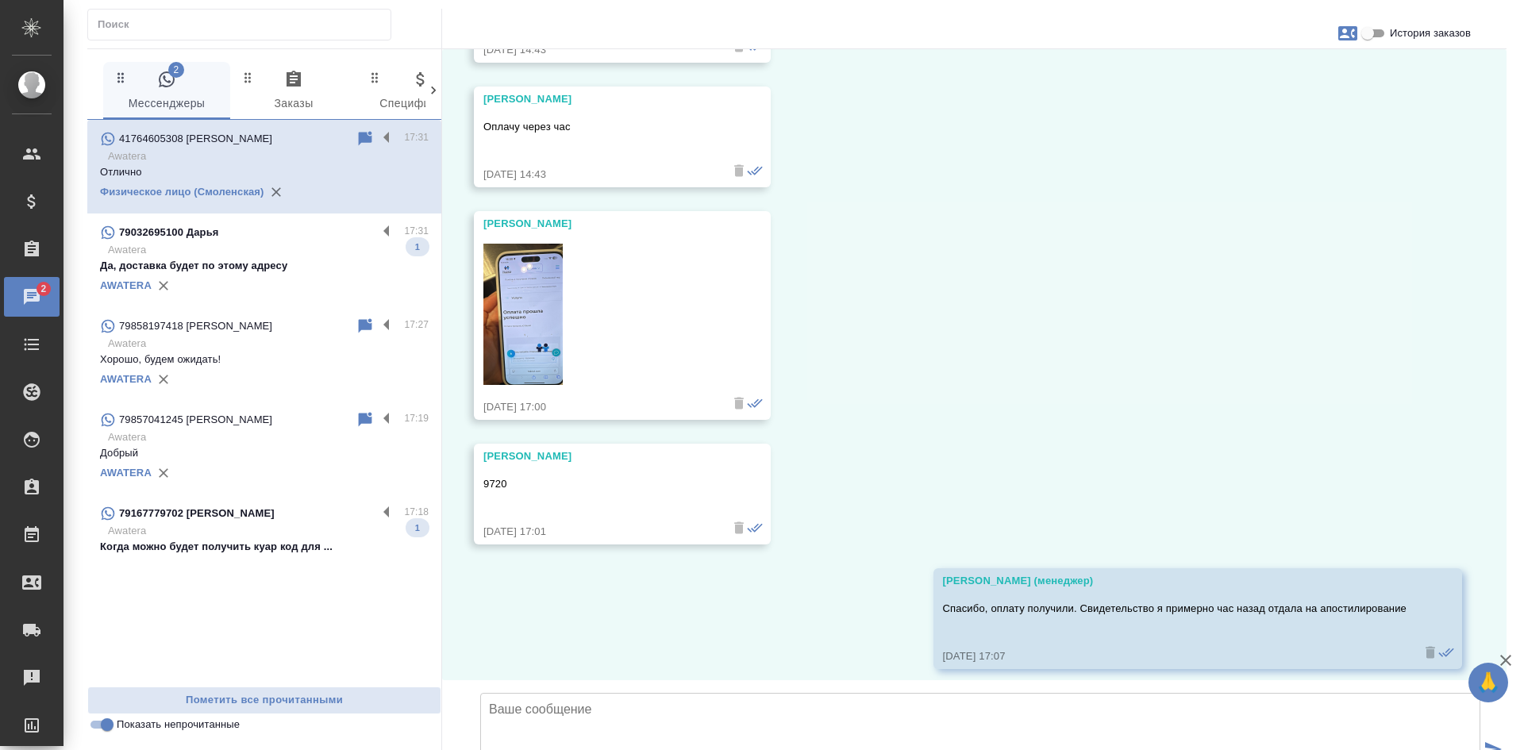
scroll to position [21534, 0]
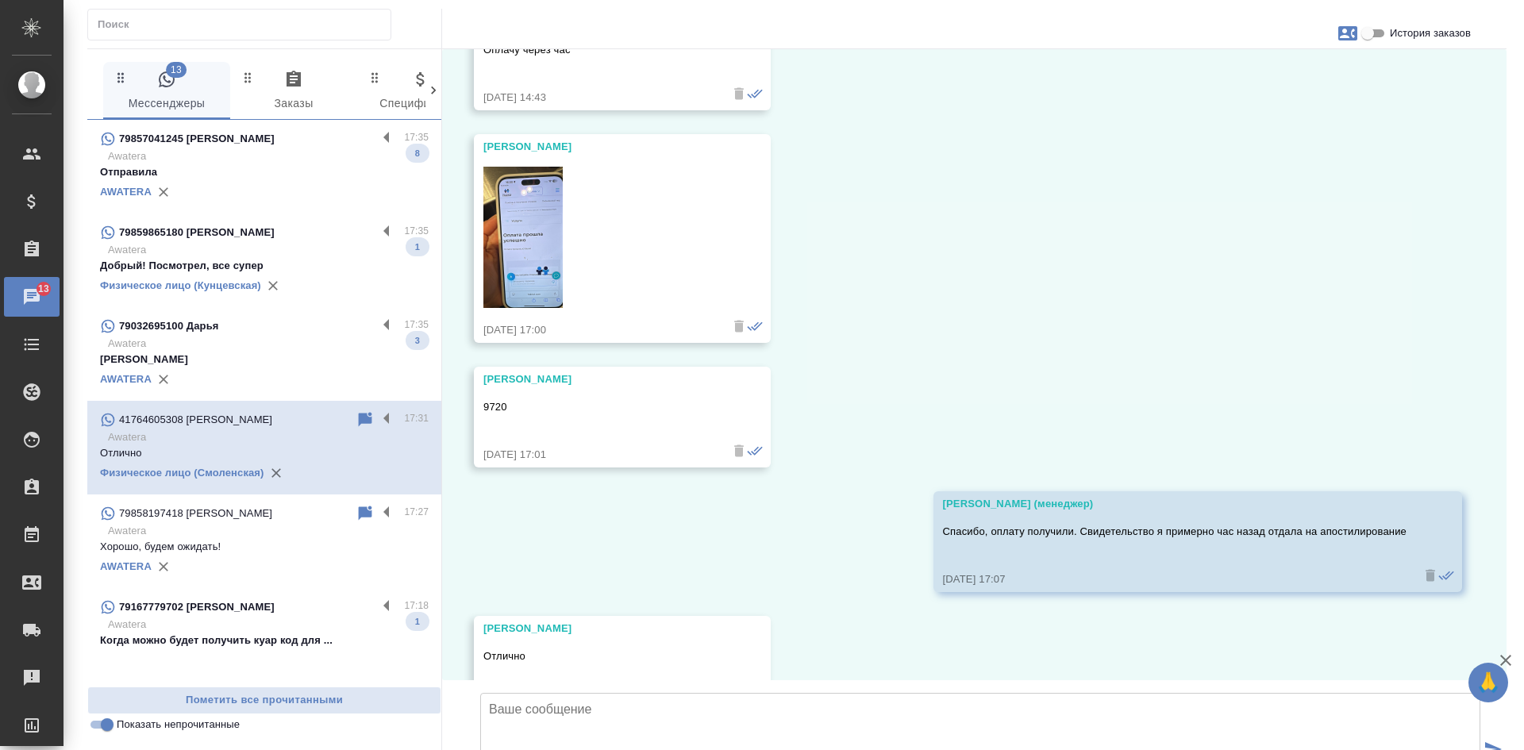
click at [275, 346] on p "Awatera" at bounding box center [268, 344] width 321 height 16
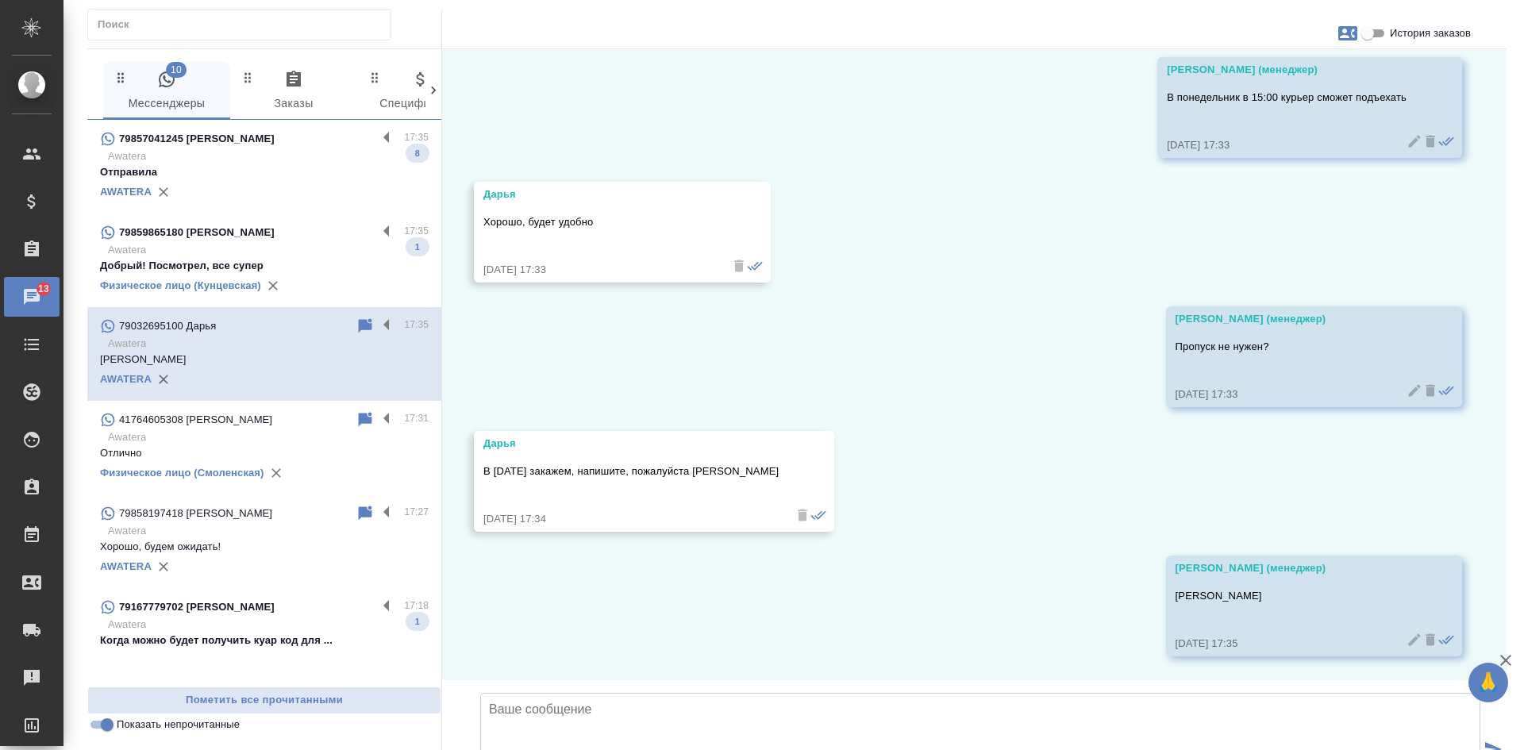
scroll to position [13449, 0]
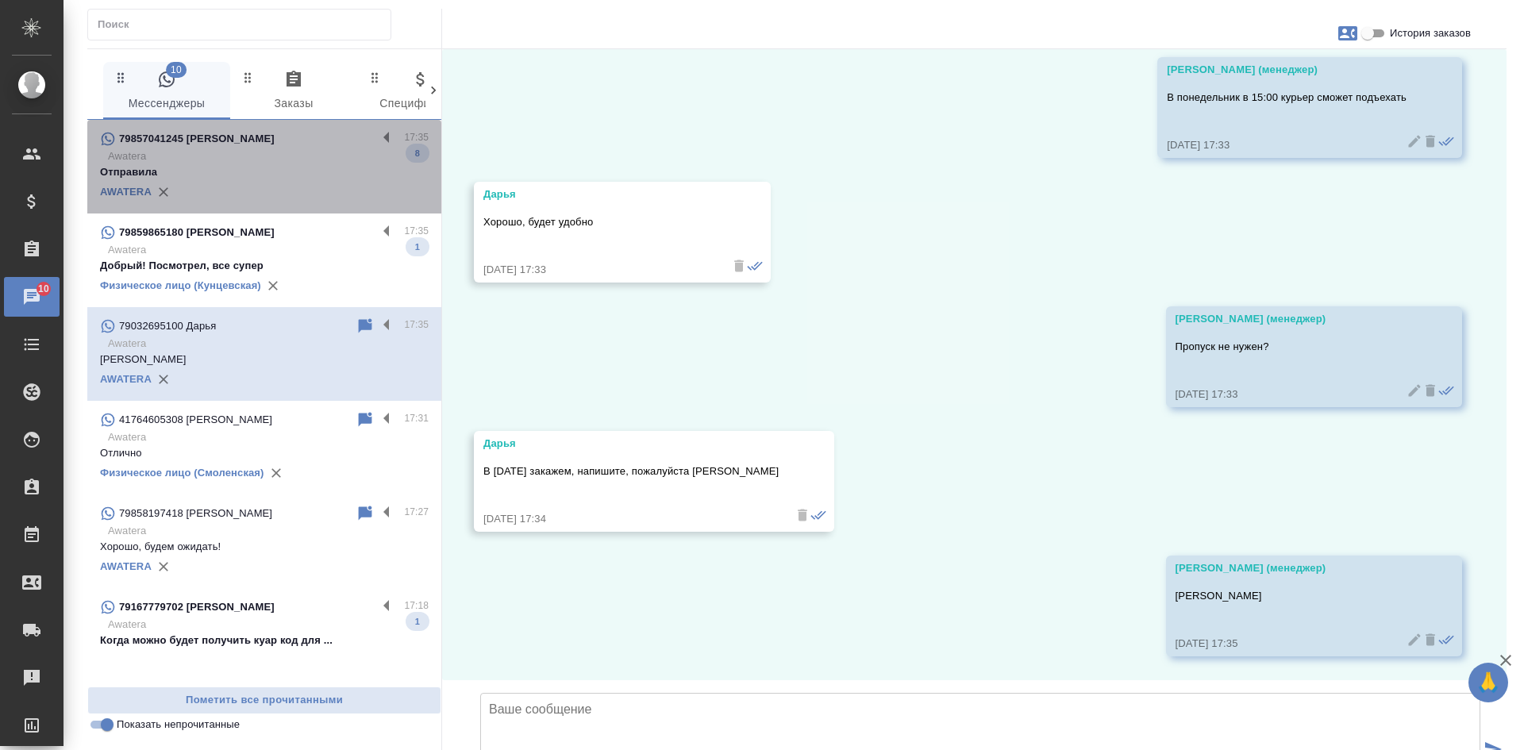
click at [272, 168] on p "Отправила" at bounding box center [264, 172] width 329 height 16
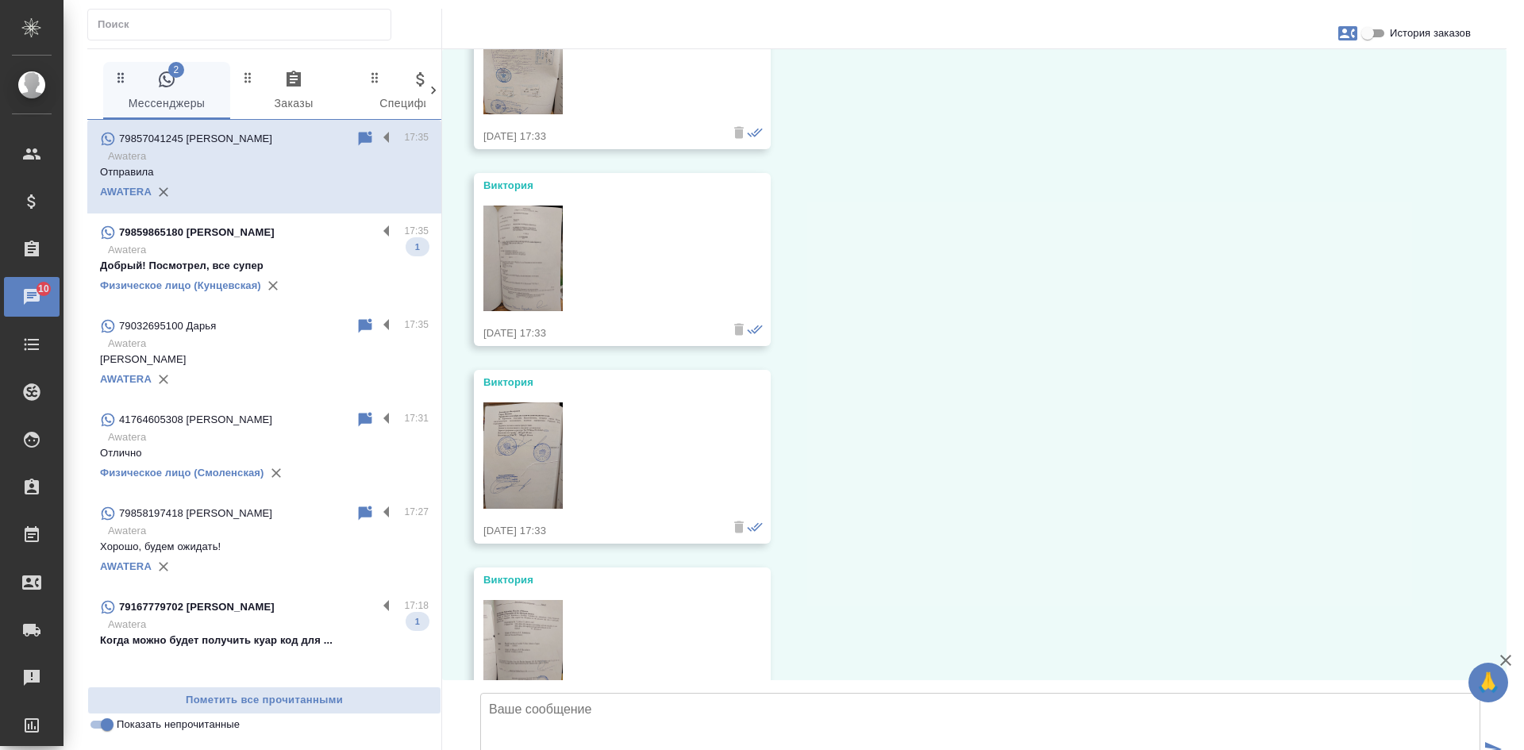
scroll to position [794, 0]
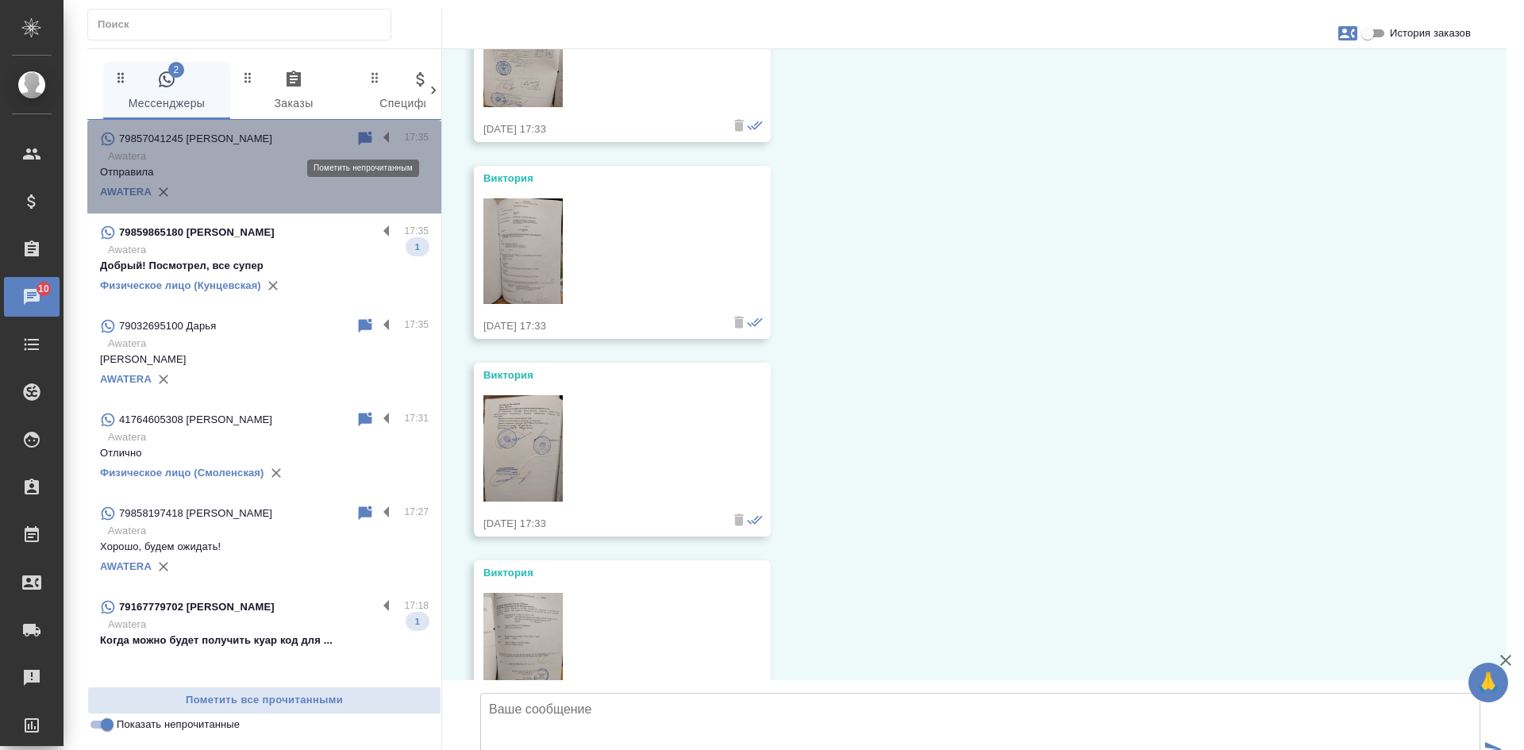
click at [357, 132] on icon at bounding box center [365, 138] width 19 height 19
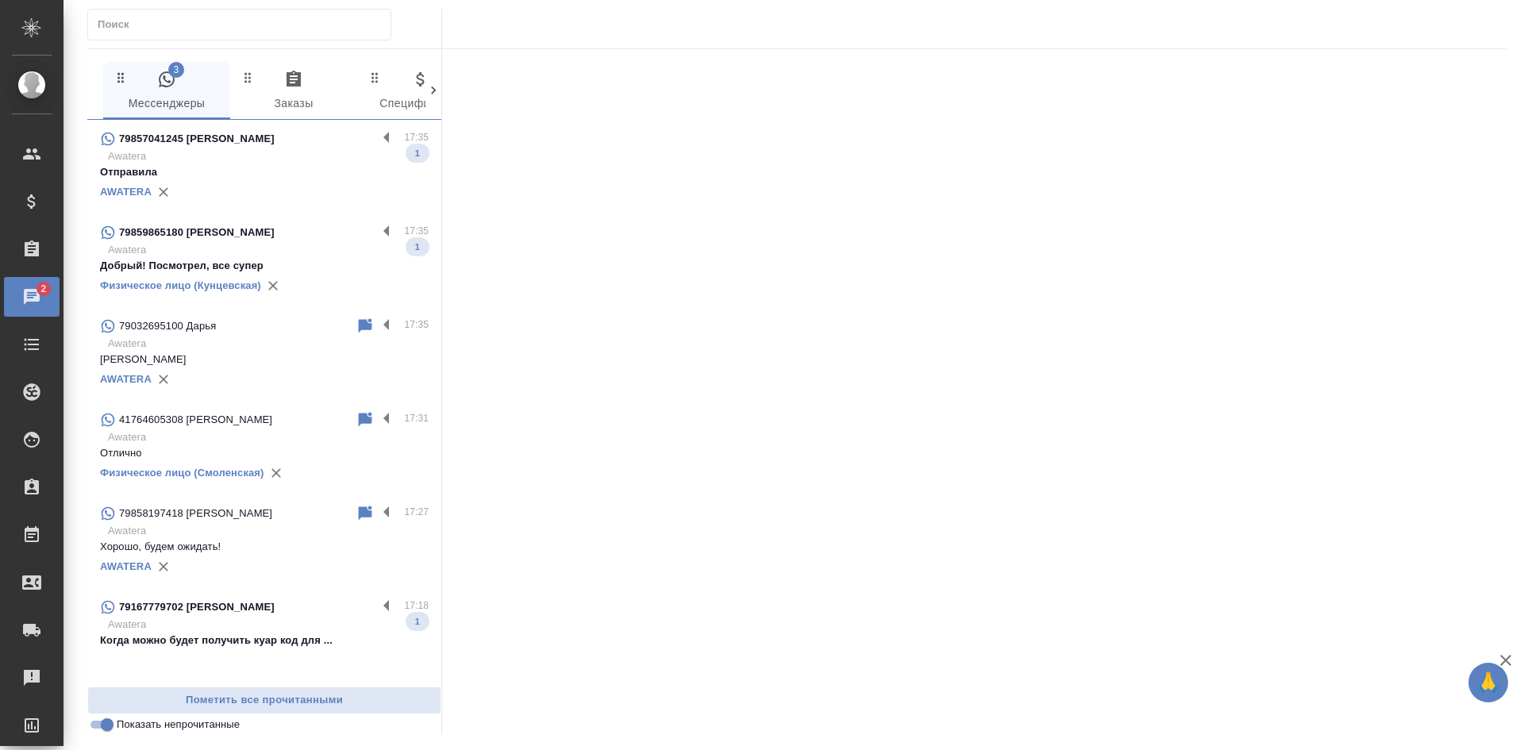
click at [245, 160] on p "Awatera" at bounding box center [268, 156] width 321 height 16
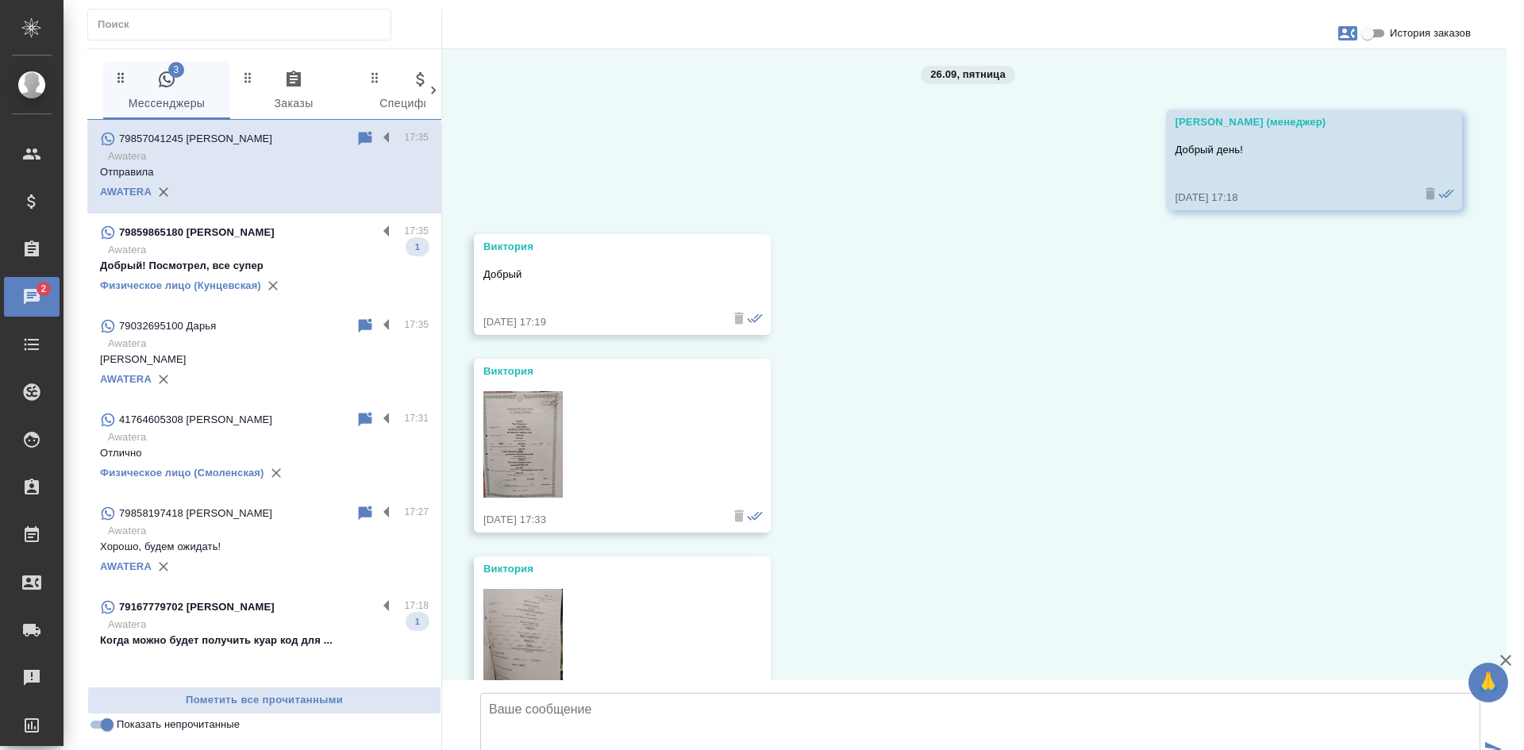
scroll to position [0, 0]
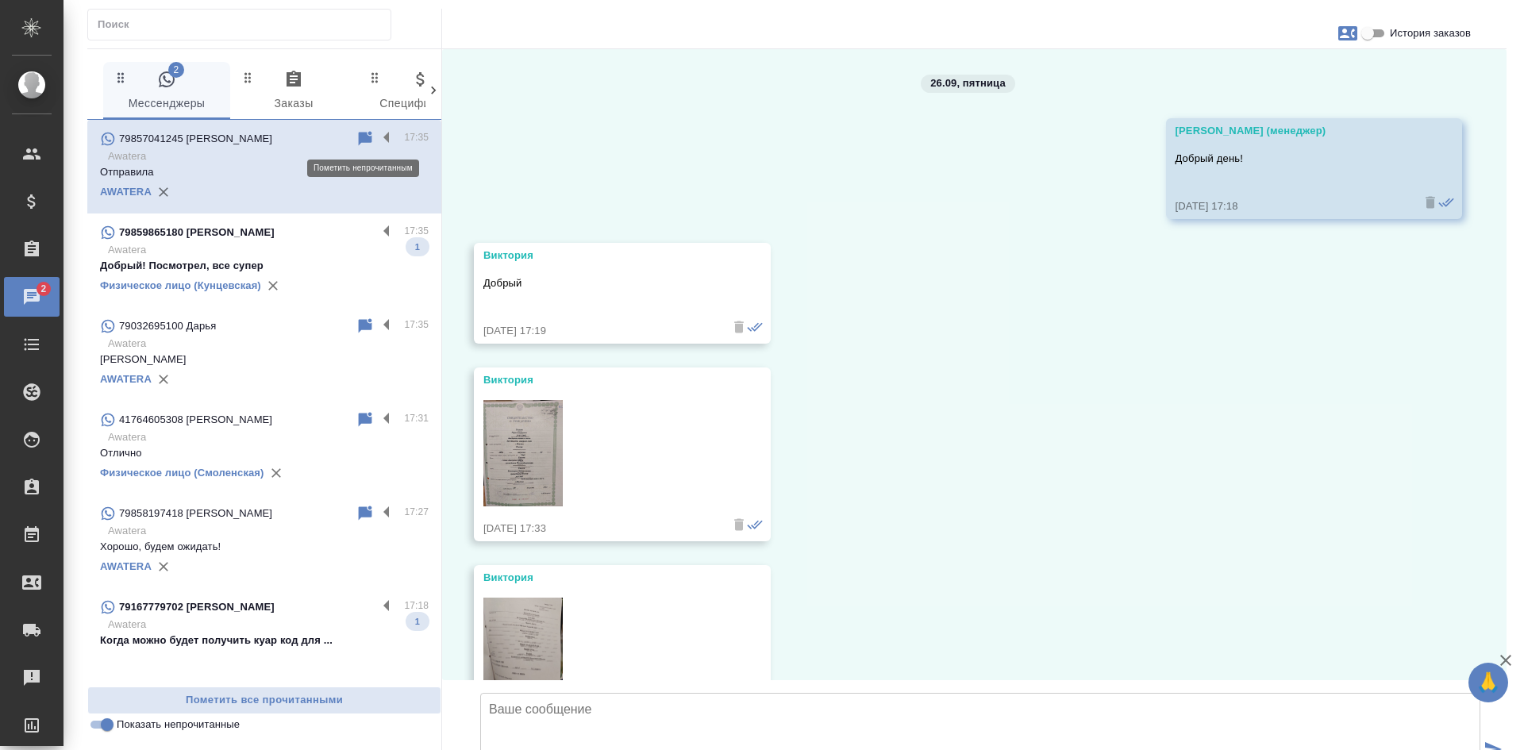
click at [358, 138] on icon at bounding box center [365, 138] width 19 height 19
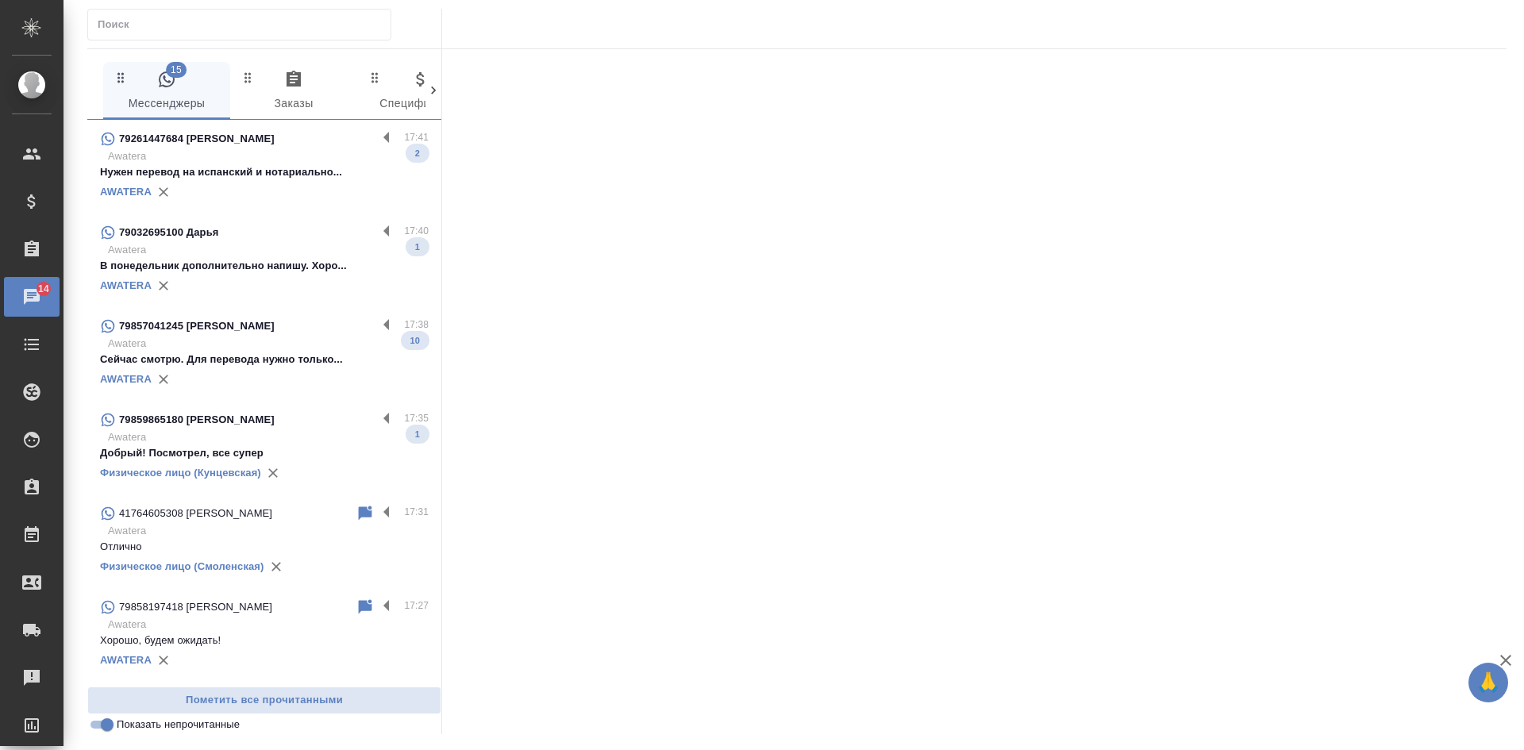
click at [287, 181] on div "AWATERA" at bounding box center [264, 192] width 329 height 24
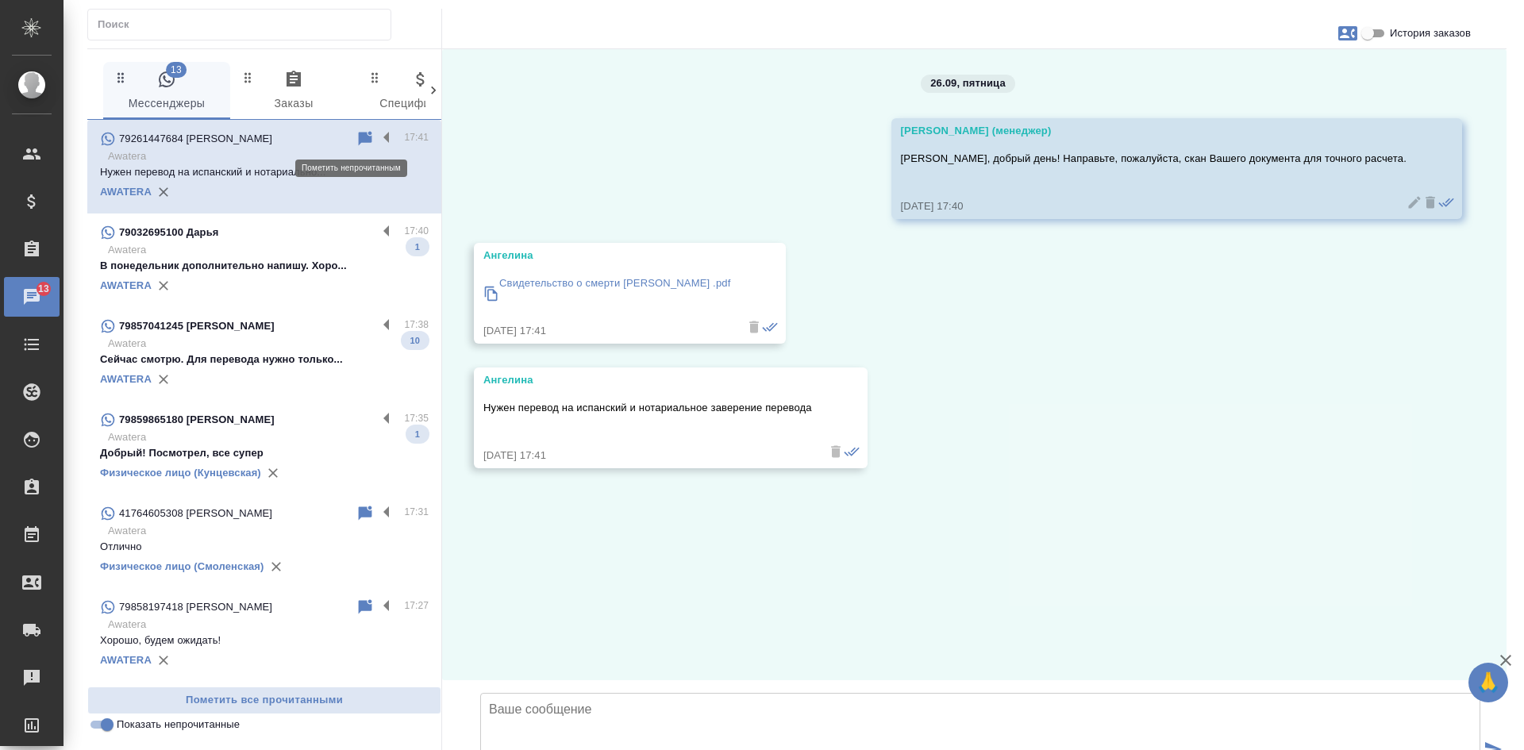
click at [359, 138] on icon at bounding box center [365, 138] width 13 height 14
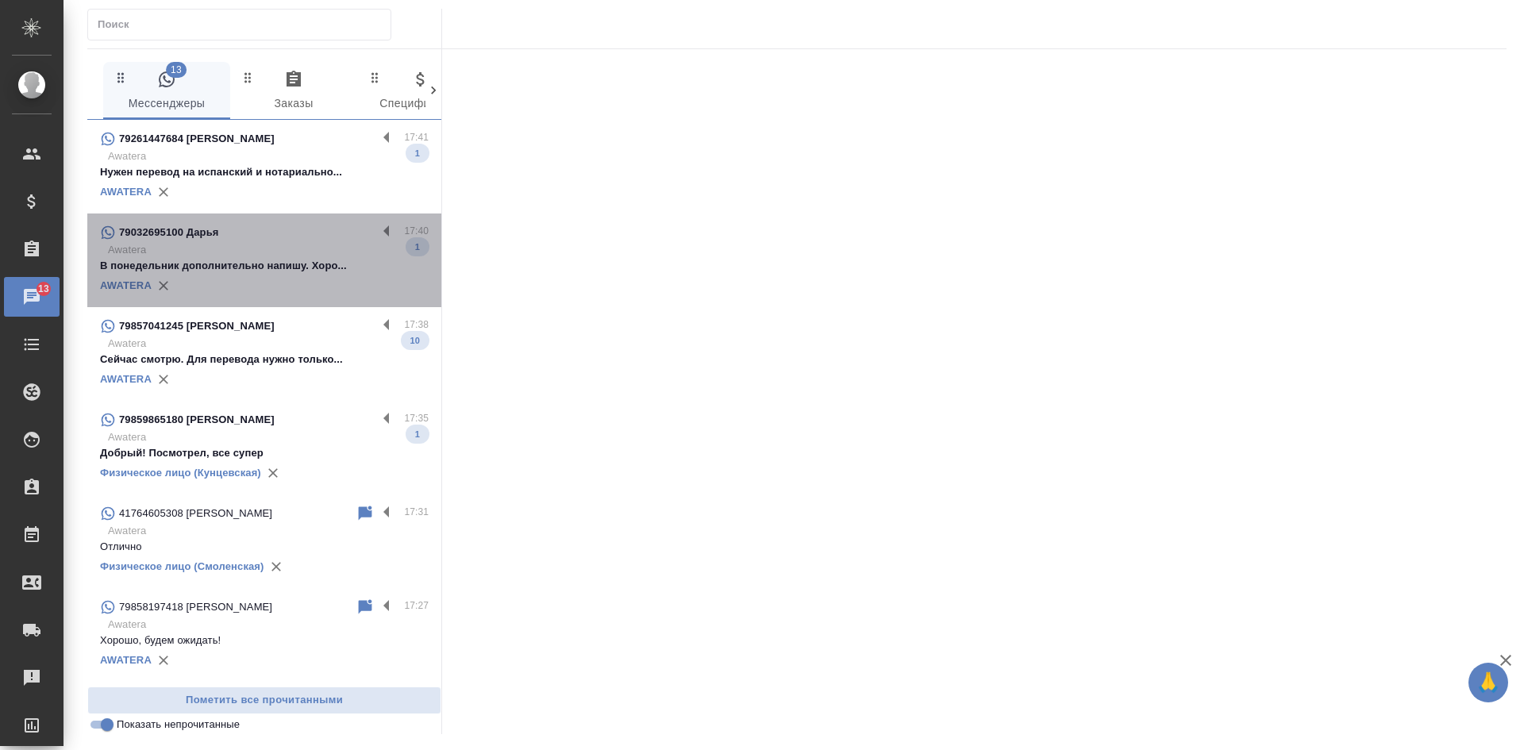
click at [327, 256] on p "Awatera" at bounding box center [268, 250] width 321 height 16
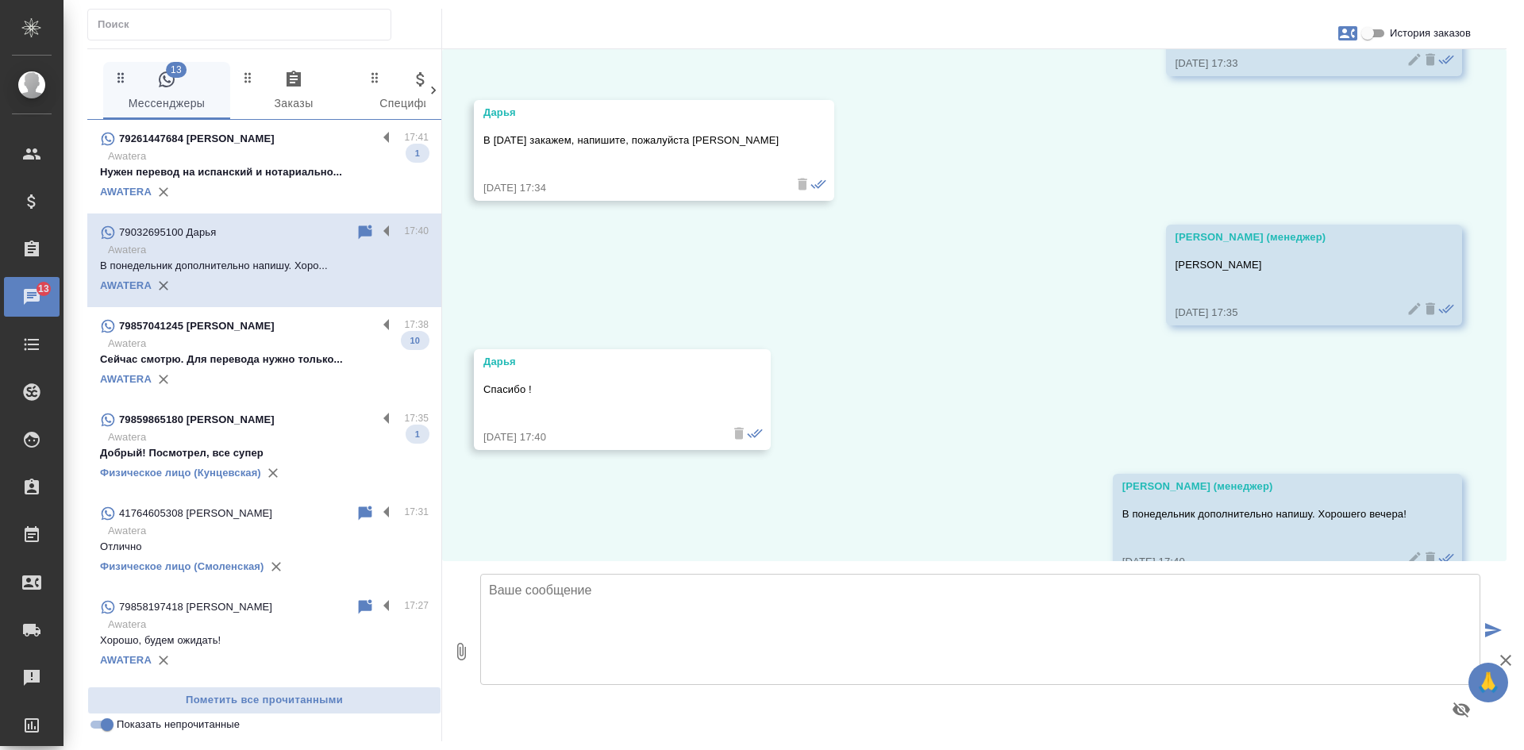
scroll to position [13698, 0]
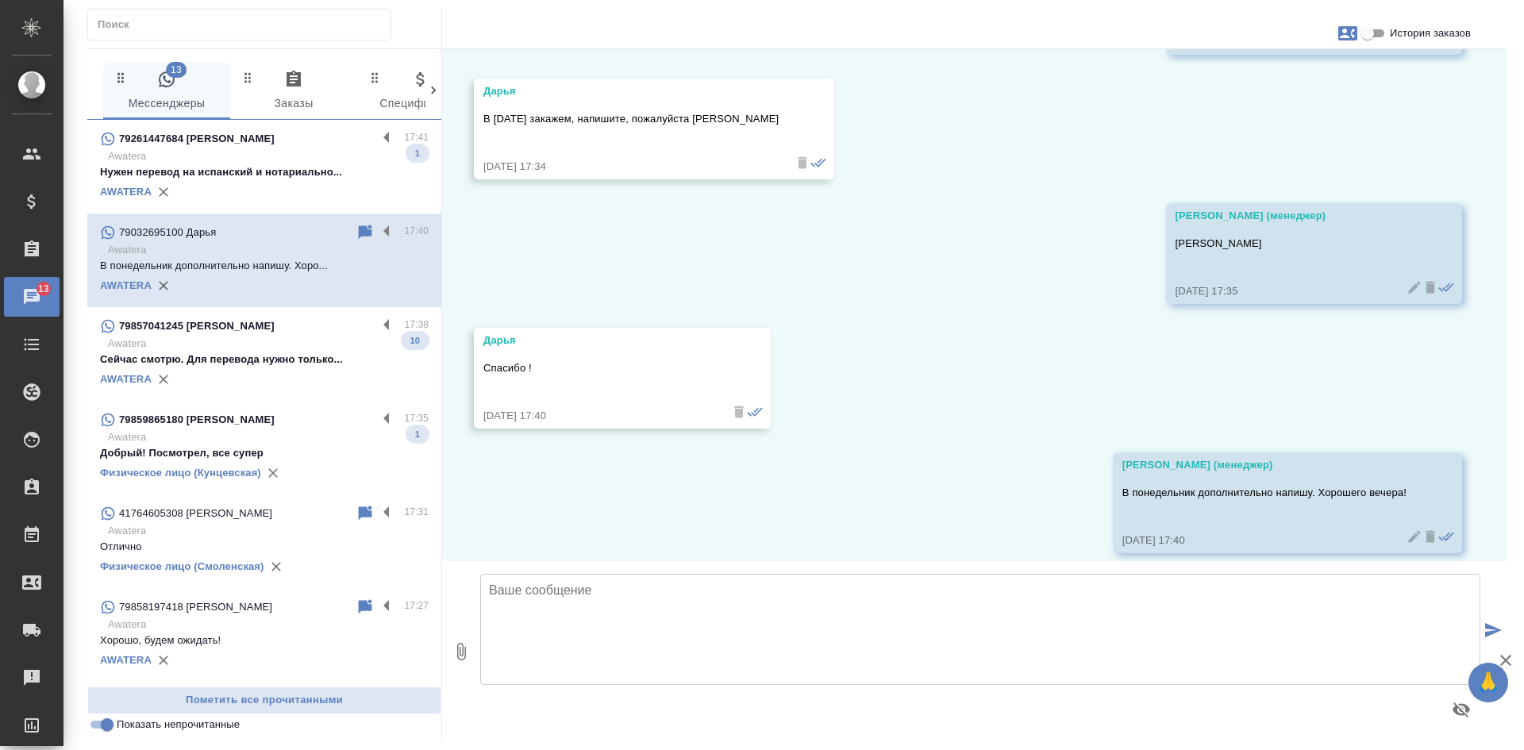
click at [287, 352] on p "Сейчас смотрю. Для перевода нужно только..." at bounding box center [264, 360] width 329 height 16
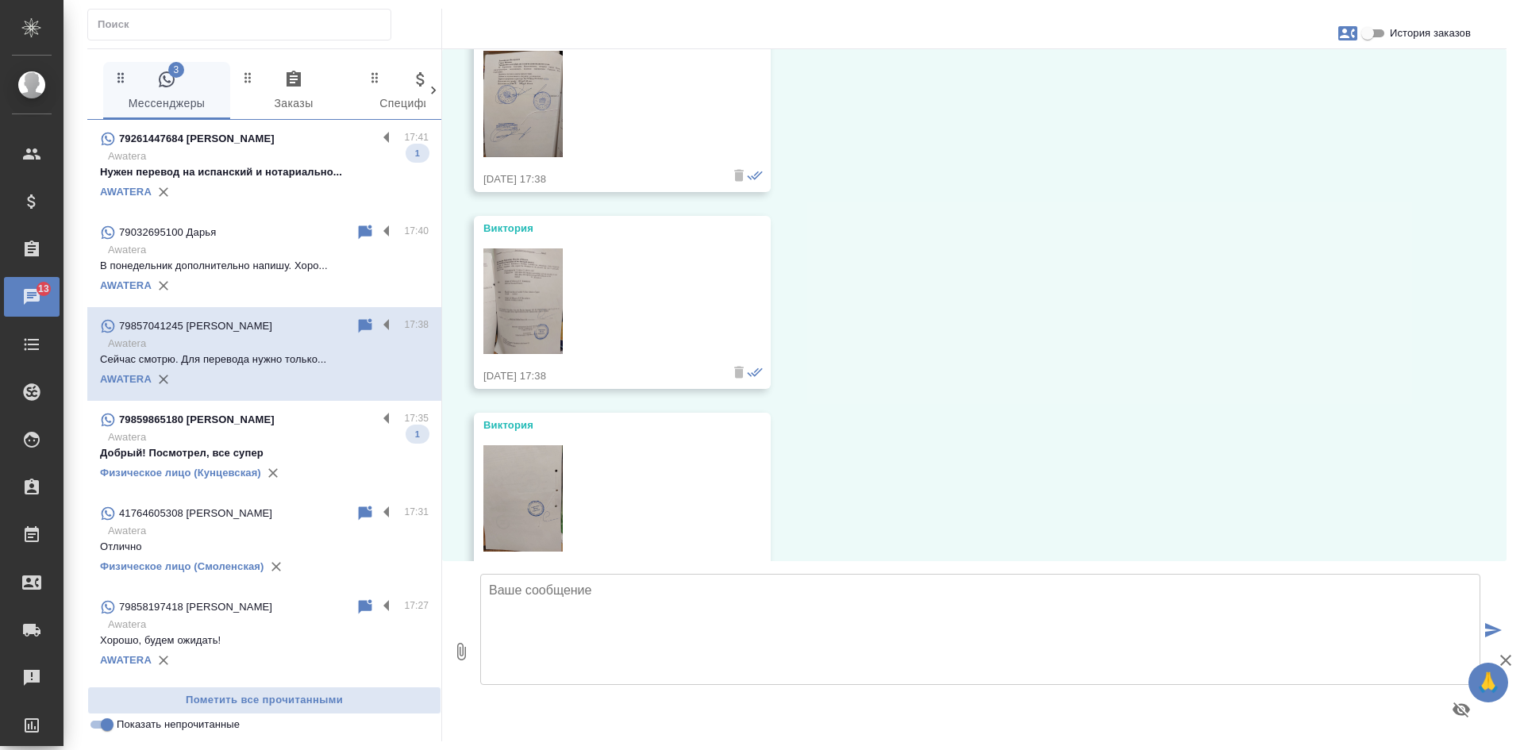
scroll to position [3156, 0]
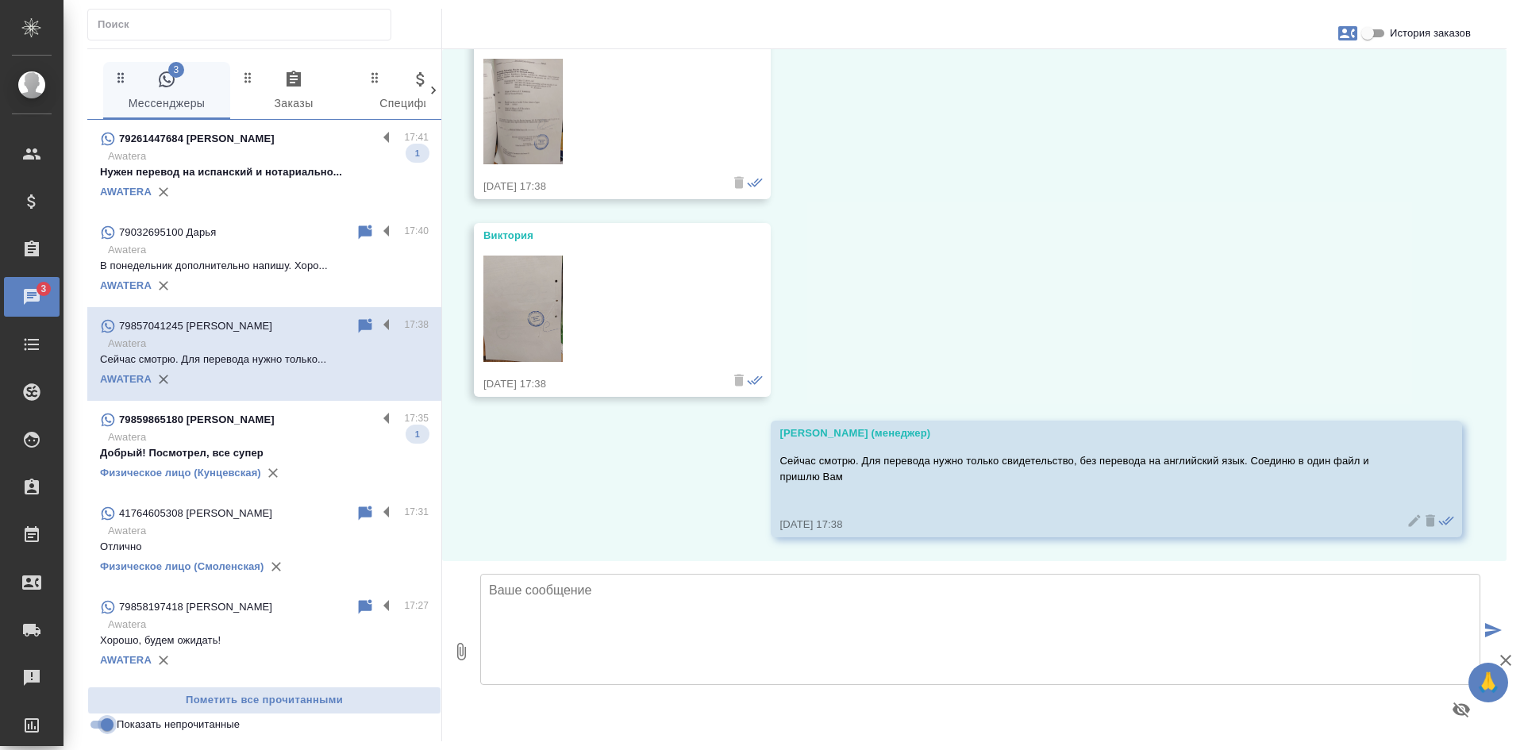
click at [108, 730] on input "Показать непрочитанные" at bounding box center [107, 724] width 57 height 19
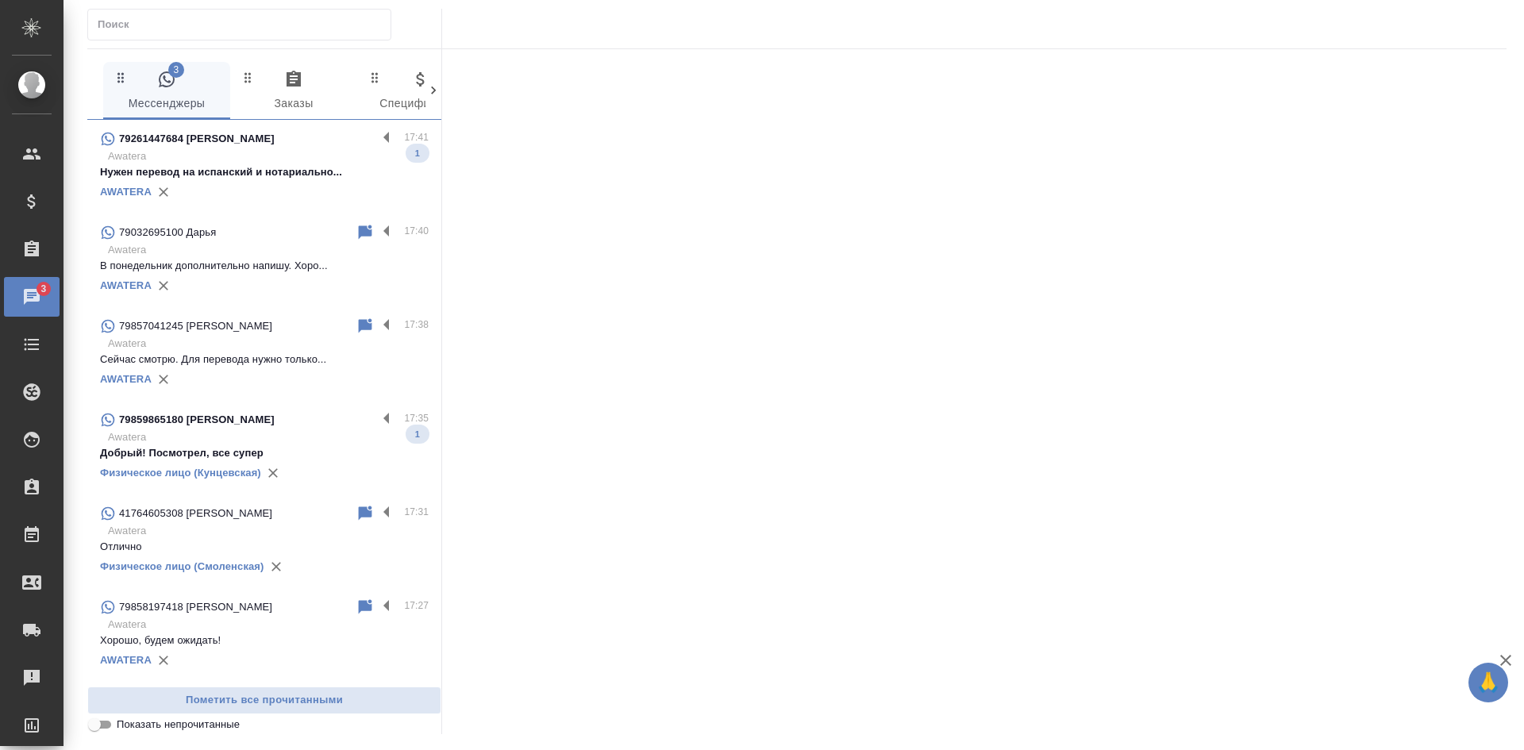
click at [108, 730] on input "Показать непрочитанные" at bounding box center [94, 724] width 57 height 19
checkbox input "true"
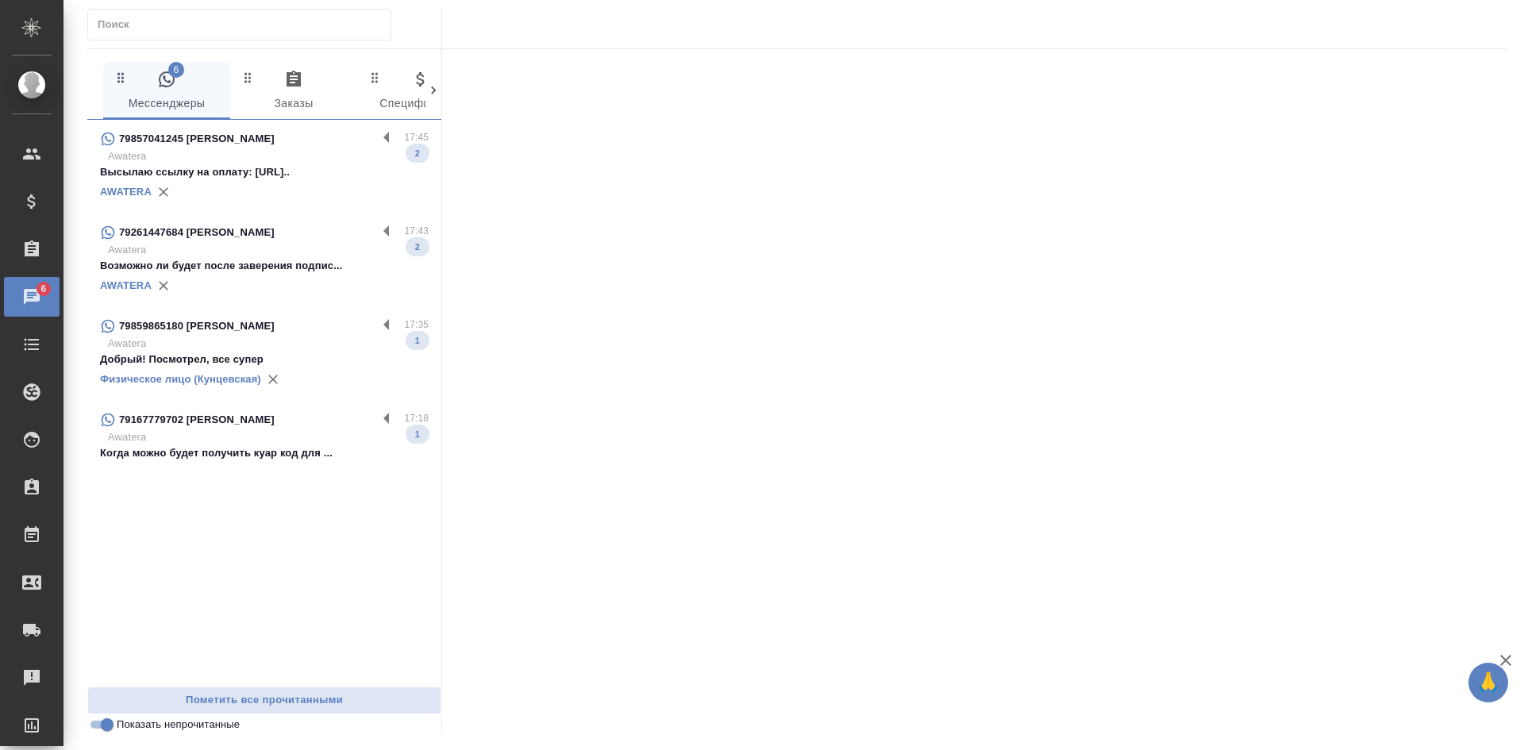
drag, startPoint x: 235, startPoint y: 155, endPoint x: 264, endPoint y: 96, distance: 65.3
click at [235, 155] on p "Awatera" at bounding box center [268, 156] width 321 height 16
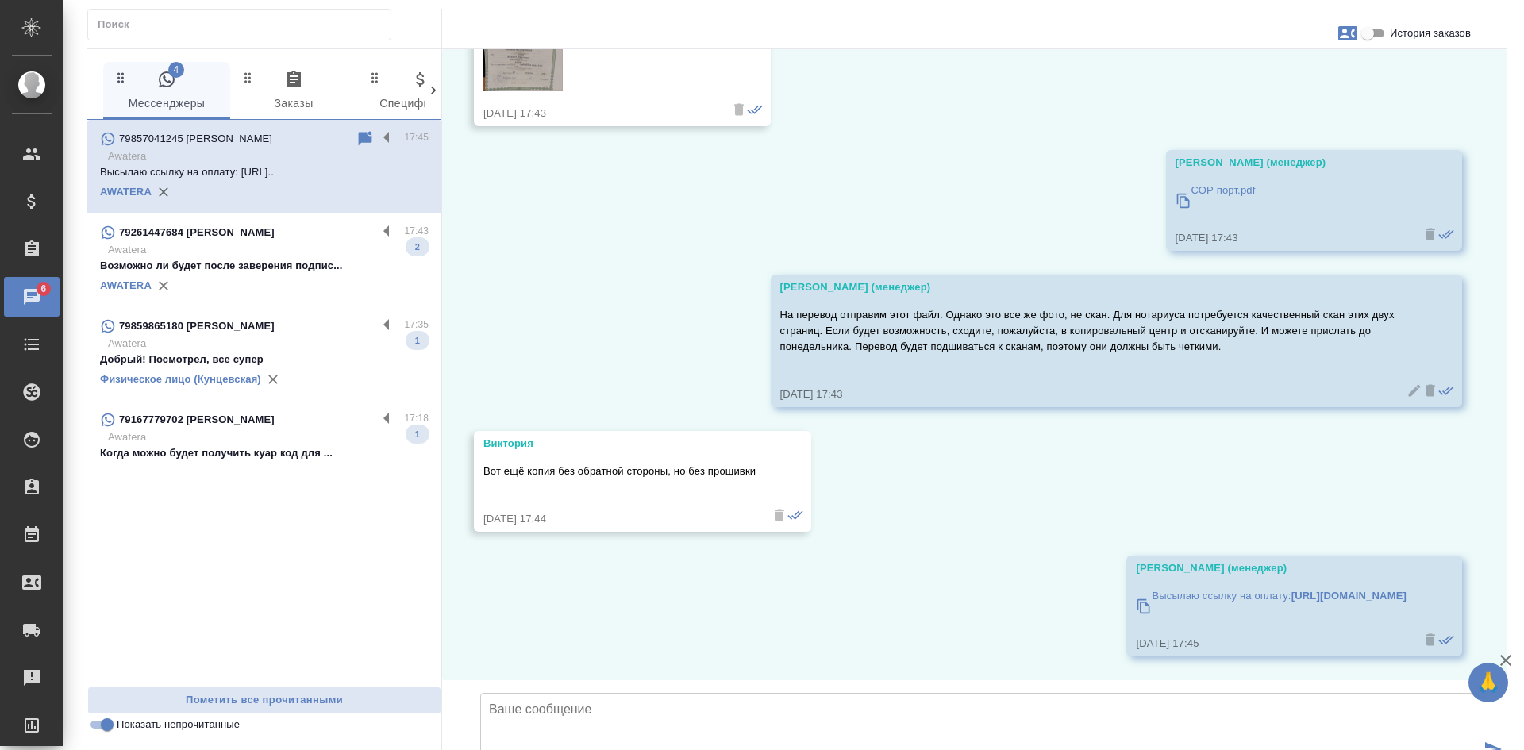
scroll to position [3899, 0]
click at [279, 271] on p "Возможно ли будет после заверения подпис..." at bounding box center [264, 266] width 329 height 16
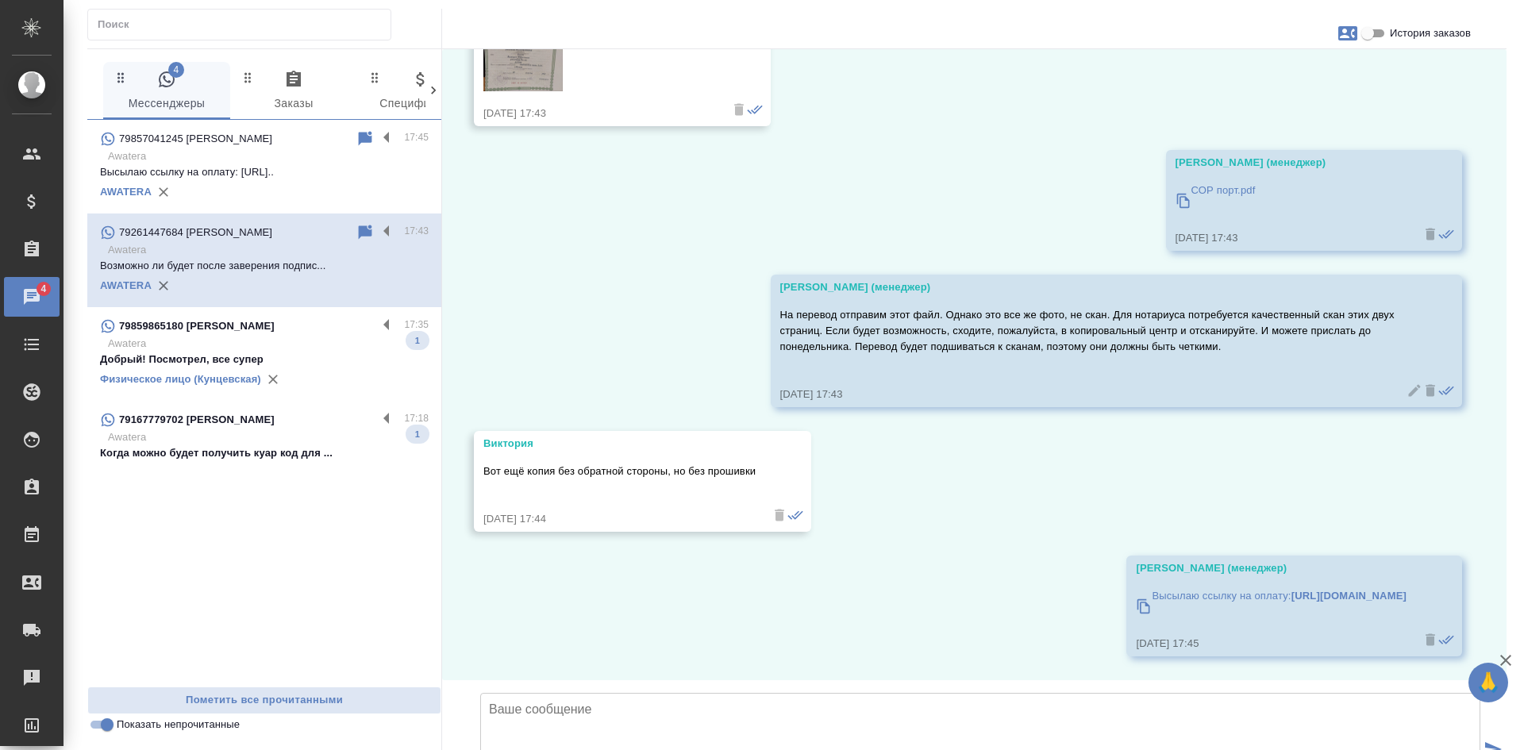
scroll to position [56, 0]
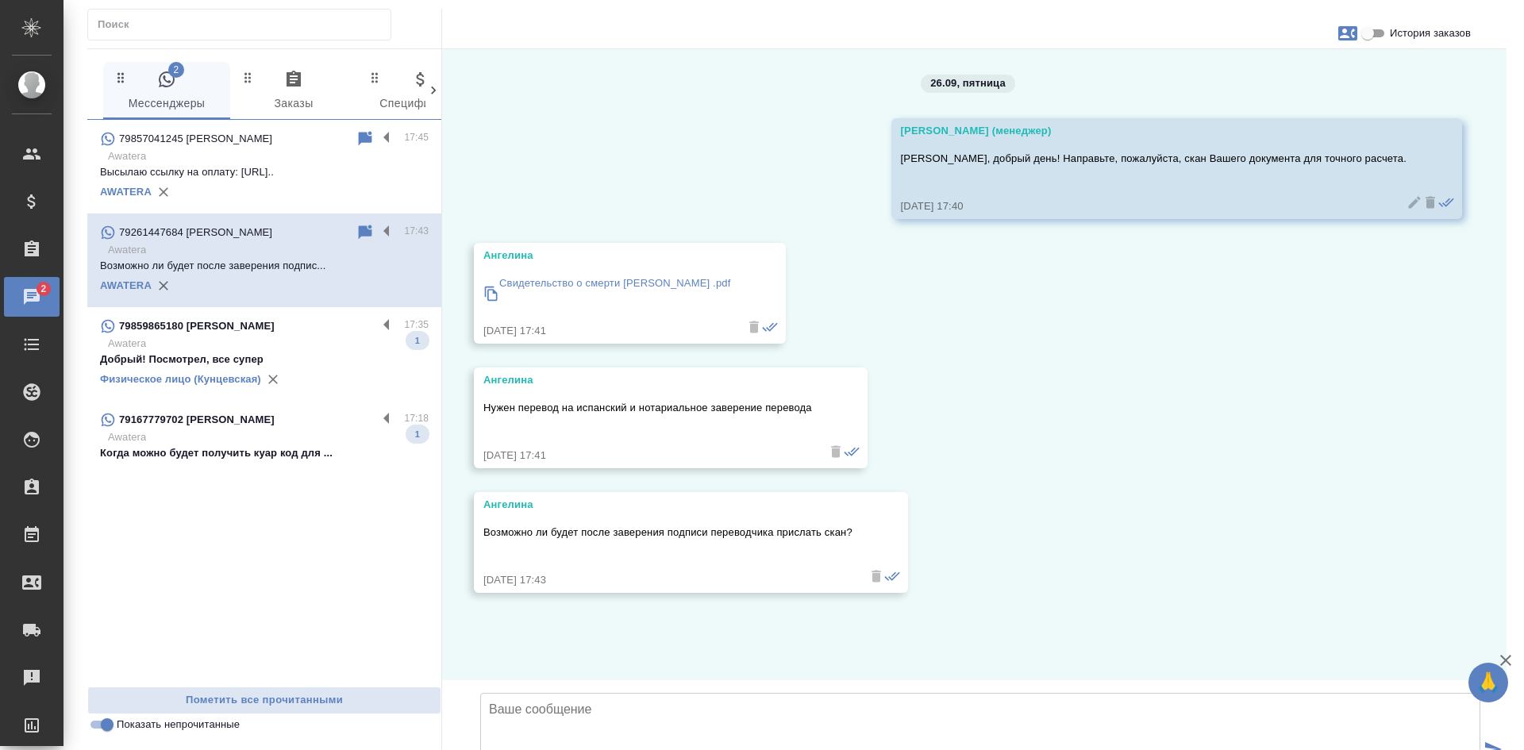
click at [605, 275] on p "Свидетельство о смерти Лиля .pdf" at bounding box center [614, 283] width 231 height 16
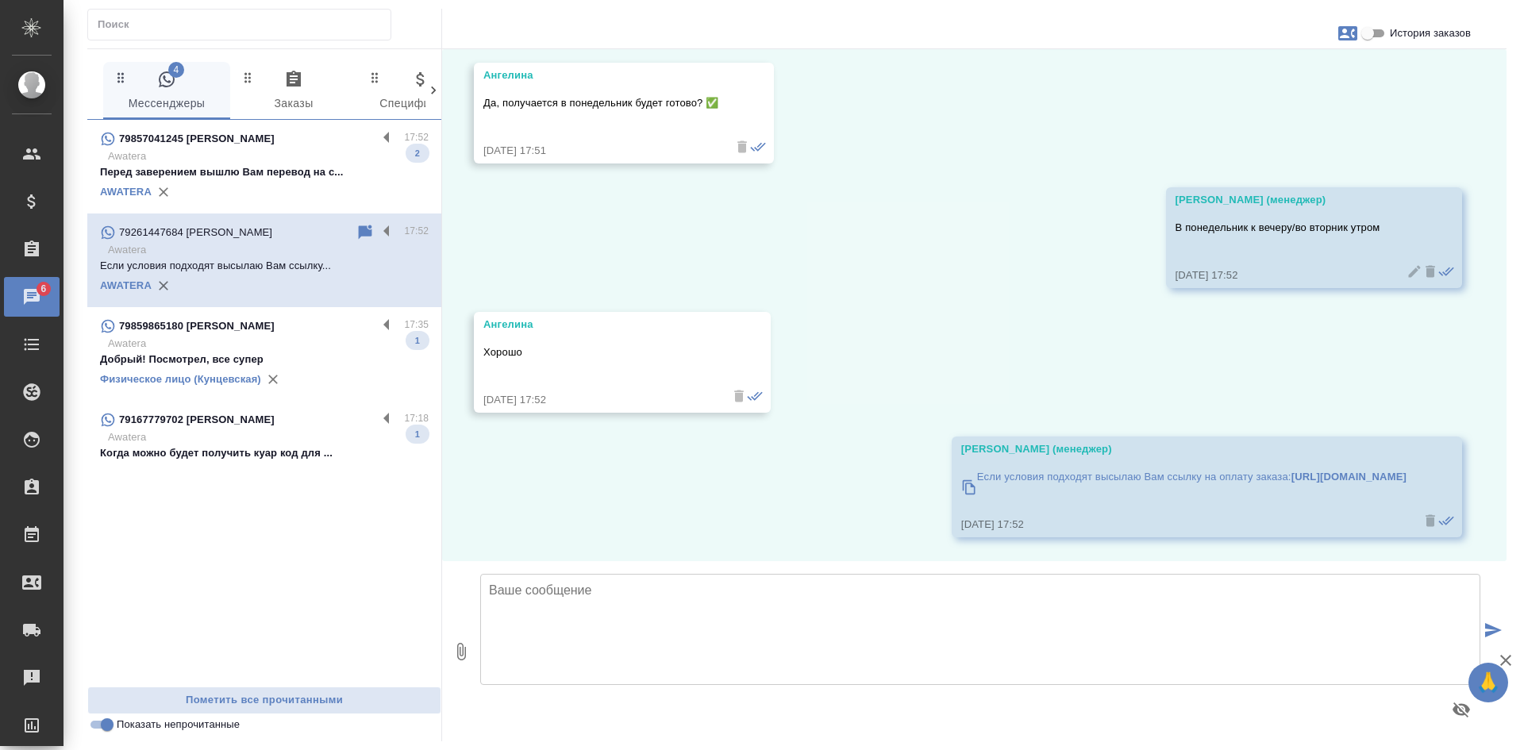
scroll to position [835, 0]
click at [320, 170] on p "Перед заверением вышлю Вам перевод на с..." at bounding box center [264, 172] width 329 height 16
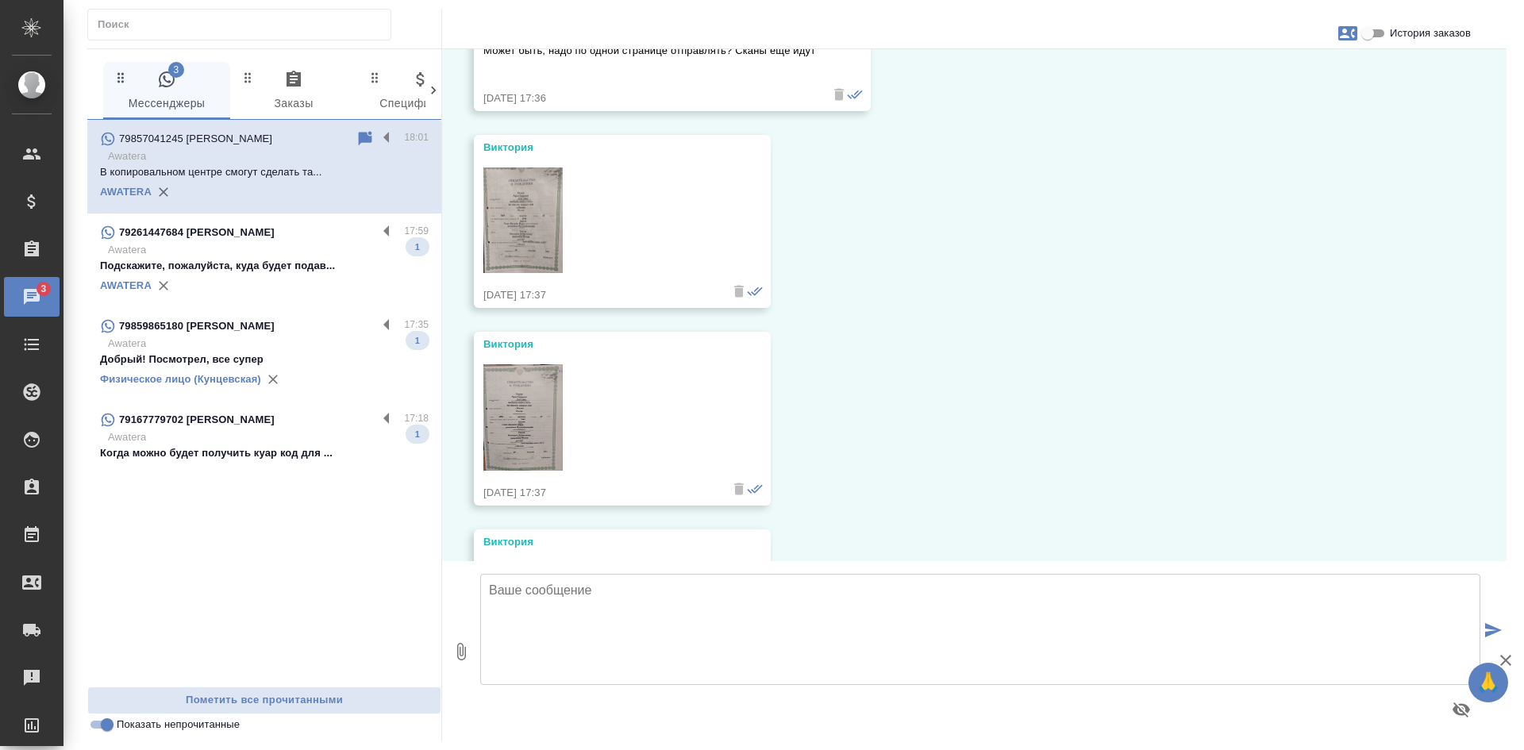
scroll to position [1799, 0]
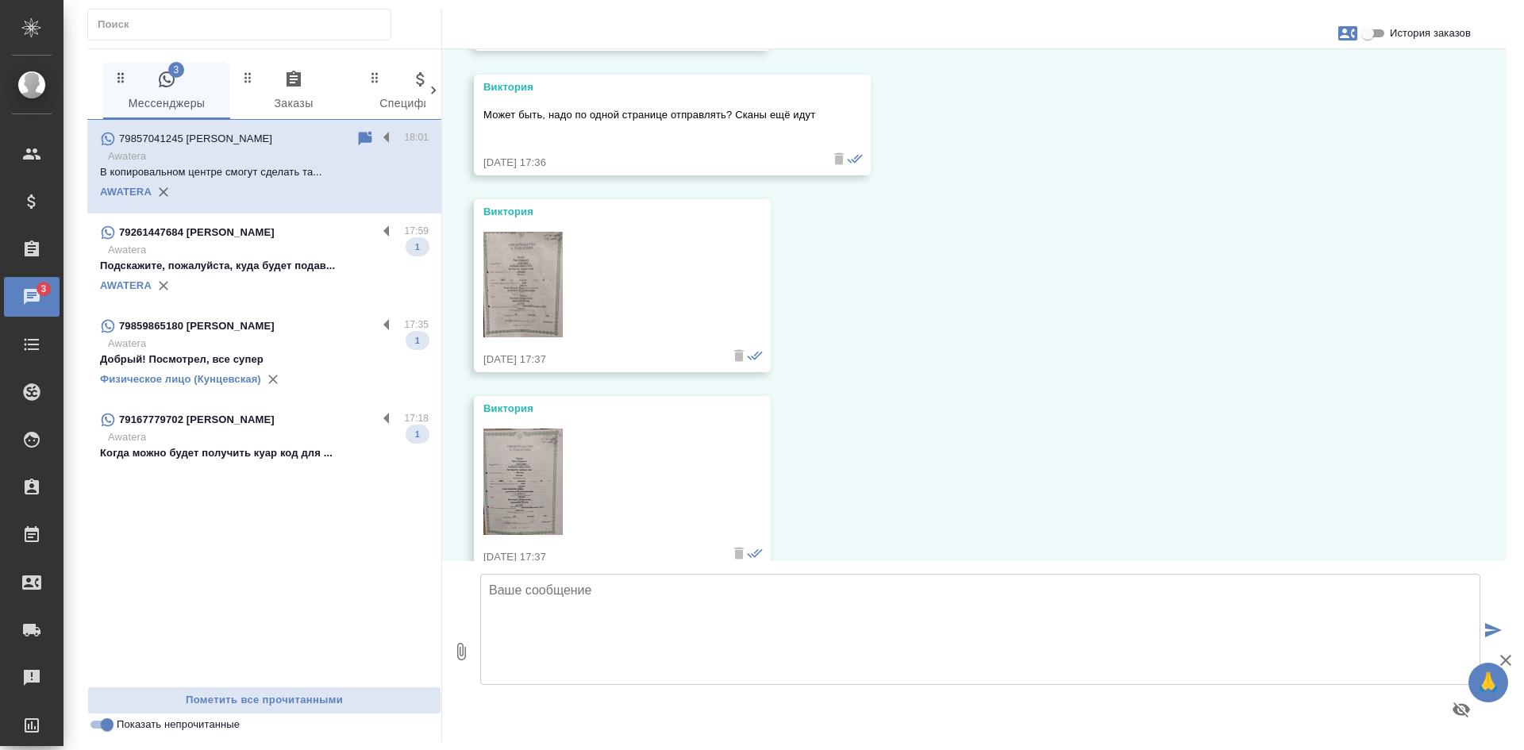
click at [516, 494] on img at bounding box center [522, 482] width 79 height 106
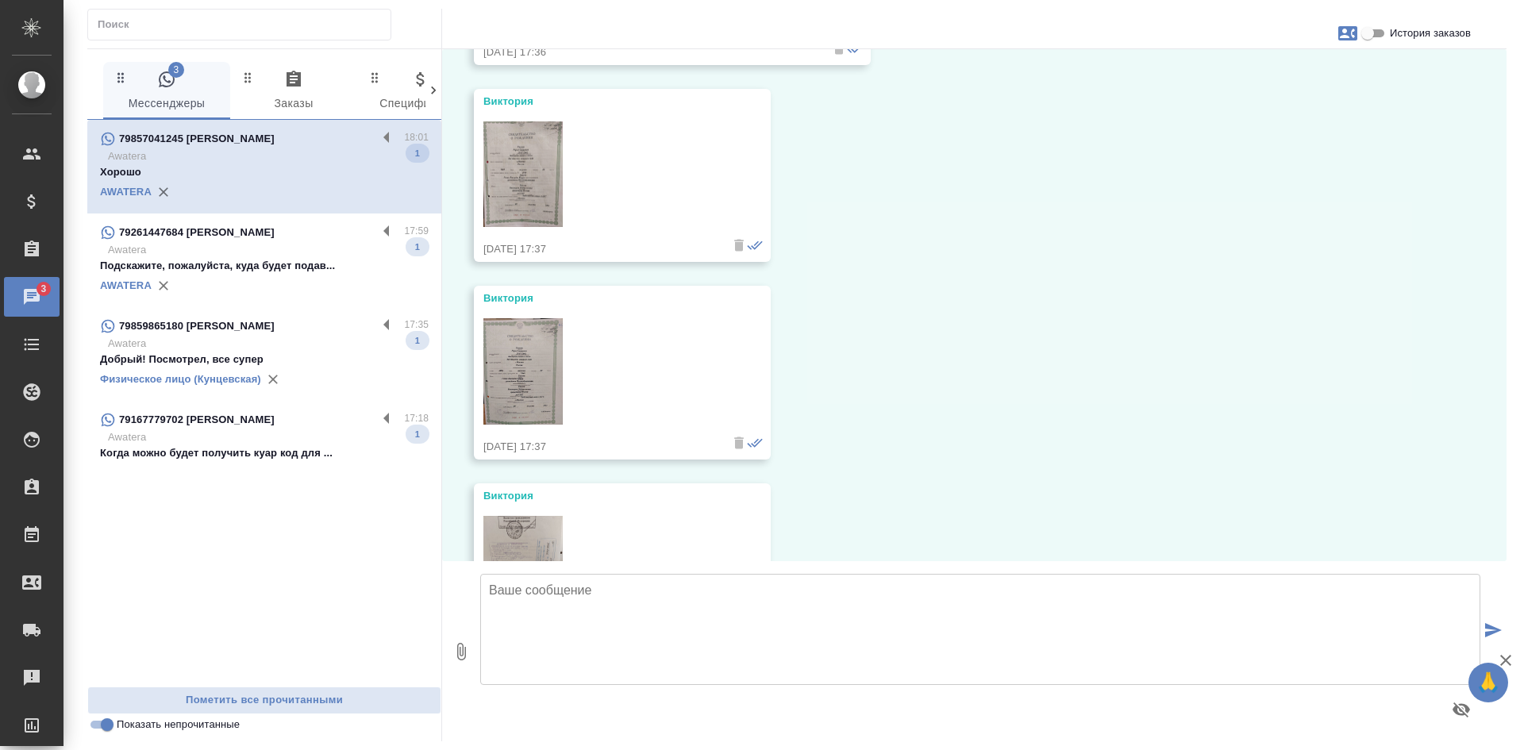
click at [540, 373] on div "26.09, пятница Прохорова Анастасия (менеджер) Добрый день! 26.09.25, 17:18 Викт…" at bounding box center [974, 305] width 1065 height 512
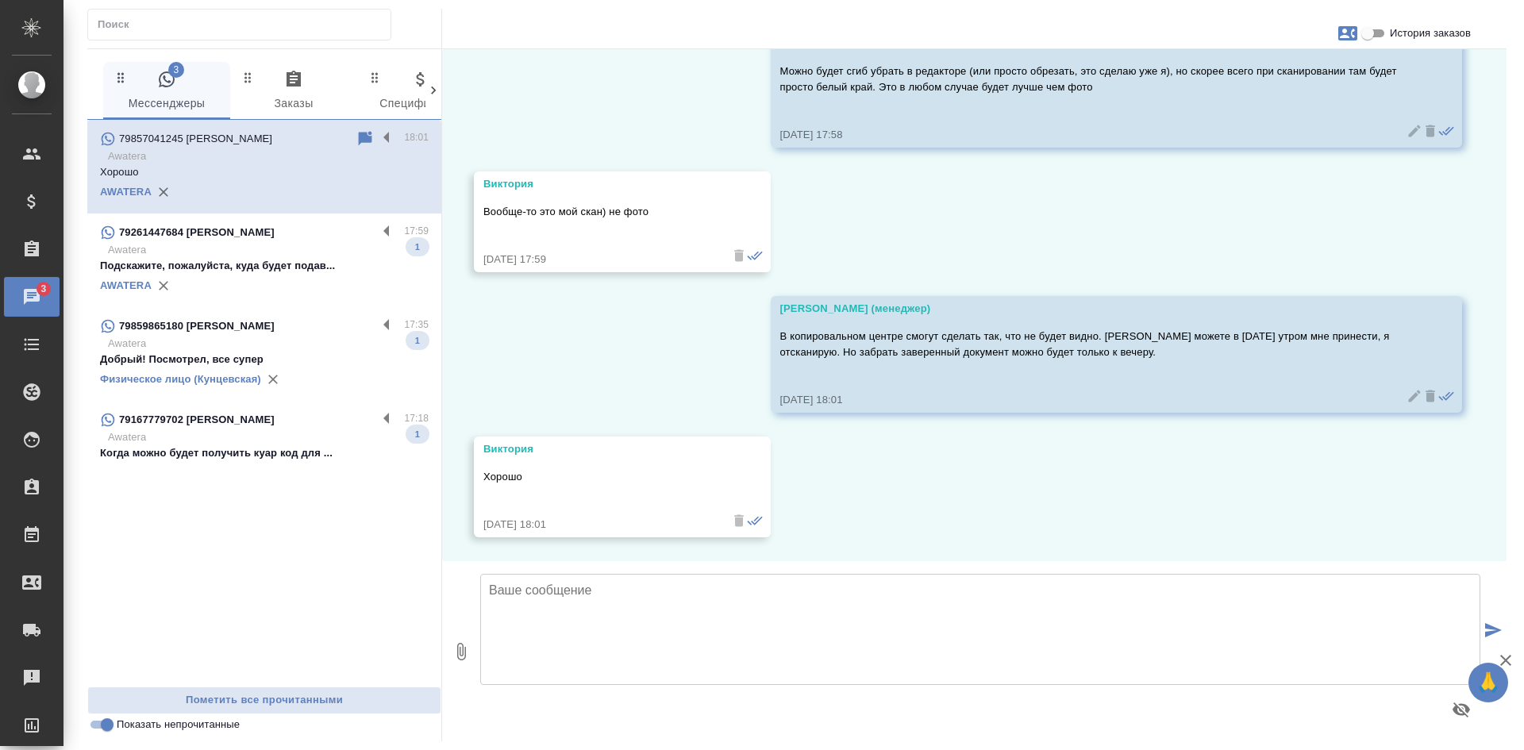
scroll to position [5972, 0]
click at [1269, 503] on div "26.09, пятница Прохорова Анастасия (менеджер) Добрый день! 26.09.25, 17:18 Викт…" at bounding box center [974, 305] width 1065 height 512
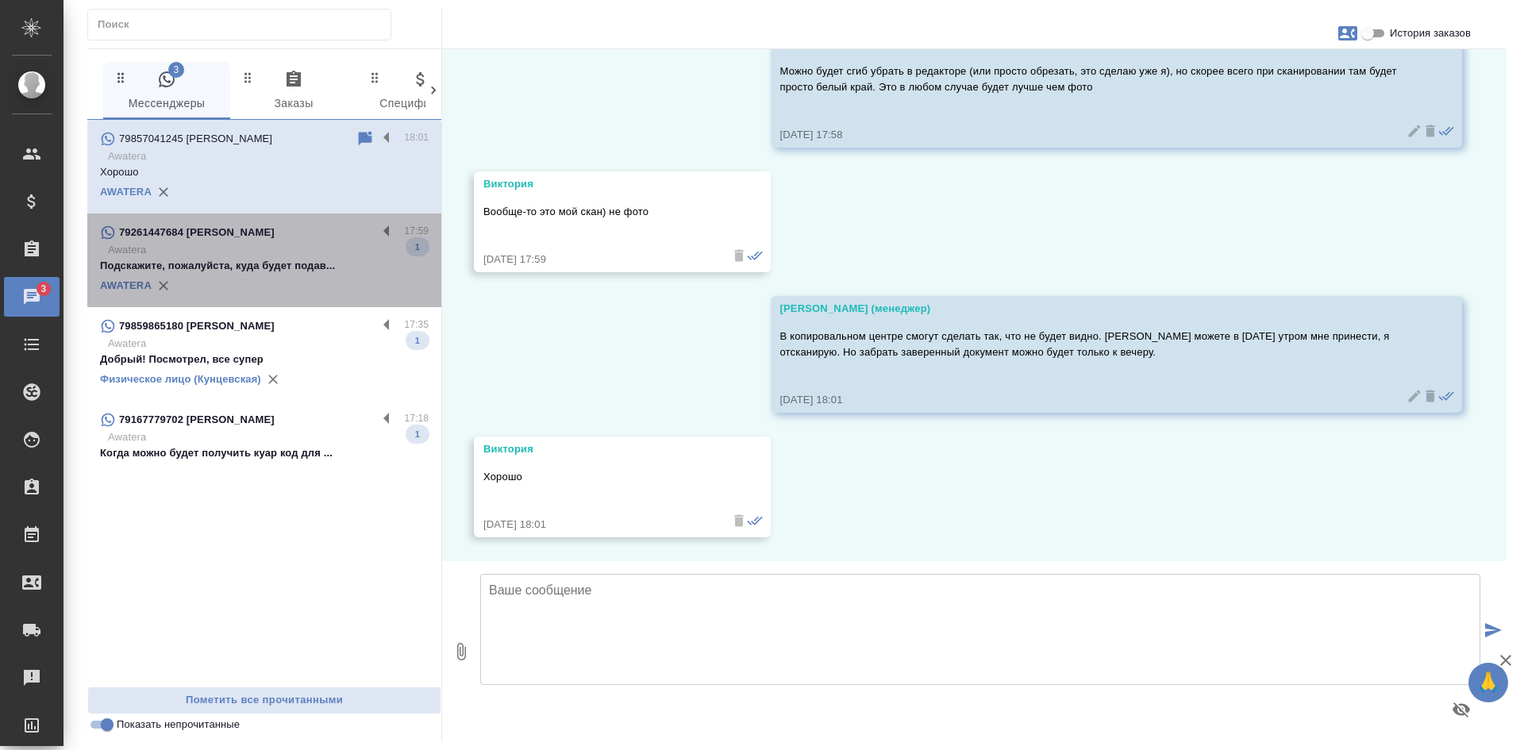
click at [315, 272] on p "Подскажите, пожалуйста, куда будет подав..." at bounding box center [264, 266] width 329 height 16
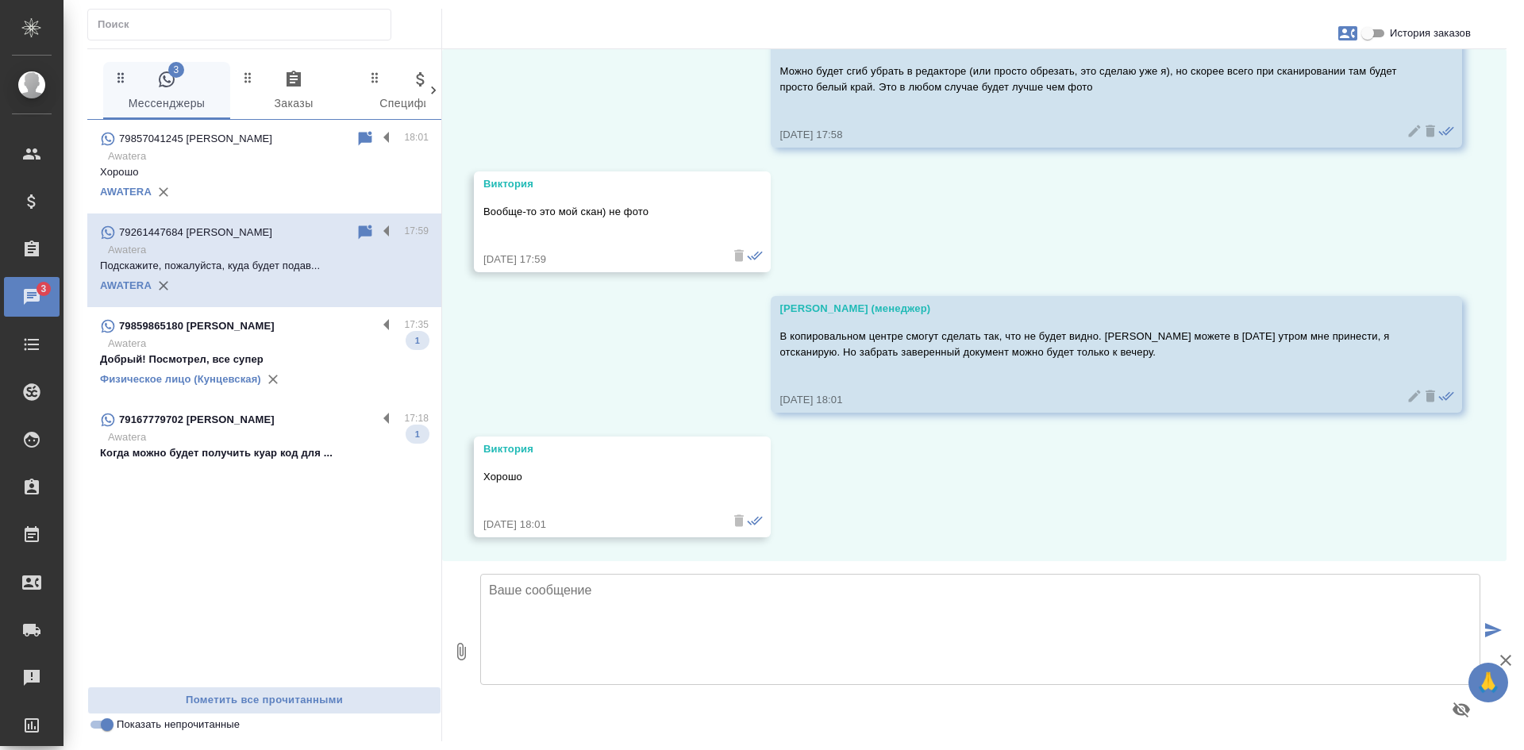
scroll to position [1474, 0]
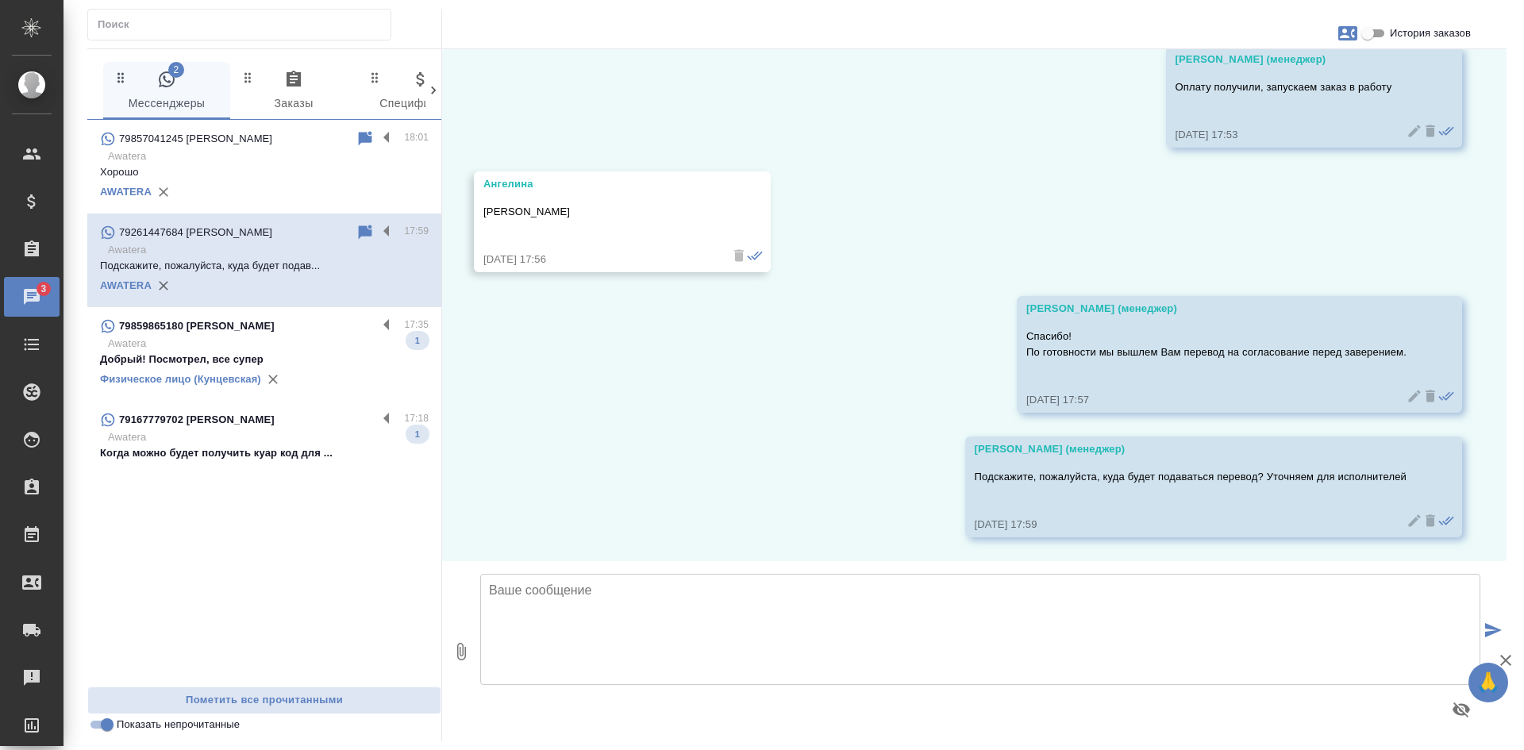
click at [364, 235] on icon at bounding box center [365, 232] width 13 height 14
